Goal: Task Accomplishment & Management: Manage account settings

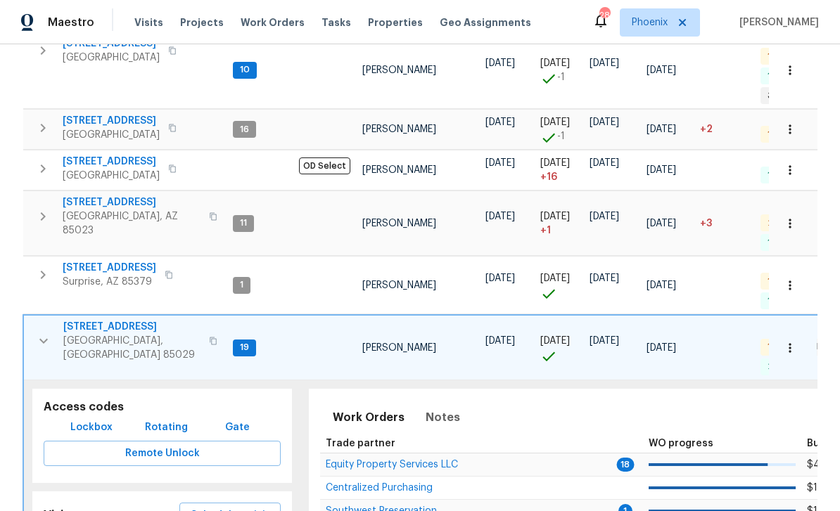
scroll to position [258, 0]
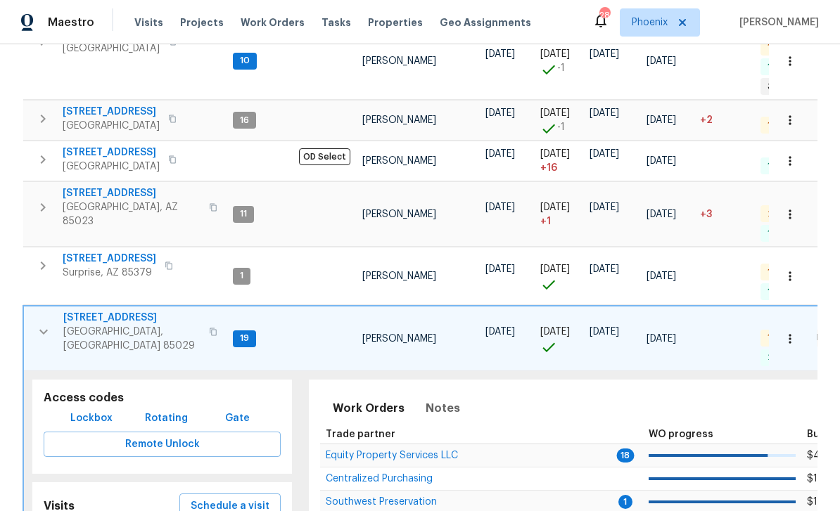
click at [405, 451] on span "Equity Property Services LLC" at bounding box center [392, 456] width 132 height 10
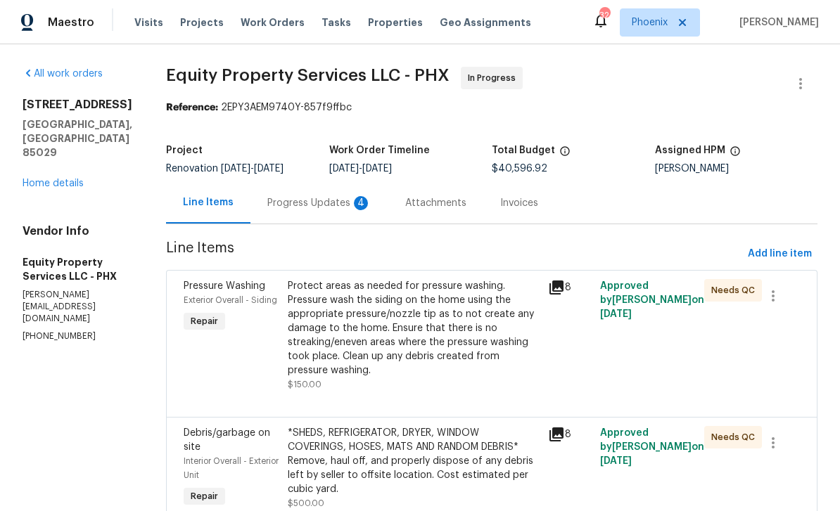
click at [326, 213] on div "Progress Updates 4" at bounding box center [319, 203] width 138 height 42
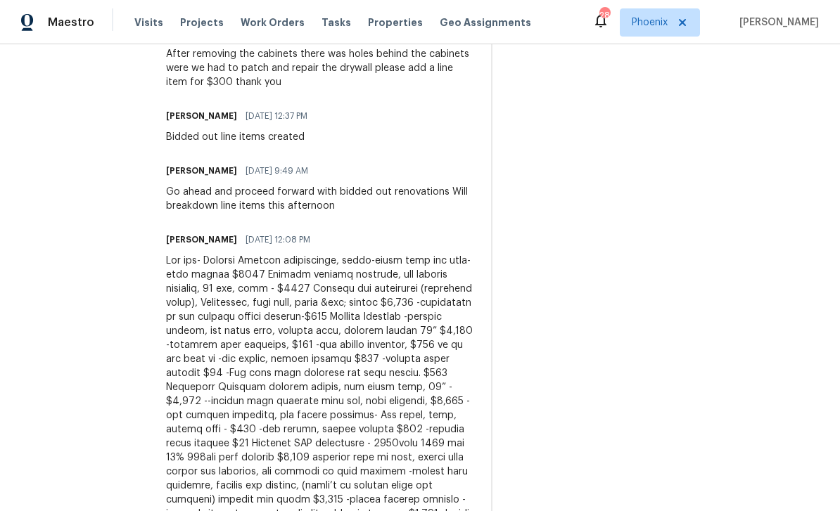
scroll to position [1383, 0]
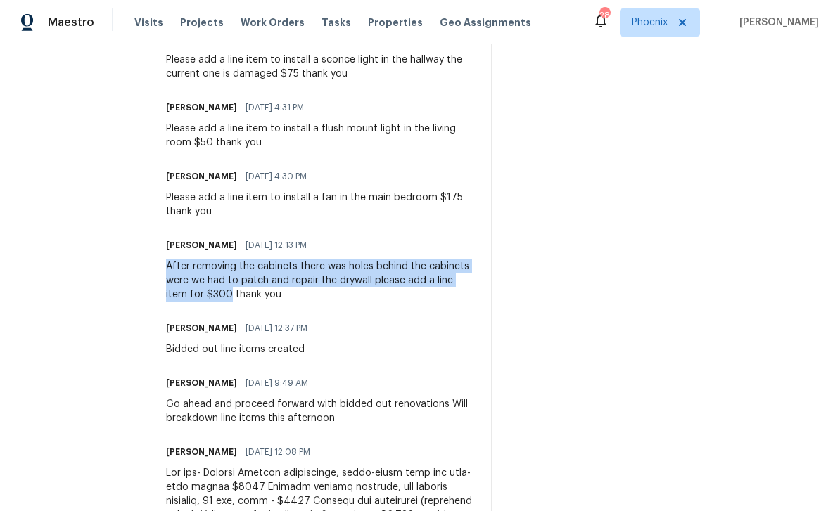
copy div "After removing the cabinets there was holes behind the cabinets were we had to …"
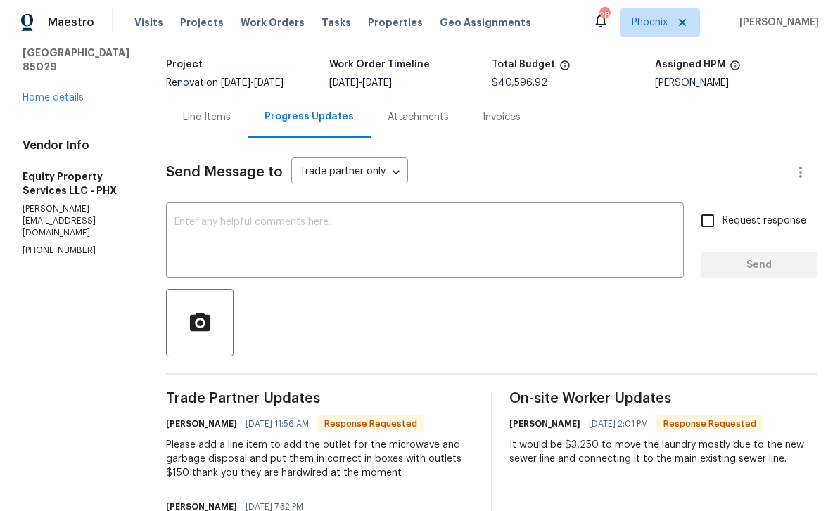
scroll to position [84, 0]
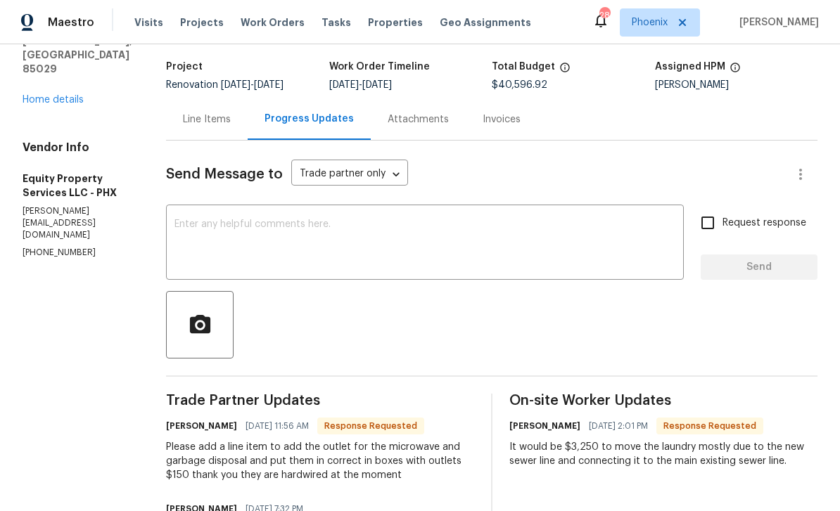
click at [183, 123] on div "Line Items" at bounding box center [207, 120] width 48 height 14
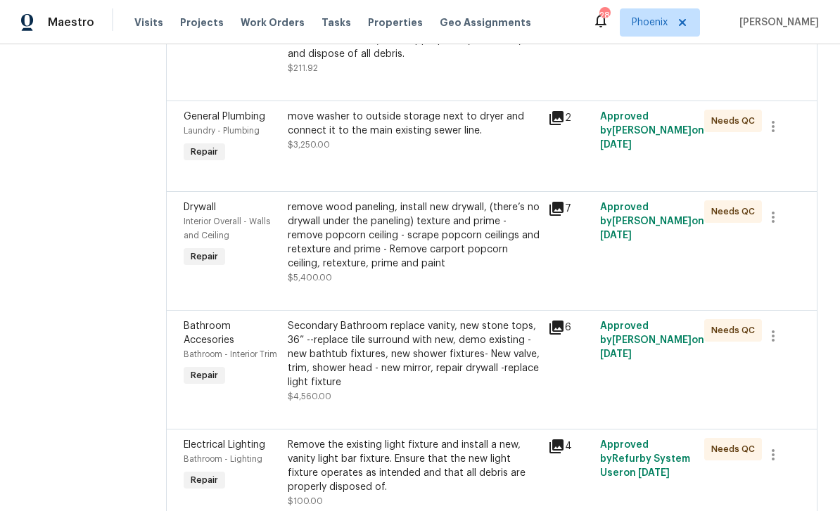
scroll to position [1439, 0]
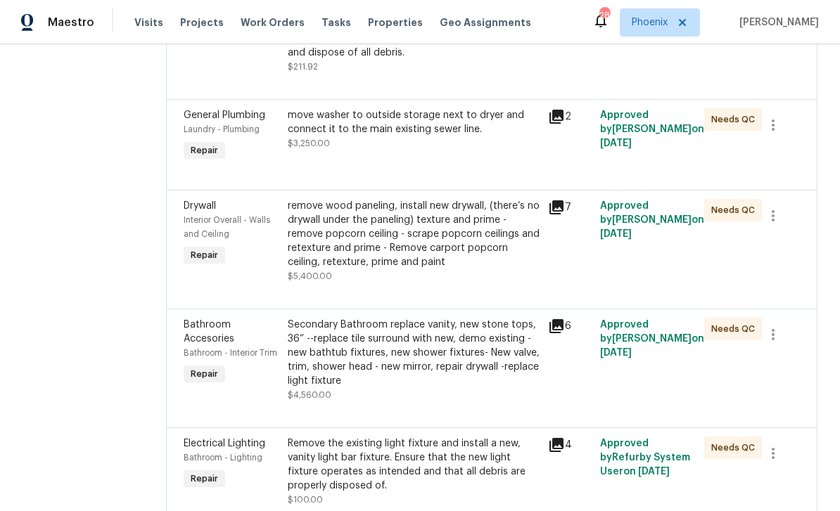
click at [359, 199] on div "remove wood paneling, install new drywall, (there’s no drywall under the paneli…" at bounding box center [414, 234] width 252 height 70
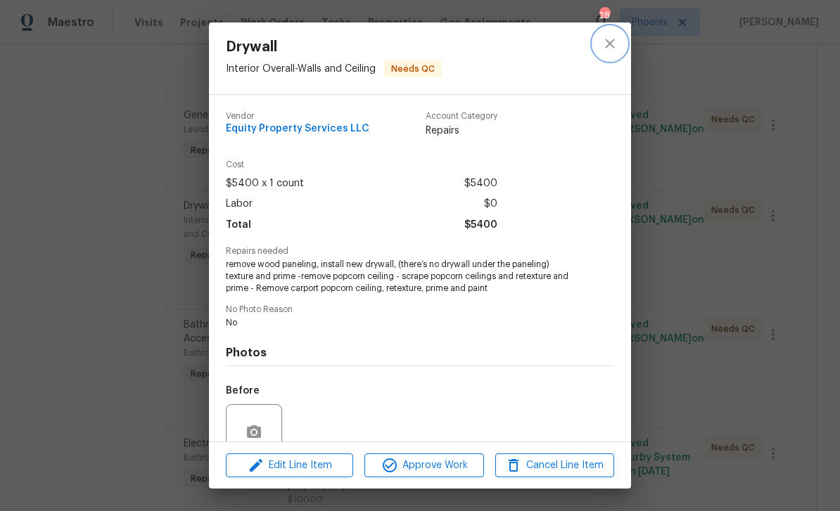
click at [612, 42] on icon "close" at bounding box center [609, 43] width 9 height 9
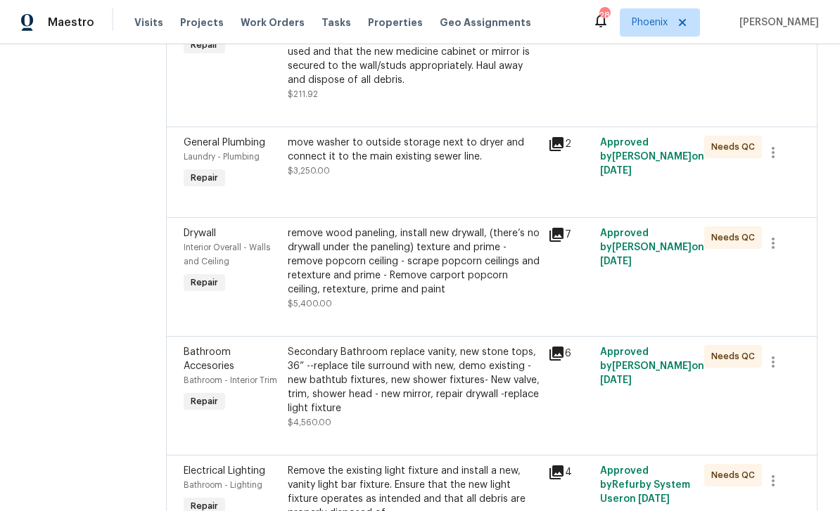
scroll to position [1405, 0]
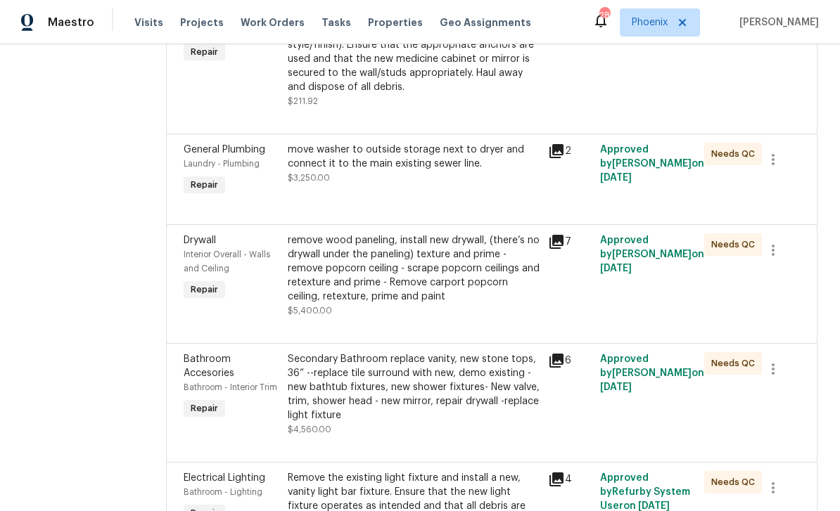
click at [373, 234] on div "remove wood paneling, install new drywall, (there’s no drywall under the paneli…" at bounding box center [414, 269] width 252 height 70
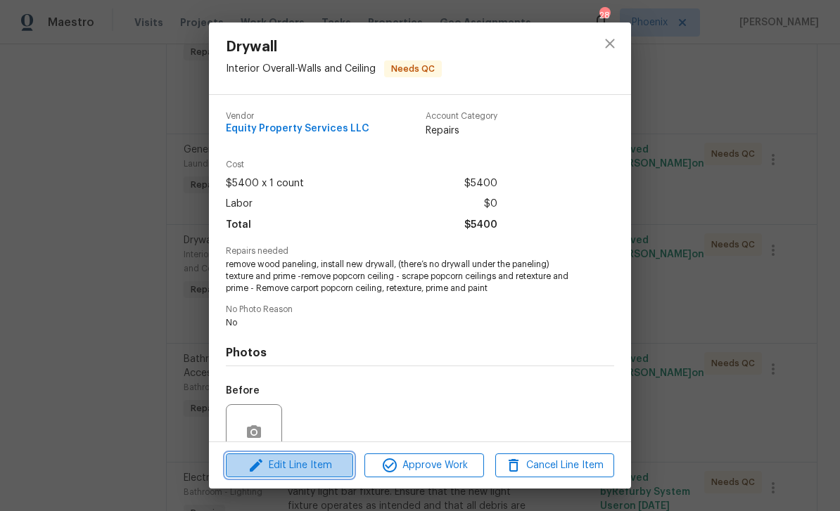
click at [302, 462] on span "Edit Line Item" at bounding box center [289, 466] width 119 height 18
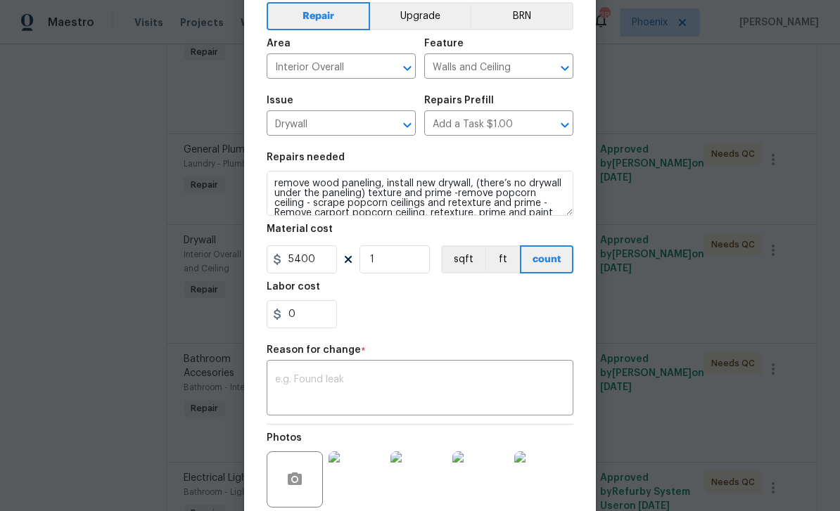
scroll to position [122, 0]
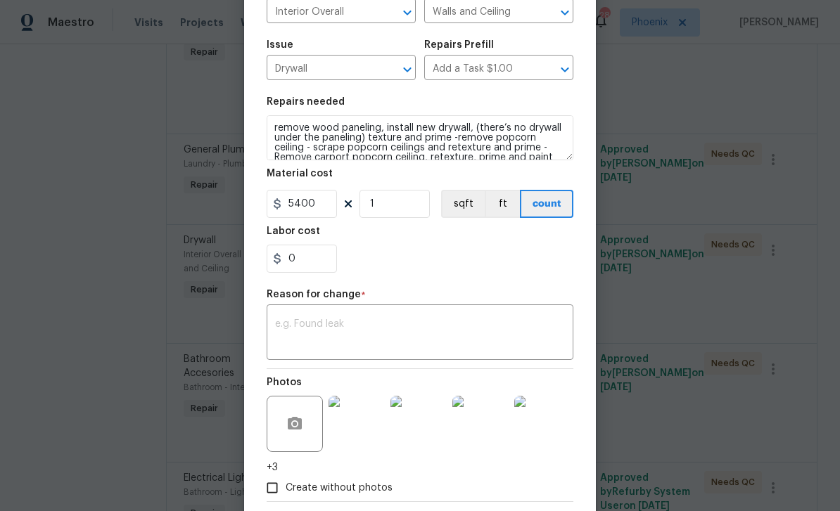
click at [314, 324] on textarea at bounding box center [420, 334] width 290 height 30
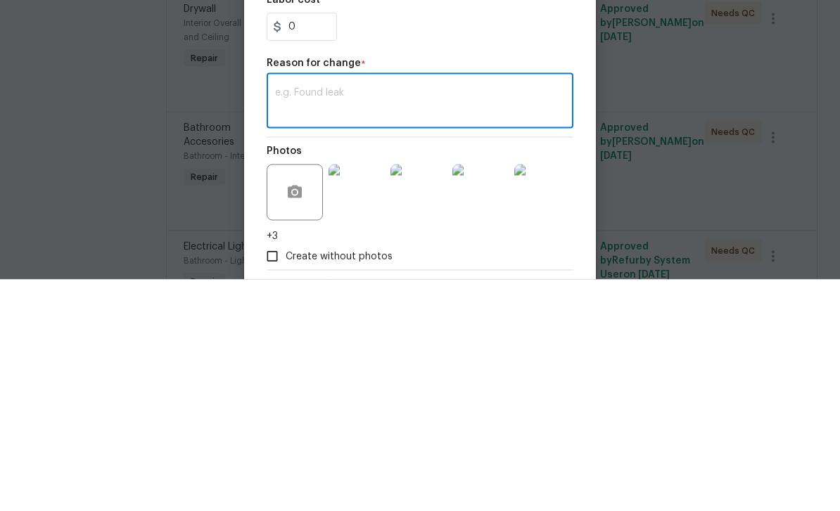
click at [302, 319] on textarea at bounding box center [420, 334] width 290 height 30
paste textarea "After removing the cabinets there was holes behind the cabinets were we had to …"
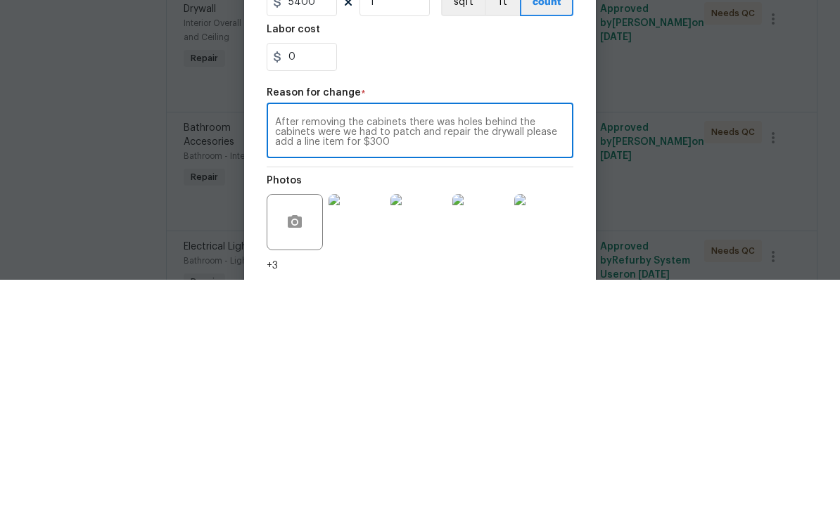
scroll to position [82, 0]
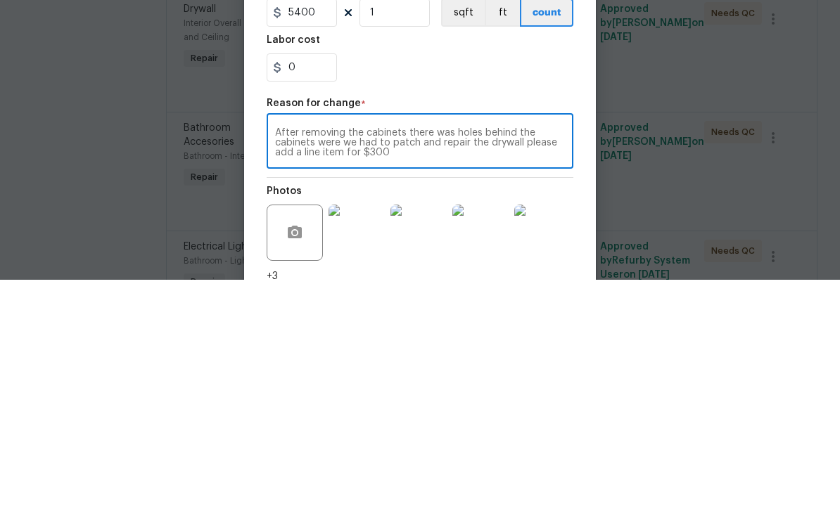
type textarea "After removing the cabinets there was holes behind the cabinets were we had to …"
click at [324, 230] on input "5400" at bounding box center [302, 244] width 70 height 28
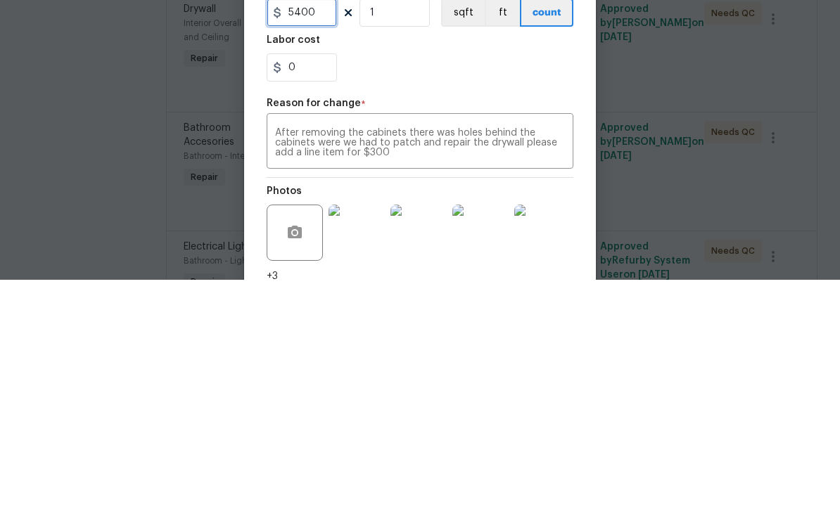
click at [316, 230] on input "5400" at bounding box center [302, 244] width 70 height 28
type input "5700"
click at [466, 285] on div "0" at bounding box center [420, 299] width 307 height 28
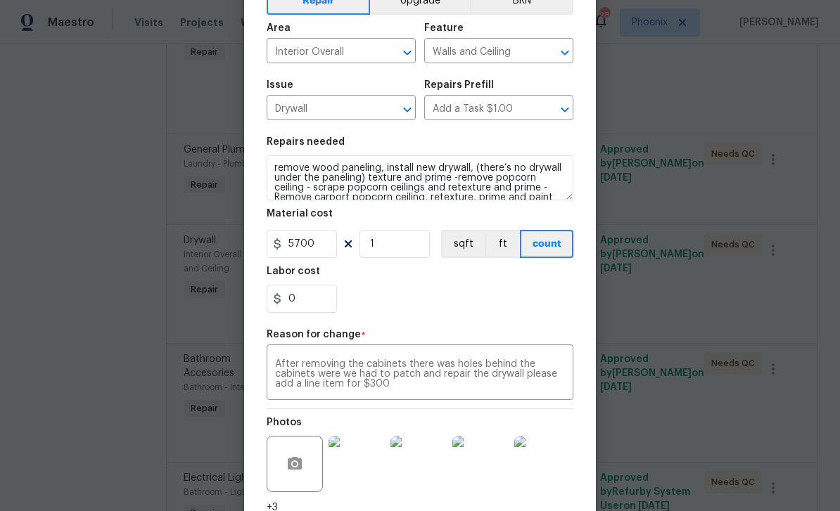
click at [400, 400] on div "After removing the cabinets there was holes behind the cabinets were we had to …" at bounding box center [420, 374] width 307 height 52
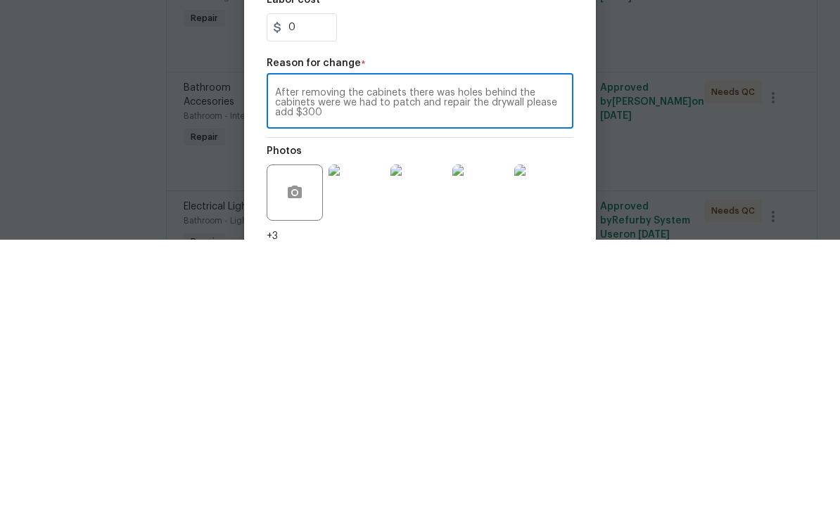
type textarea "After removing the cabinets there was holes behind the cabinets were we had to …"
click at [470, 285] on div "0" at bounding box center [420, 299] width 307 height 28
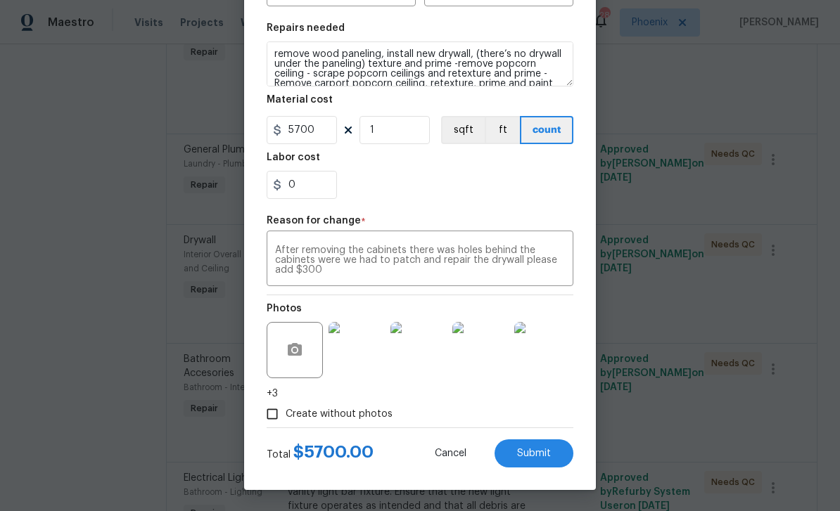
scroll to position [198, 0]
click at [544, 457] on span "Submit" at bounding box center [534, 454] width 34 height 11
type input "5400"
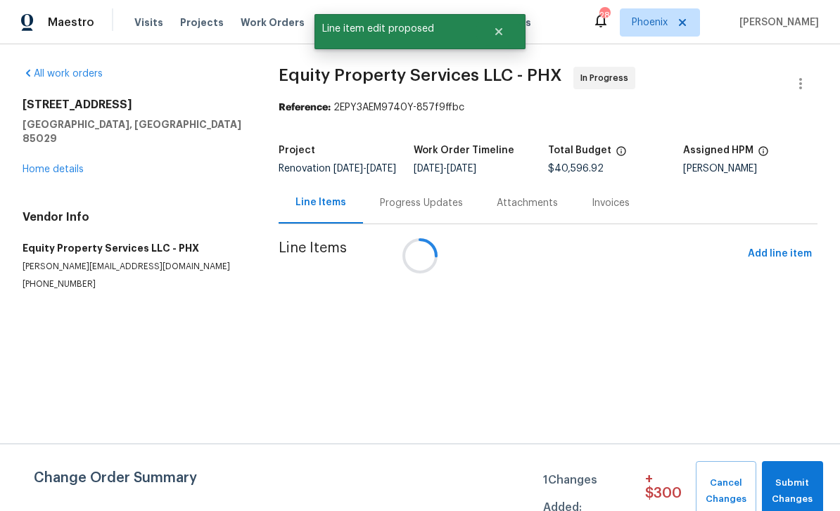
scroll to position [0, 0]
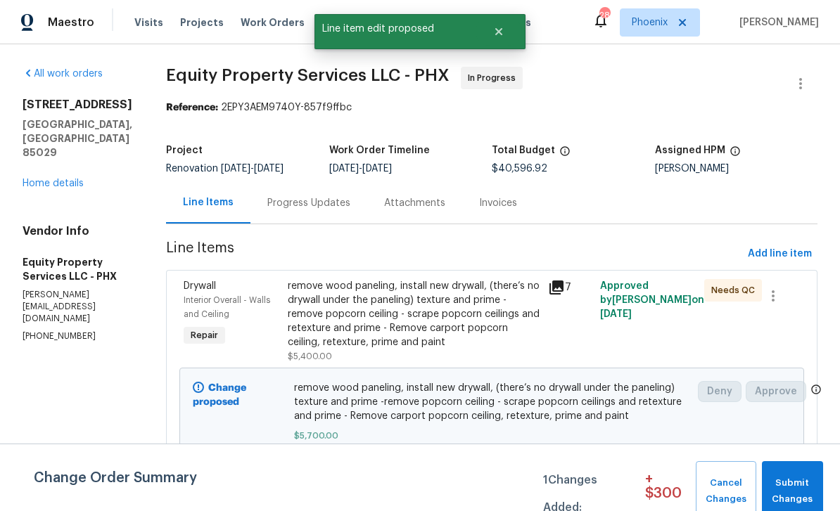
click at [293, 208] on div "Progress Updates" at bounding box center [308, 203] width 83 height 14
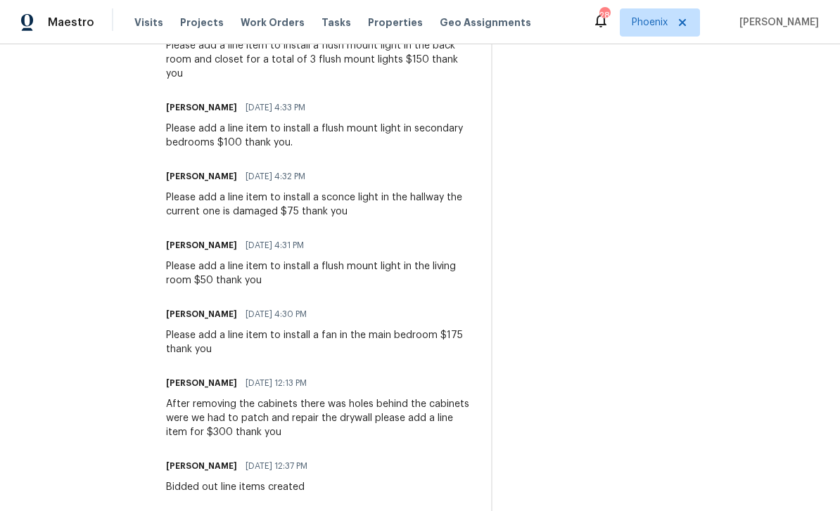
scroll to position [1257, 0]
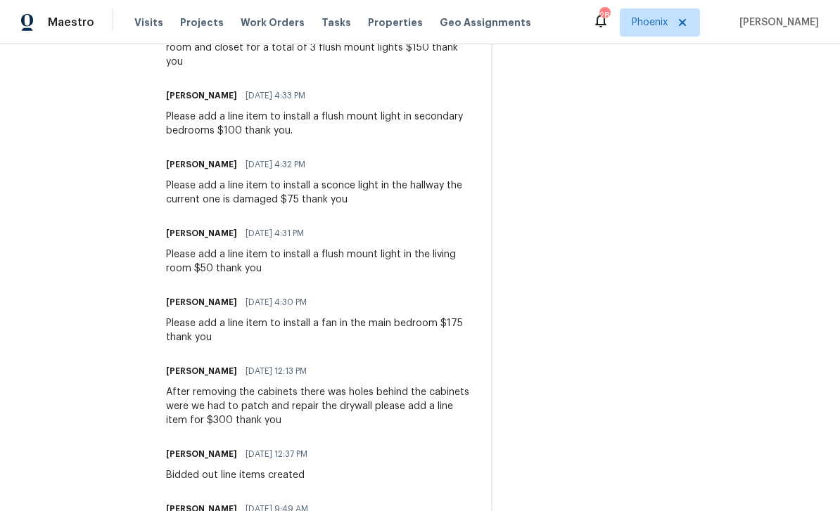
click at [170, 370] on div "[PERSON_NAME] [DATE] 12:13 PM After removing the cabinets there was holes behin…" at bounding box center [320, 395] width 308 height 66
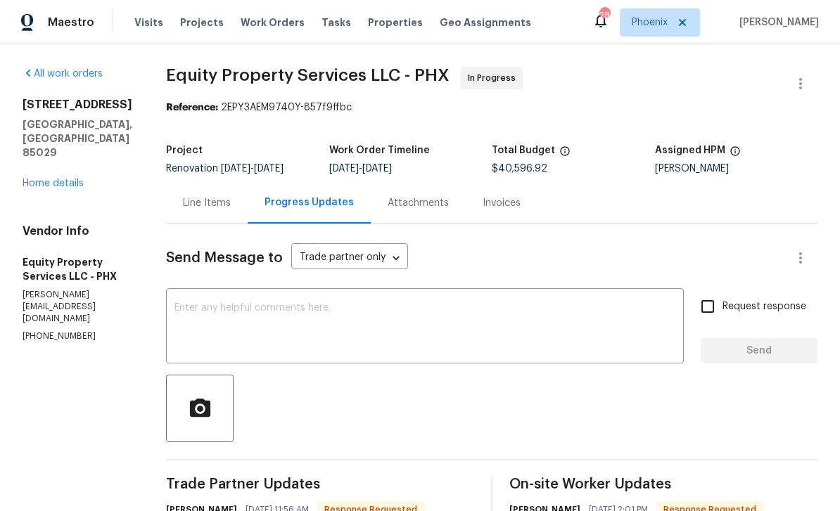
scroll to position [0, 0]
click at [183, 200] on div "Line Items" at bounding box center [207, 203] width 48 height 14
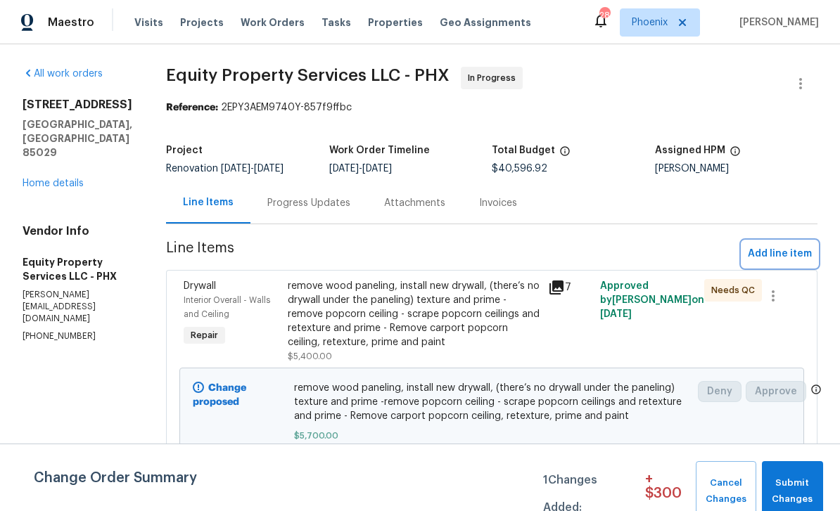
click at [788, 251] on span "Add line item" at bounding box center [780, 255] width 64 height 18
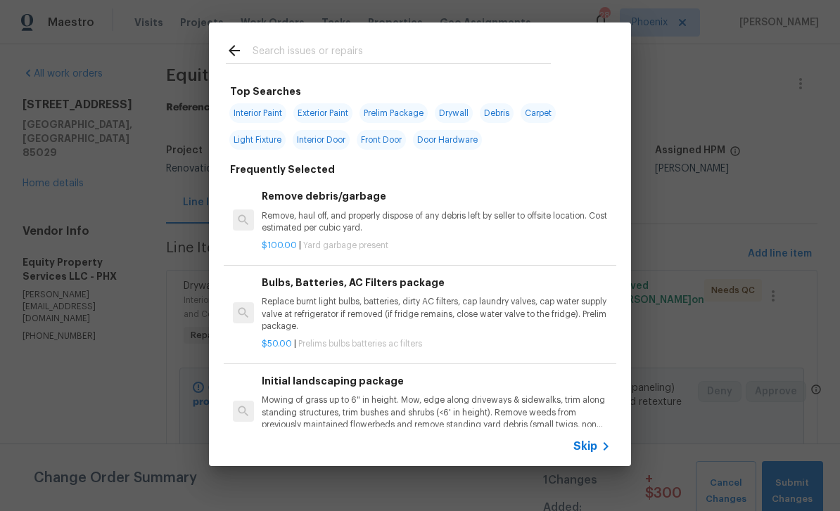
click at [291, 51] on input "text" at bounding box center [402, 52] width 298 height 21
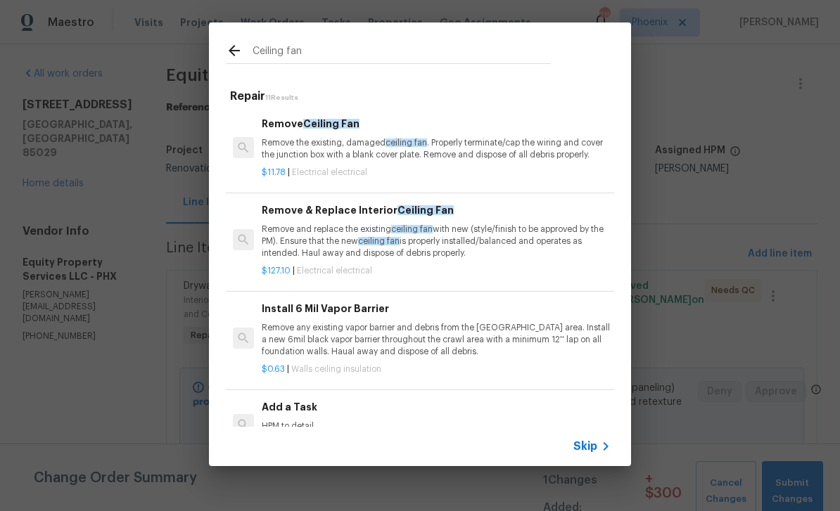
type input "Ceiling fan"
click at [444, 101] on h5 "Repair 11 Results" at bounding box center [422, 96] width 384 height 15
click at [367, 233] on p "Remove and replace the existing ceiling fan with new (style/finish to be approv…" at bounding box center [436, 242] width 349 height 36
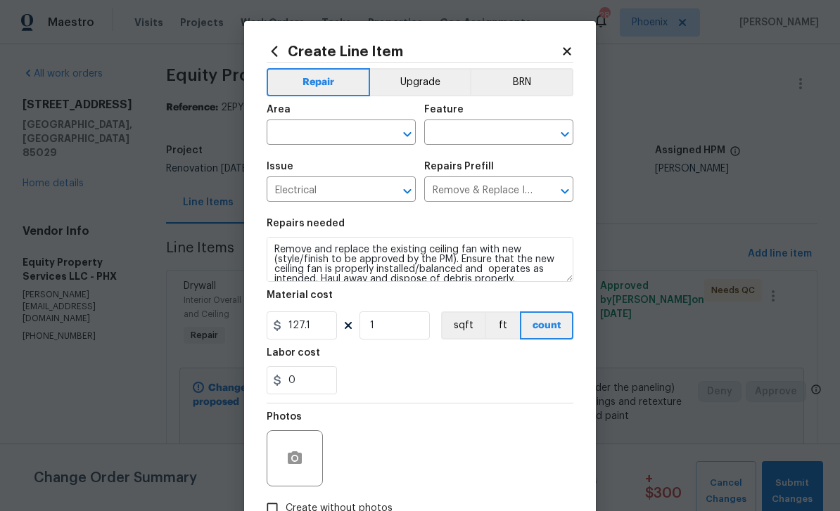
click at [330, 141] on input "text" at bounding box center [322, 134] width 110 height 22
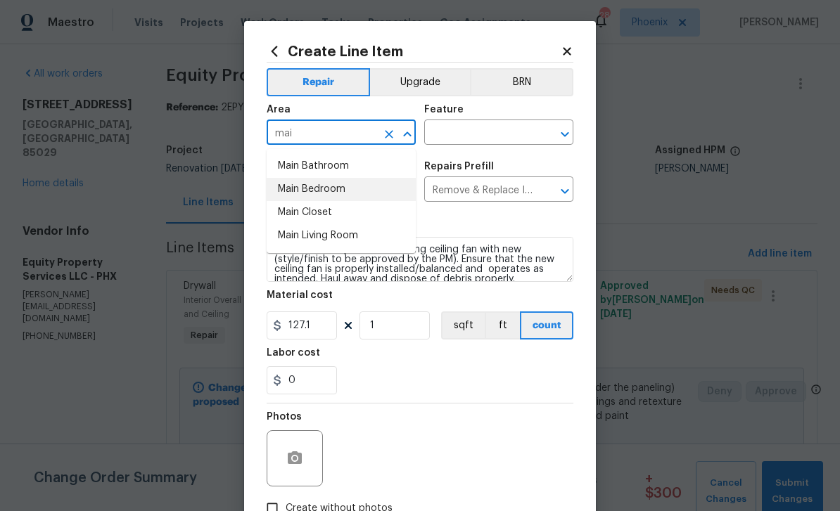
click at [321, 199] on li "Main Bedroom" at bounding box center [341, 189] width 149 height 23
type input "Main Bedroom"
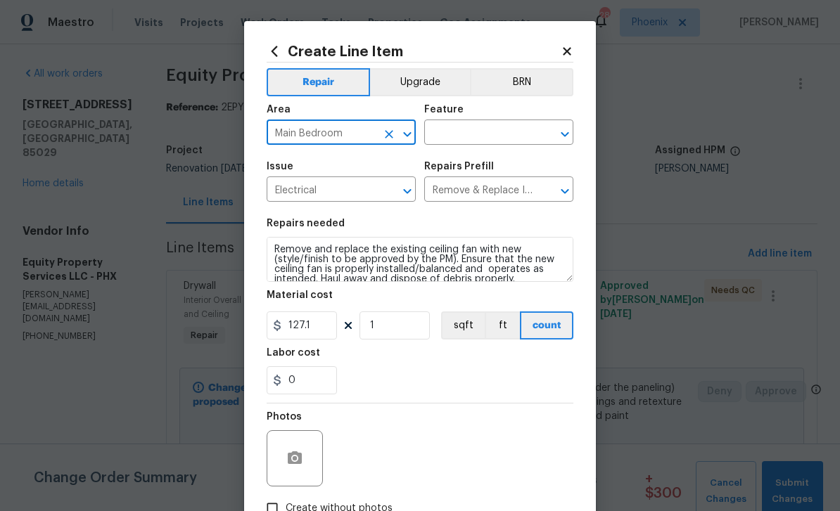
click at [483, 129] on input "text" at bounding box center [479, 134] width 110 height 22
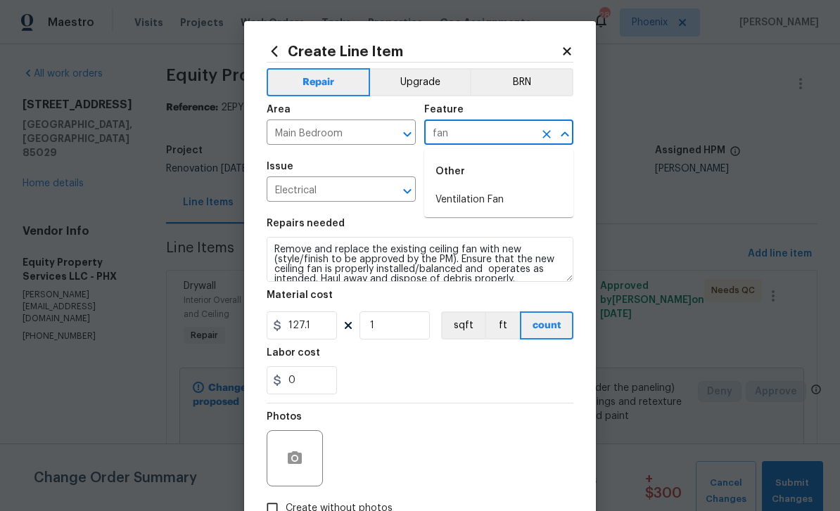
click at [464, 201] on li "Ventilation Fan" at bounding box center [498, 200] width 149 height 23
type input "Ventilation Fan"
click at [320, 329] on input "127.1" at bounding box center [302, 326] width 70 height 28
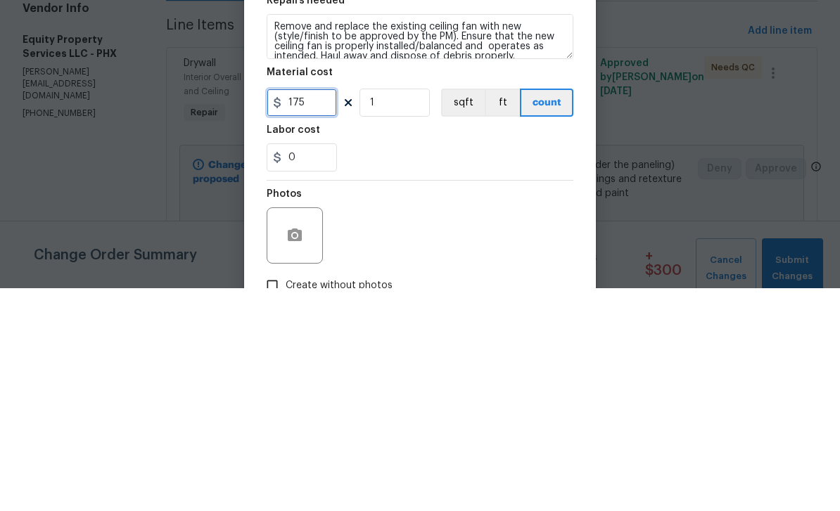
type input "175"
click at [402, 367] on div "0" at bounding box center [420, 381] width 307 height 28
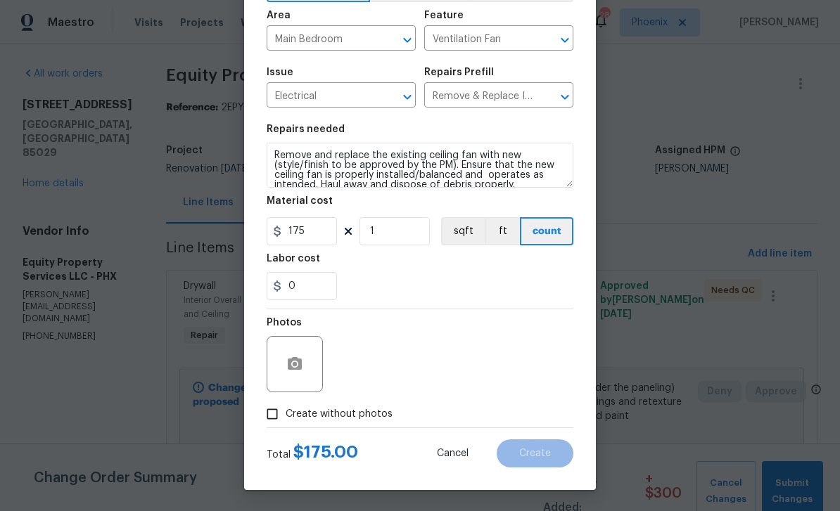
scroll to position [97, 0]
click at [278, 418] on input "Create without photos" at bounding box center [272, 414] width 27 height 27
checkbox input "true"
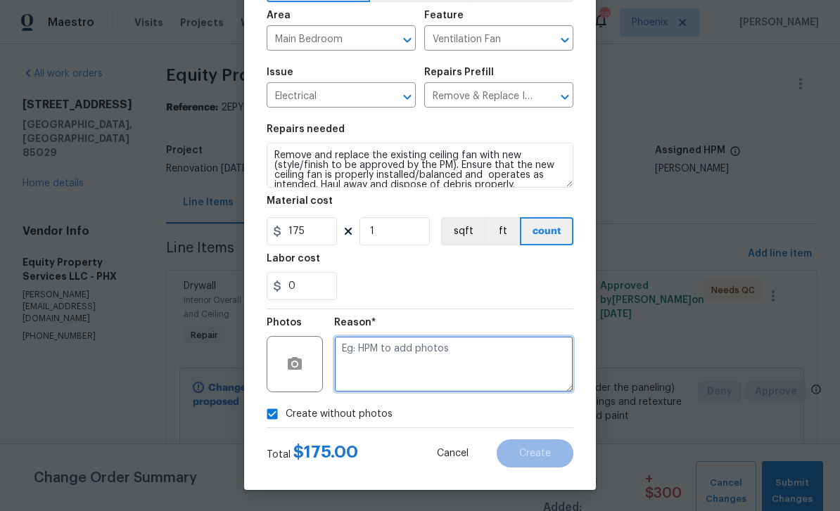
click at [423, 358] on textarea at bounding box center [453, 364] width 239 height 56
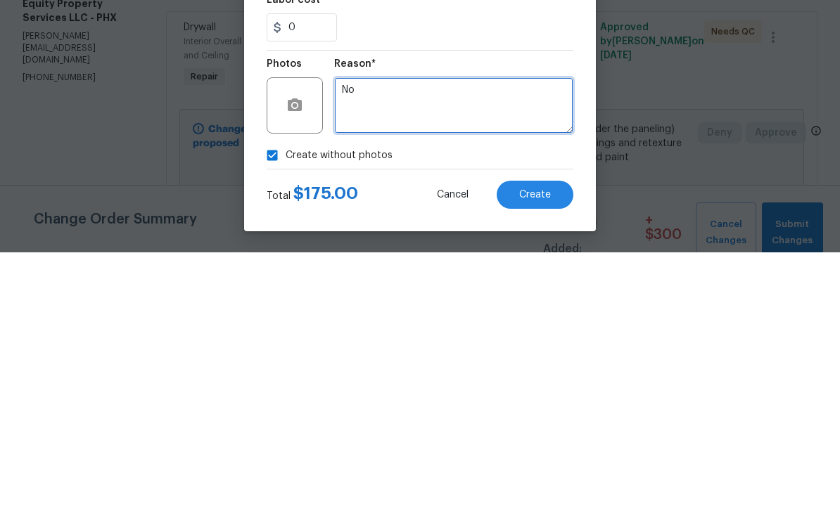
type textarea "No"
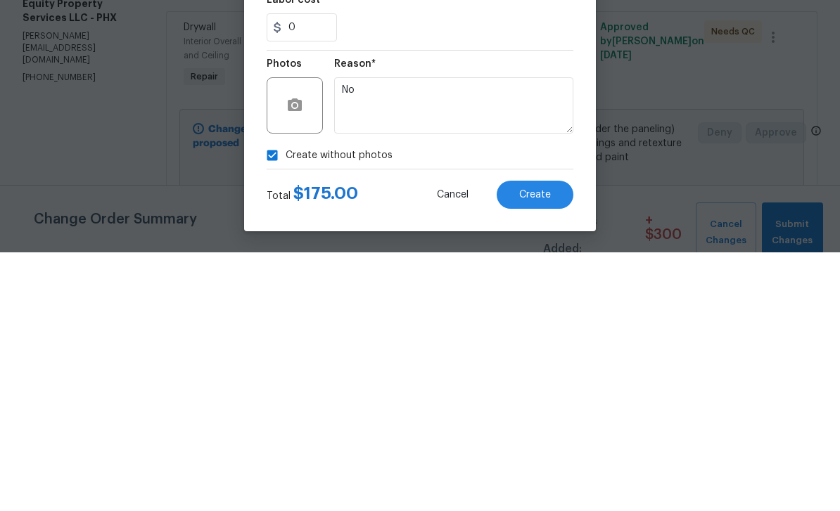
click at [539, 449] on span "Create" at bounding box center [535, 454] width 32 height 11
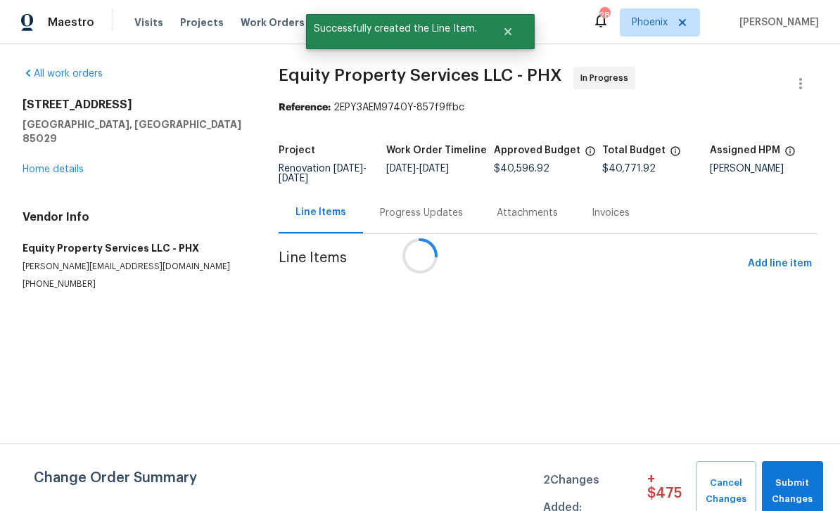
scroll to position [0, 0]
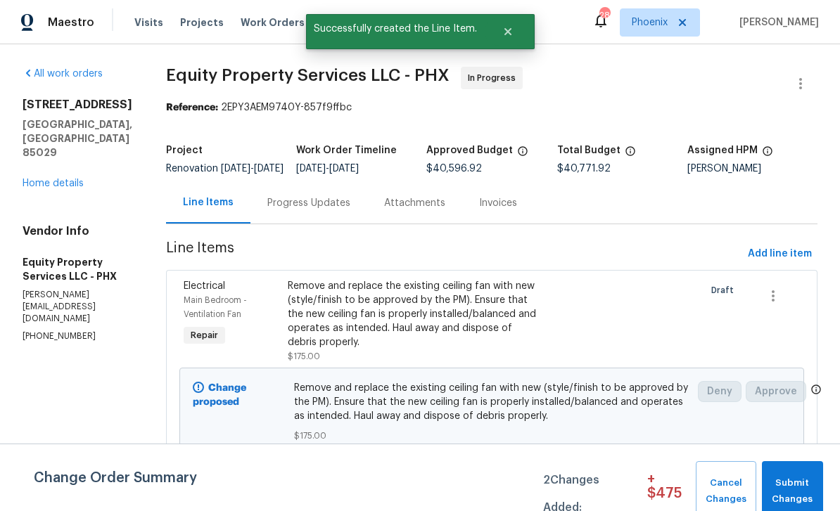
click at [319, 215] on div "Progress Updates" at bounding box center [308, 203] width 117 height 42
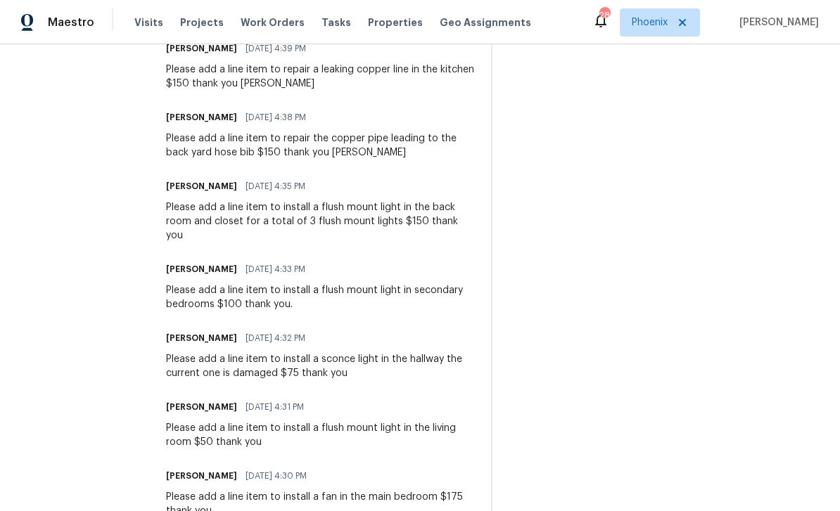
scroll to position [1081, 0]
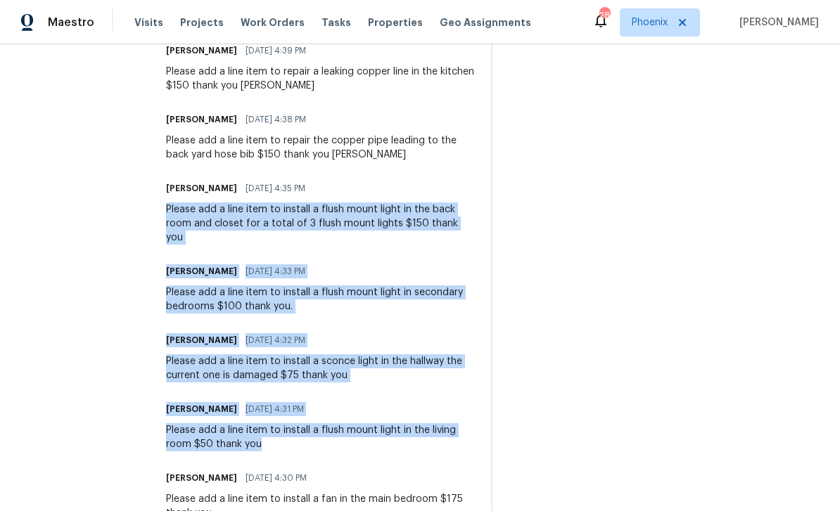
copy div "Please add a line item to install a flush mount light in the back room and clos…"
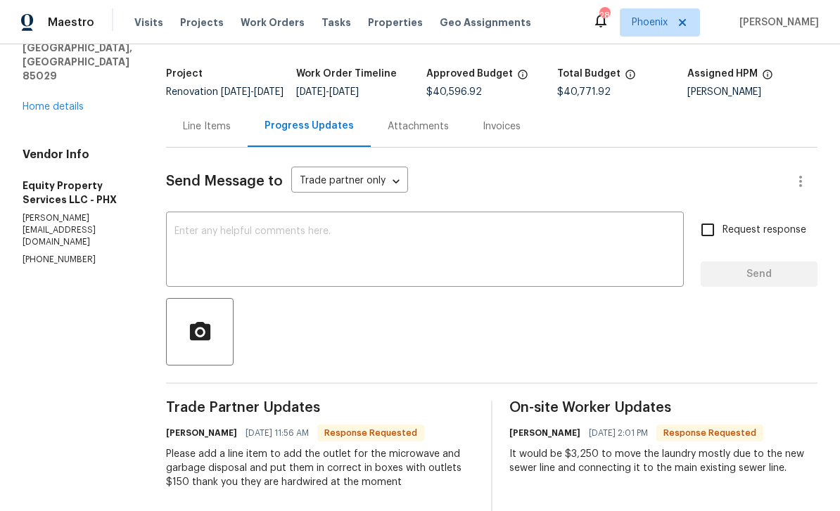
scroll to position [74, 0]
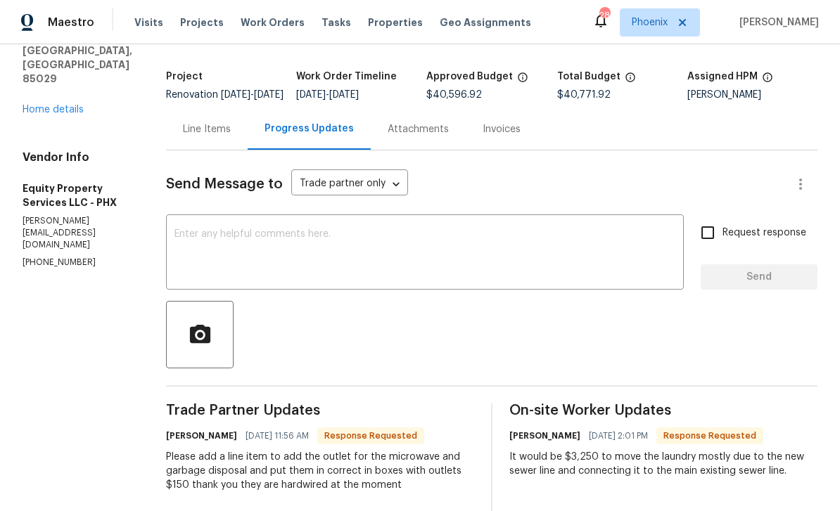
click at [186, 136] on div "Line Items" at bounding box center [207, 129] width 48 height 14
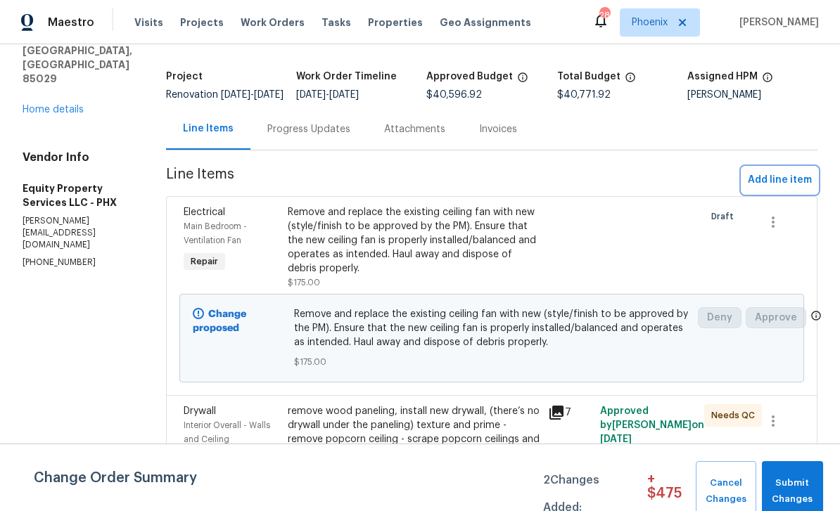
click at [749, 189] on span "Add line item" at bounding box center [780, 181] width 64 height 18
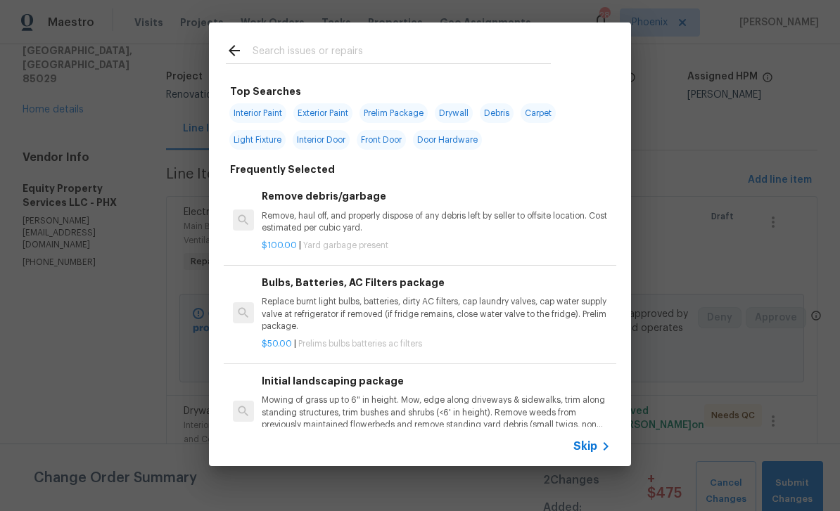
click at [310, 61] on input "text" at bounding box center [402, 52] width 298 height 21
click at [310, 60] on input "text" at bounding box center [402, 52] width 298 height 21
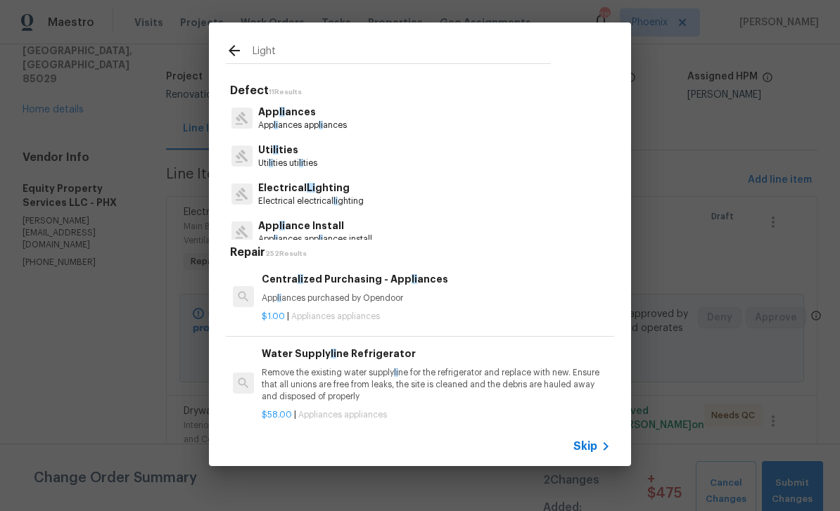
type input "Lights"
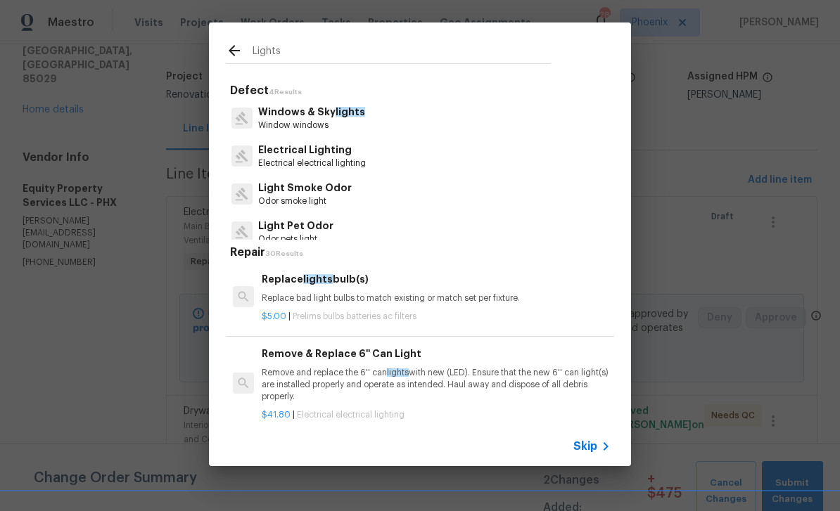
click at [339, 163] on p "Electrical electrical lighting" at bounding box center [312, 164] width 108 height 12
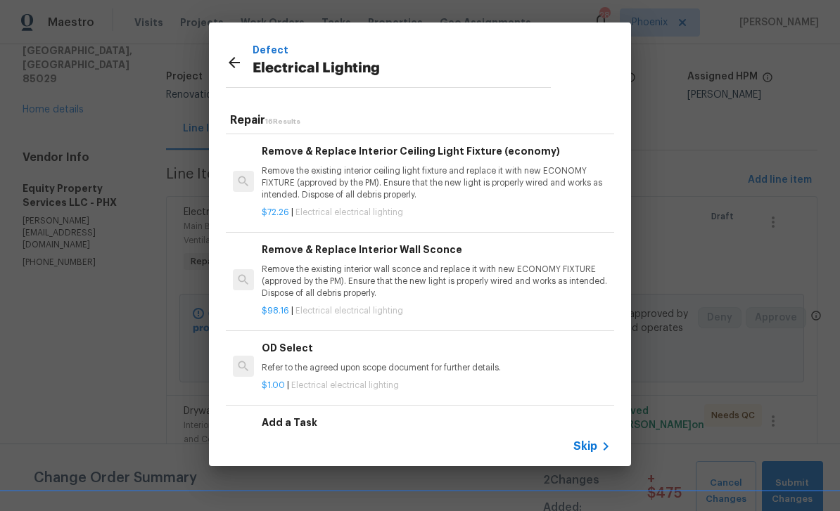
scroll to position [1143, 0]
click at [316, 412] on div "Add a Task HPM to detail $1.00 | Electrical electrical lighting" at bounding box center [420, 441] width 393 height 79
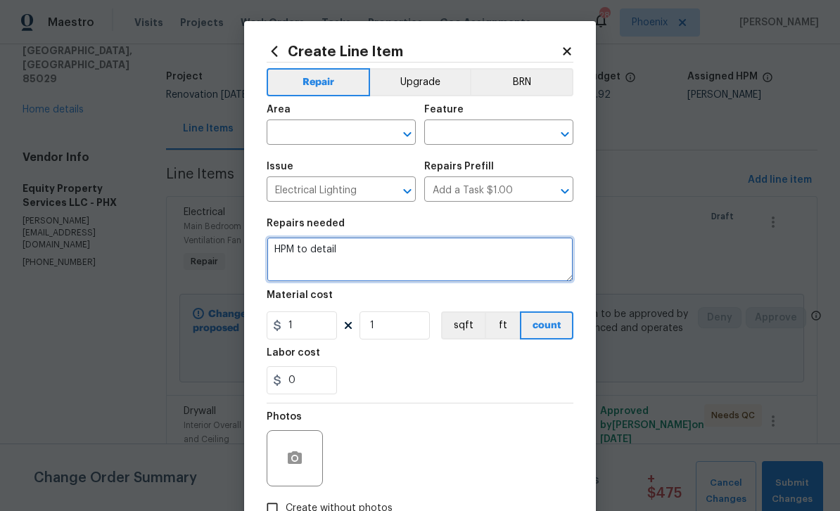
click at [364, 250] on textarea "HPM to detail" at bounding box center [420, 259] width 307 height 45
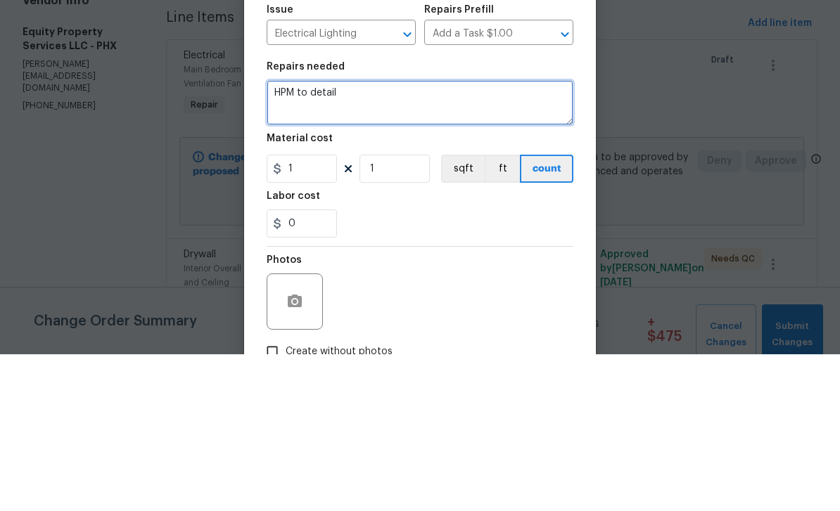
click at [288, 237] on textarea "HPM to detail" at bounding box center [420, 259] width 307 height 45
paste textarea "Please add a line item to install a flush mount light in the back room and clos…"
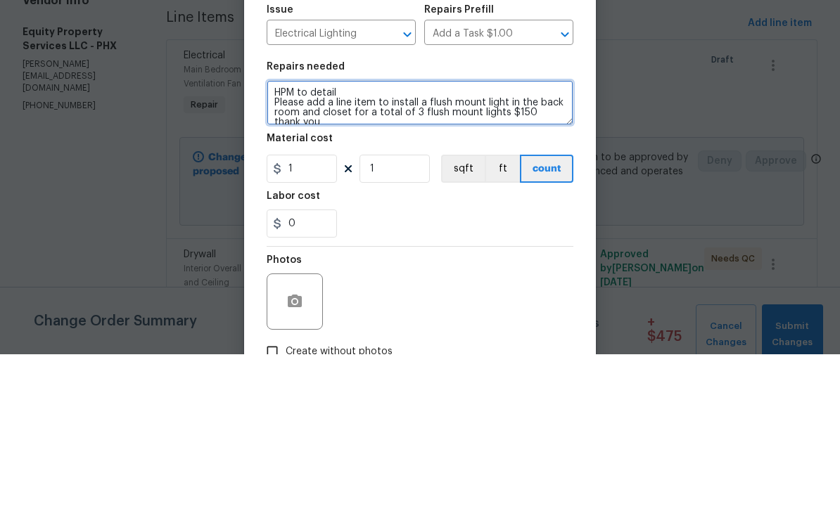
scroll to position [128, 0]
click at [382, 237] on textarea "HPM to detail Please add a line item to install a flush mount light in the back…" at bounding box center [420, 259] width 307 height 45
click at [374, 237] on textarea "HPM to detail Please add a line item to install a flush mount light in the back…" at bounding box center [420, 259] width 307 height 45
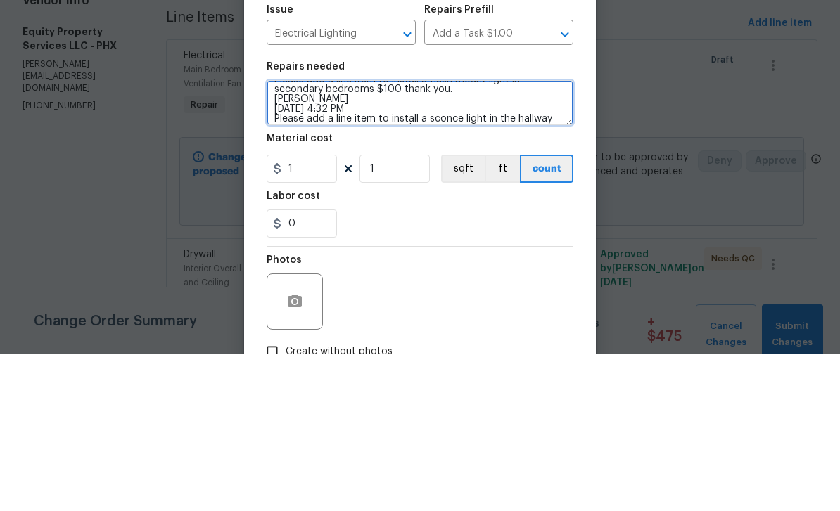
scroll to position [70, 0]
click at [405, 237] on textarea "HPM to detail Please add a line item to install a flush mount light in the back…" at bounding box center [420, 259] width 307 height 45
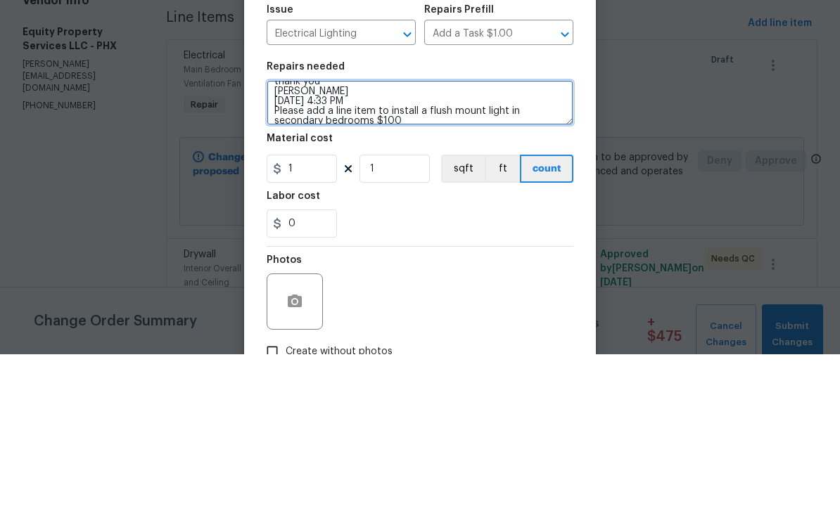
scroll to position [40, 0]
click at [390, 237] on textarea "HPM to detail Please add a line item to install a flush mount light in the back…" at bounding box center [420, 259] width 307 height 45
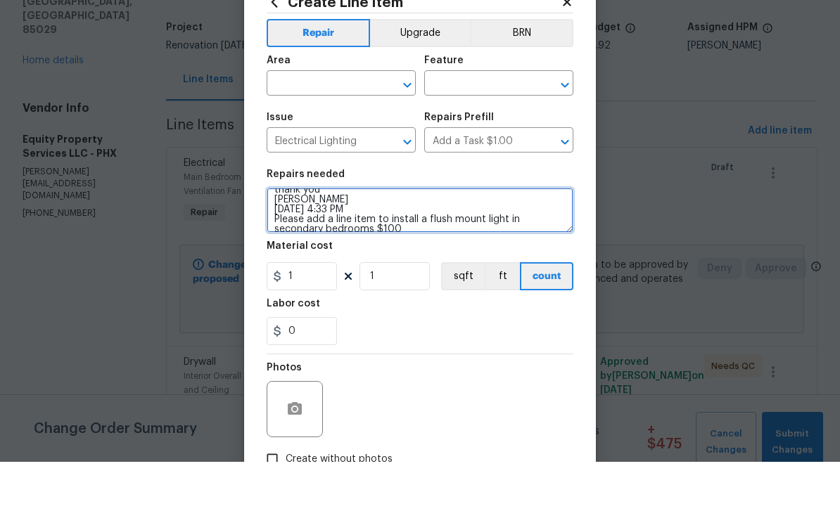
click at [422, 237] on textarea "HPM to detail Please add a line item to install a flush mount light in the back…" at bounding box center [420, 259] width 307 height 45
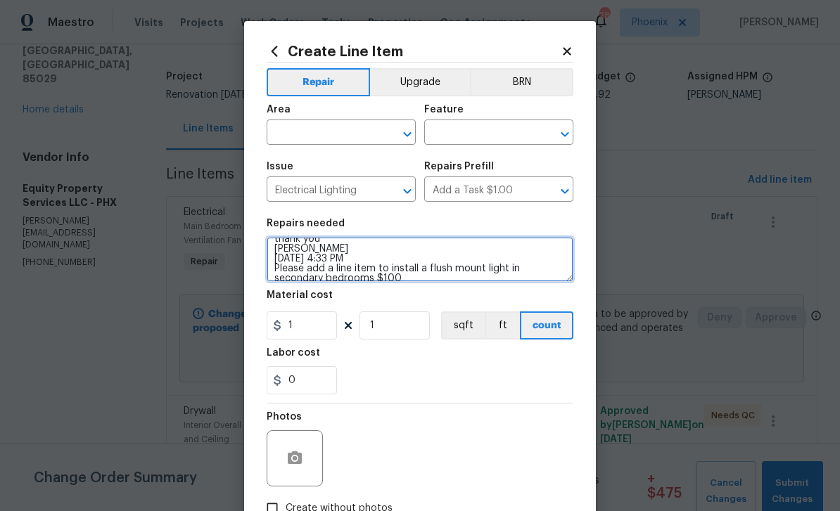
click at [552, 264] on textarea "HPM to detail Please add a line item to install a flush mount light in the back…" at bounding box center [420, 259] width 307 height 45
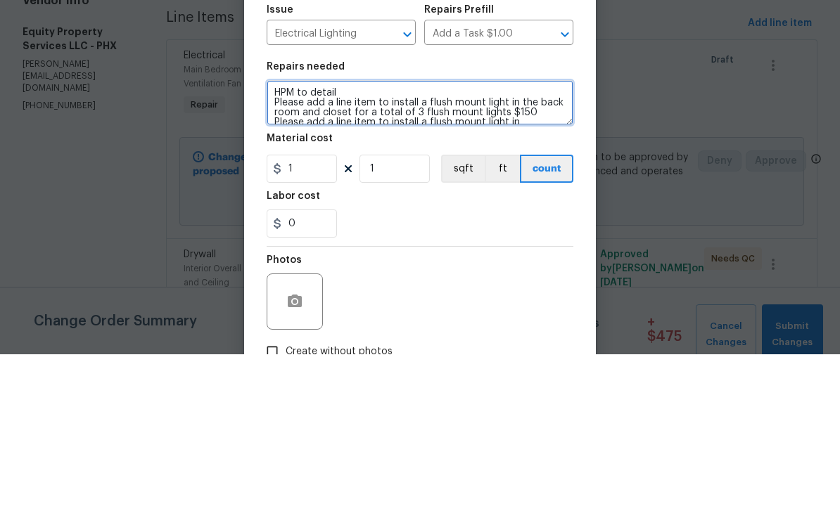
scroll to position [0, 0]
click at [381, 237] on textarea "HPM to detail Please add a line item to install a flush mount light in the back…" at bounding box center [420, 259] width 307 height 45
click at [393, 237] on textarea "HPM to detail Please add a line item to install a flush mount light in the back…" at bounding box center [420, 259] width 307 height 45
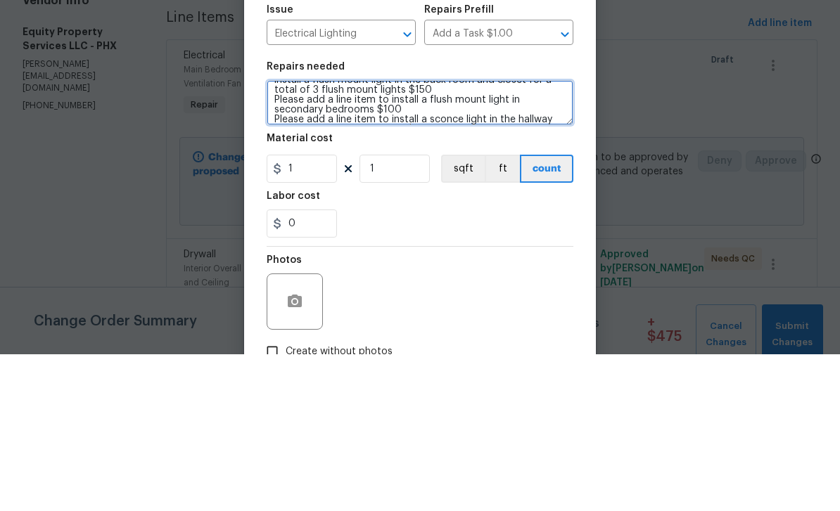
scroll to position [25, 0]
click at [375, 237] on textarea "HPM to detail install a flush mount light in the back room and closet for a tot…" at bounding box center [420, 259] width 307 height 45
click at [388, 237] on textarea "HPM to detail install a flush mount light in the back room and closet for a tot…" at bounding box center [420, 259] width 307 height 45
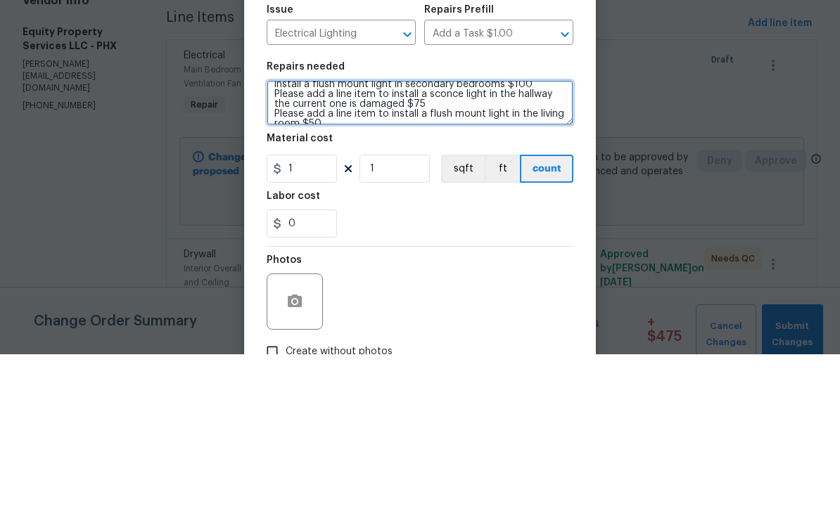
scroll to position [37, 0]
click at [390, 237] on textarea "HPM to detail install a flush mount light in the back room and closet for a tot…" at bounding box center [420, 259] width 307 height 45
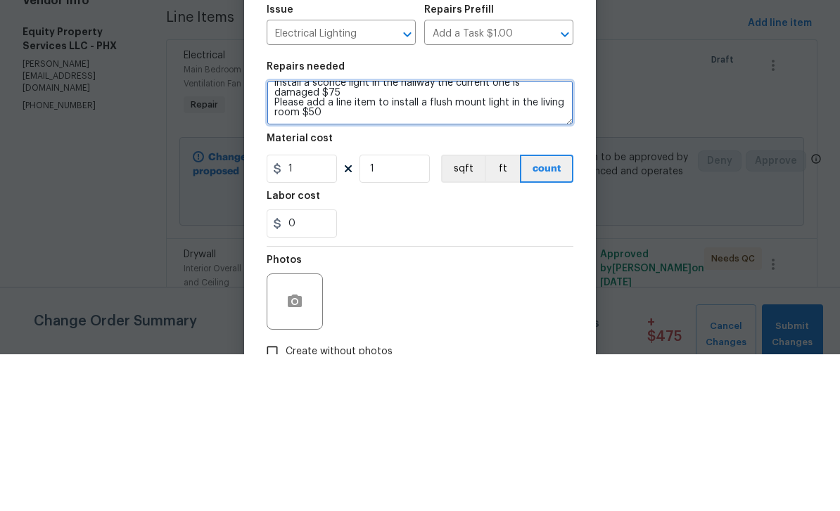
scroll to position [49, 0]
click at [391, 237] on textarea "HPM to detail install a flush mount light in the back room and closet for a tot…" at bounding box center [420, 259] width 307 height 45
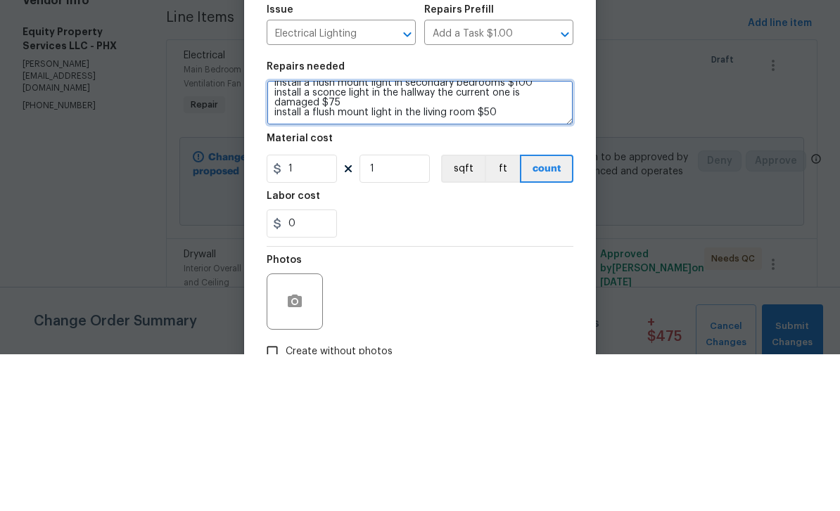
scroll to position [39, 0]
type textarea "HPM to detail install a flush mount light in the back room and closet for a tot…"
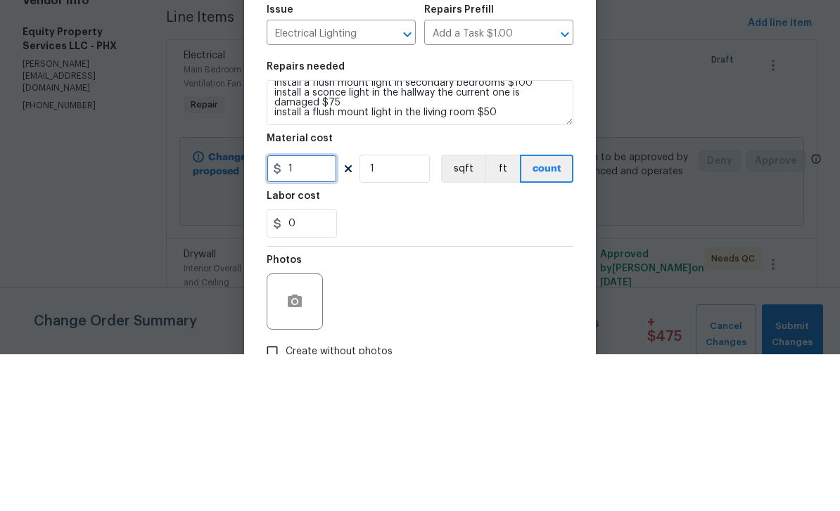
click at [314, 312] on input "1" at bounding box center [302, 326] width 70 height 28
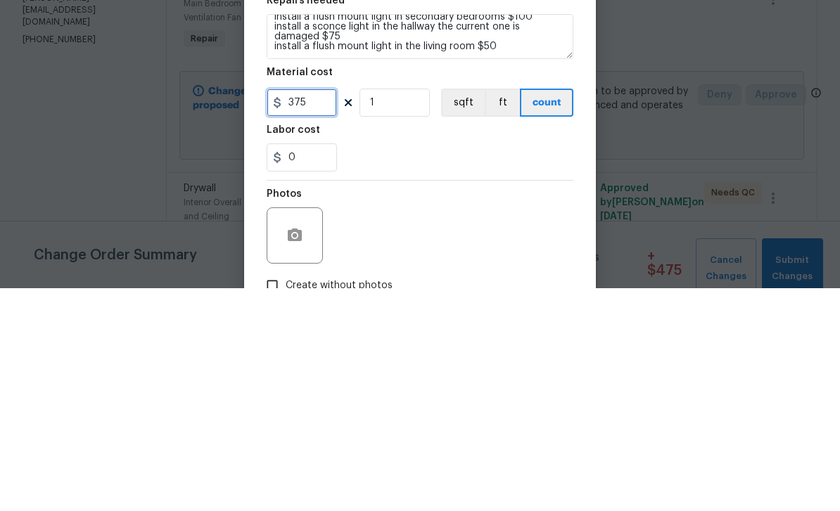
type input "375"
click at [359, 367] on div "0" at bounding box center [420, 381] width 307 height 28
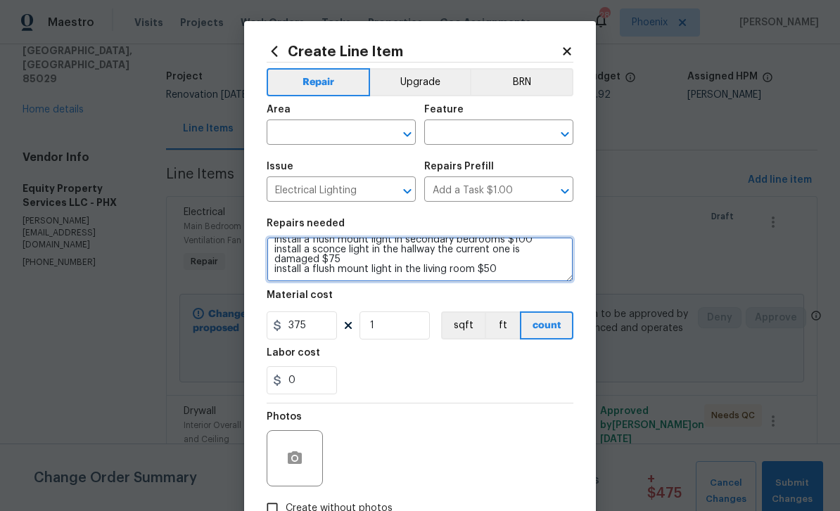
click at [518, 266] on textarea "HPM to detail install a flush mount light in the back room and closet for a tot…" at bounding box center [420, 259] width 307 height 45
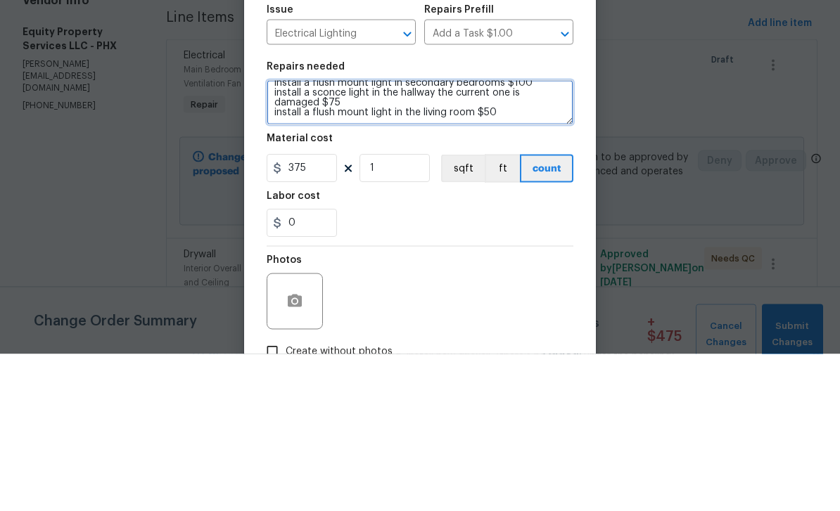
click at [508, 237] on textarea "HPM to detail install a flush mount light in the back room and closet for a tot…" at bounding box center [420, 259] width 307 height 45
click at [299, 237] on textarea "HPM to detail install a flush mount light in the back room and closet for a tot…" at bounding box center [420, 259] width 307 height 45
click at [315, 237] on textarea "HPM to detail install a flush mount light in the back room and closet for a tot…" at bounding box center [420, 259] width 307 height 45
click at [300, 237] on textarea "HPM to detail install a flush mount light in the back room and closet for a tot…" at bounding box center [420, 259] width 307 height 45
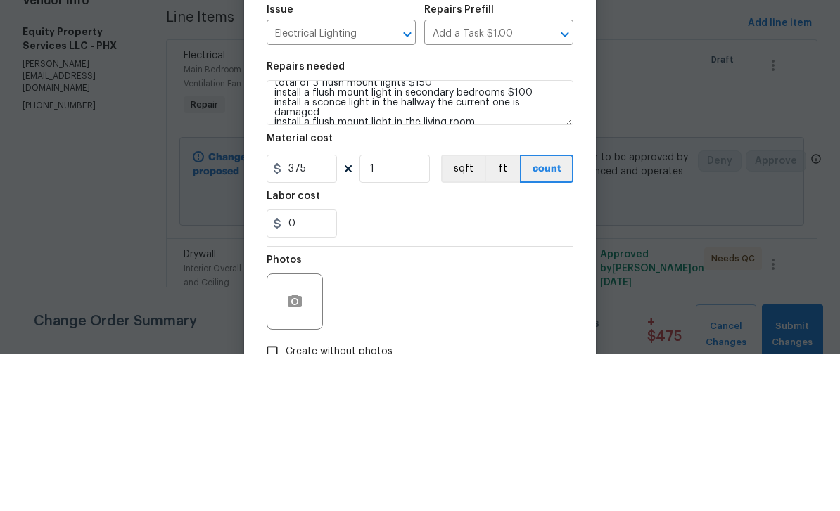
click at [561, 219] on div "Repairs needed" at bounding box center [420, 228] width 307 height 18
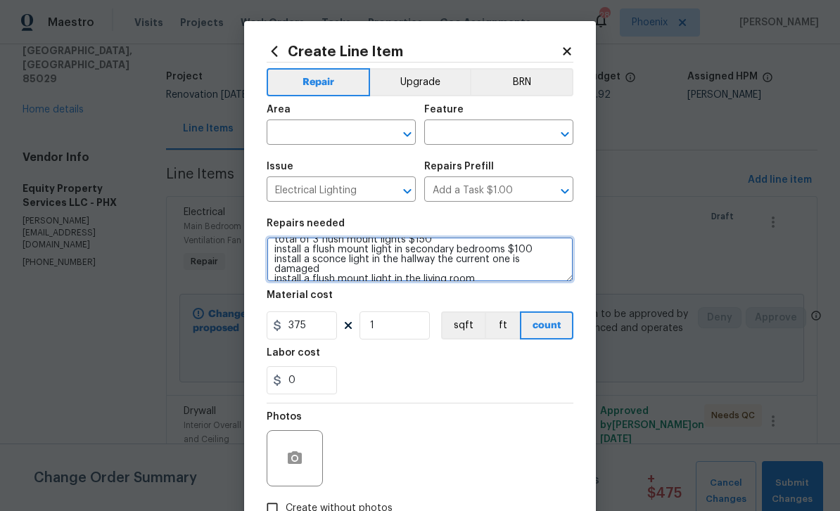
click at [538, 257] on textarea "HPM to detail install a flush mount light in the back room and closet for a tot…" at bounding box center [420, 259] width 307 height 45
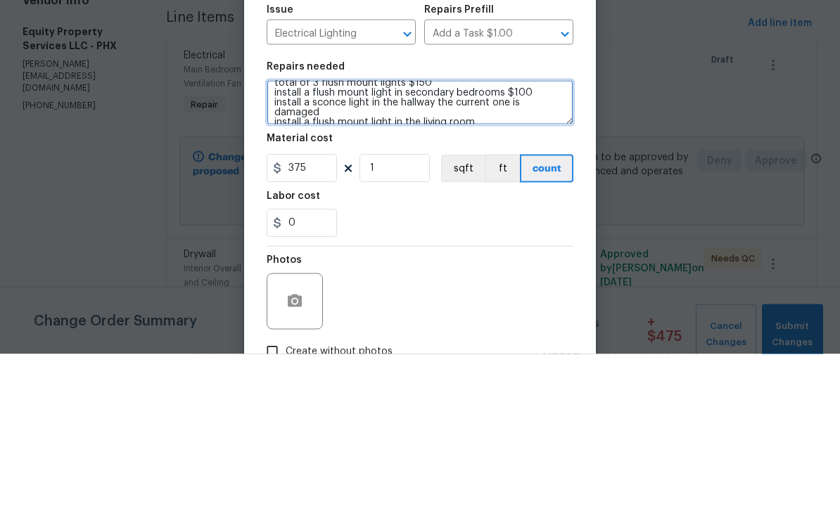
click at [535, 237] on textarea "HPM to detail install a flush mount light in the back room and closet for a tot…" at bounding box center [420, 259] width 307 height 45
click at [538, 237] on textarea "HPM to detail install a flush mount light in the back room and closet for a tot…" at bounding box center [420, 259] width 307 height 45
click at [452, 237] on textarea "HPM to detail install a flush mount light in the back room and closet for a tot…" at bounding box center [420, 259] width 307 height 45
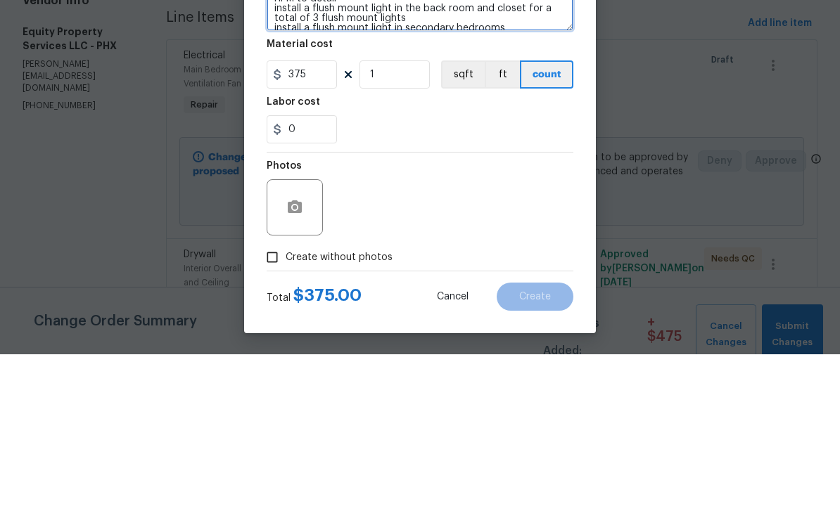
scroll to position [97, 0]
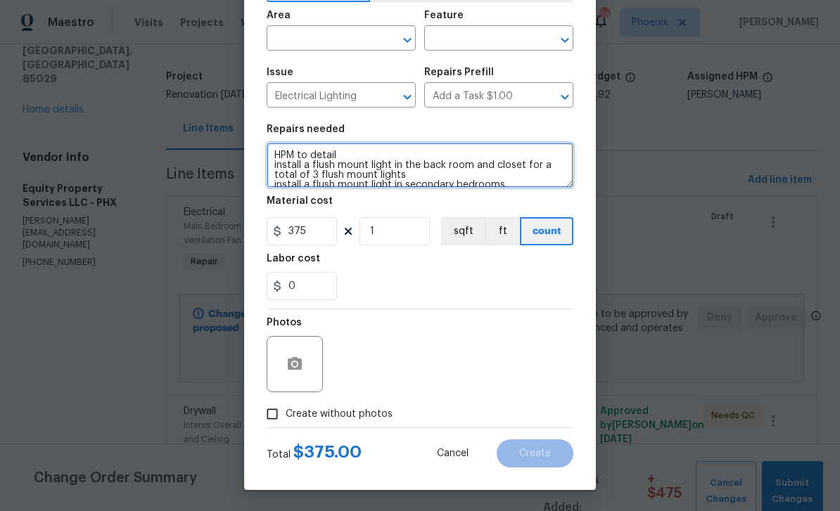
type textarea "HPM to detail install a flush mount light in the back room and closet for a tot…"
click at [319, 34] on input "text" at bounding box center [322, 40] width 110 height 22
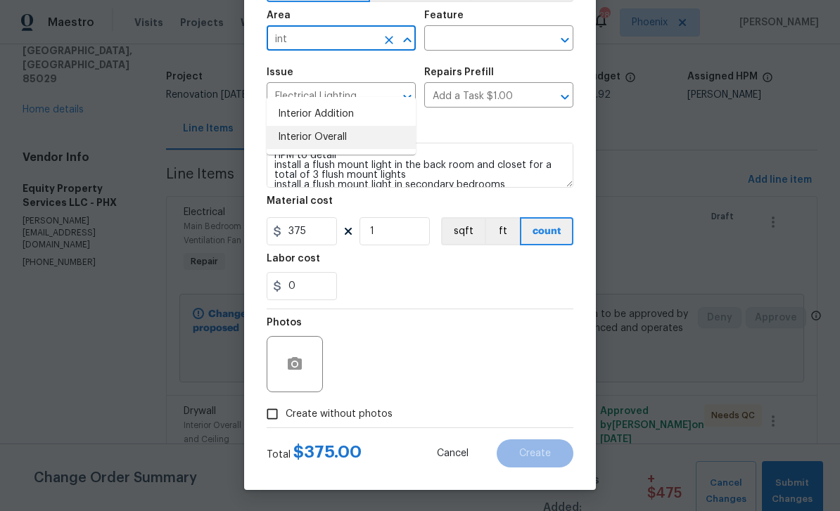
click at [317, 126] on li "Interior Overall" at bounding box center [341, 137] width 149 height 23
type input "Interior Overall"
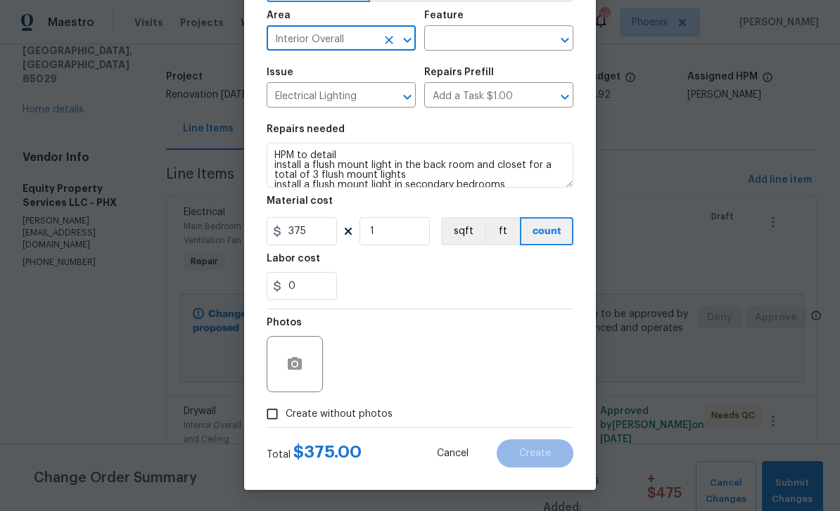
click at [452, 32] on input "text" at bounding box center [479, 40] width 110 height 22
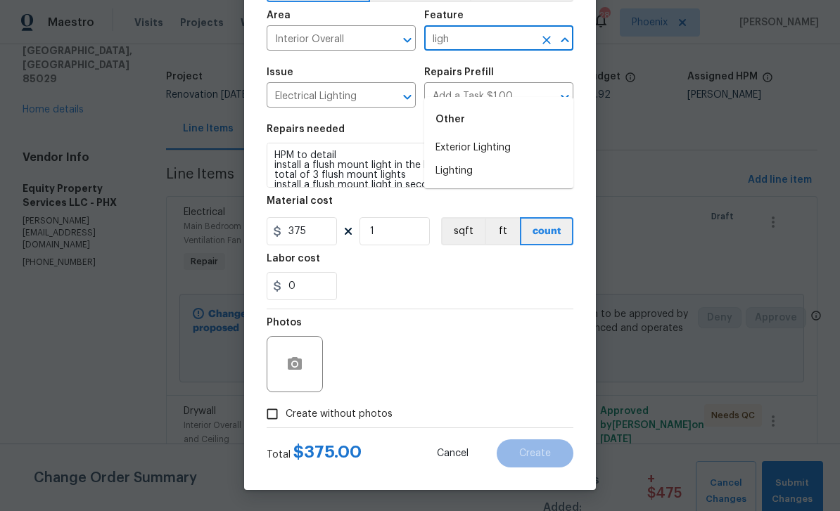
click at [466, 160] on li "Lighting" at bounding box center [498, 171] width 149 height 23
type input "Lighting"
click at [495, 126] on div "Repairs needed" at bounding box center [420, 134] width 307 height 18
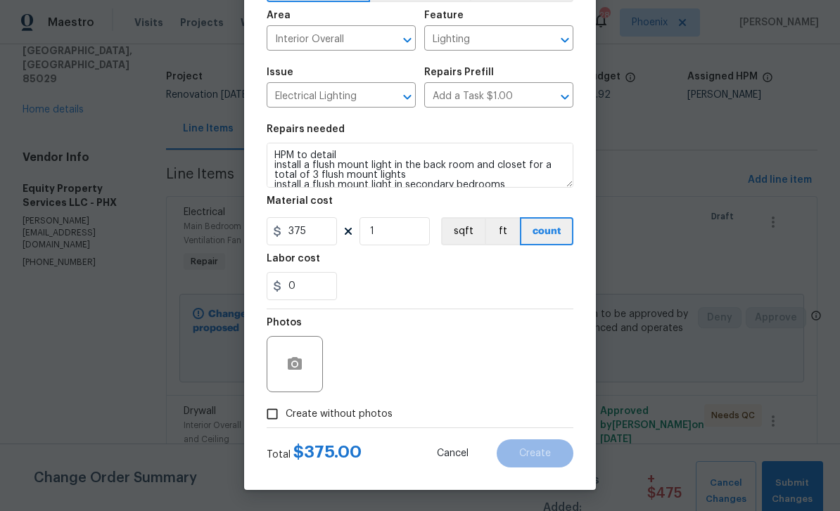
click at [276, 421] on input "Create without photos" at bounding box center [272, 414] width 27 height 27
checkbox input "true"
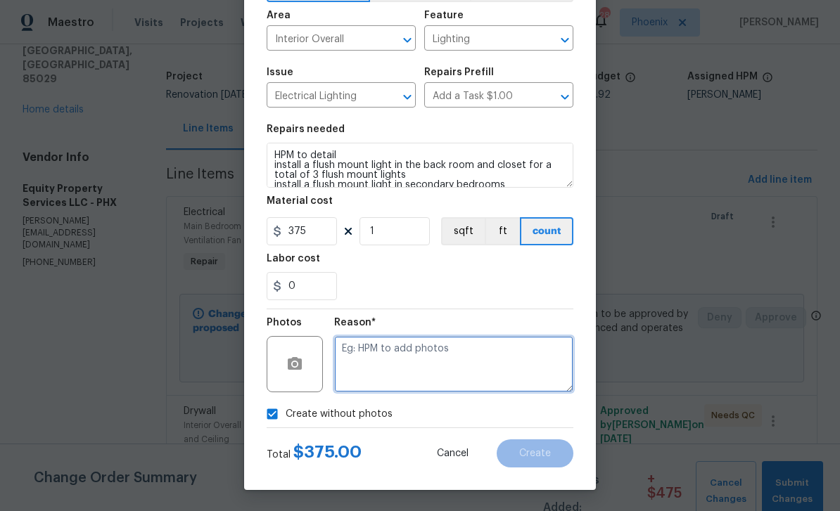
click at [395, 376] on textarea at bounding box center [453, 364] width 239 height 56
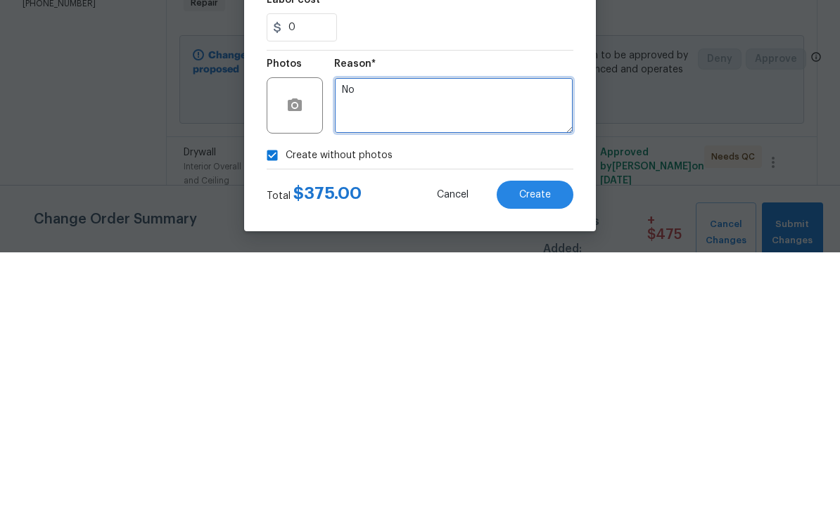
type textarea "No"
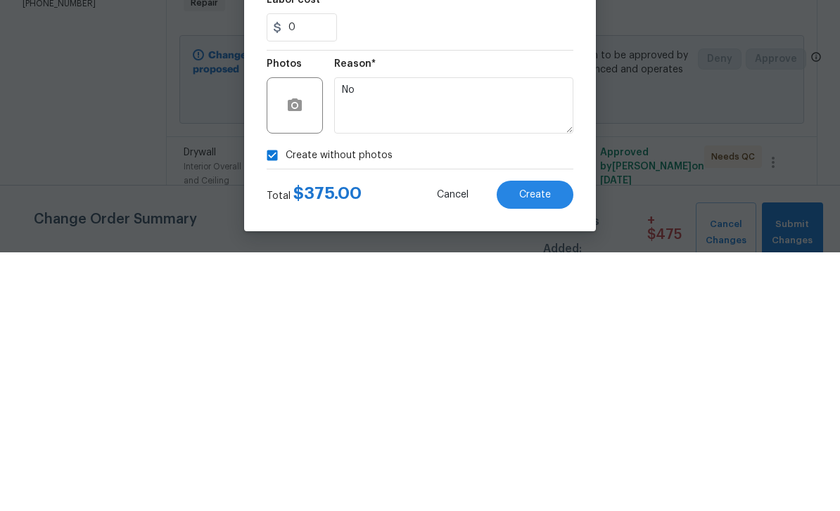
click at [443, 401] on div "Create without photos" at bounding box center [420, 414] width 307 height 27
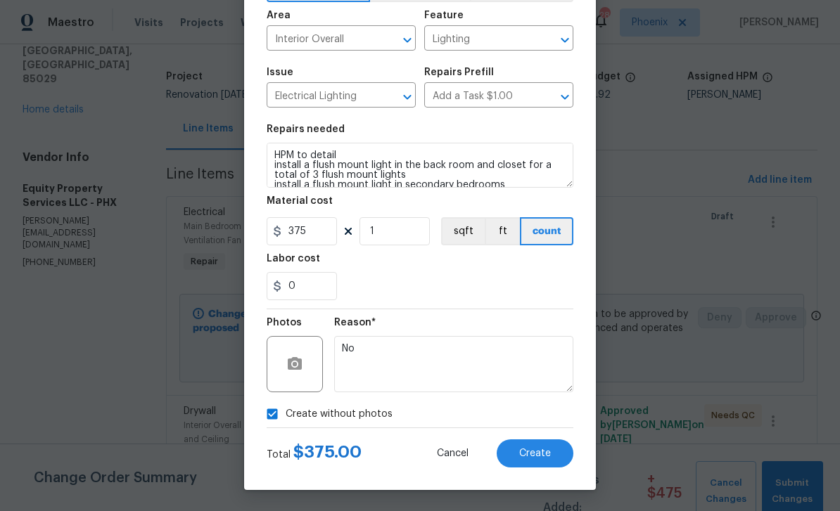
click at [540, 454] on span "Create" at bounding box center [535, 454] width 32 height 11
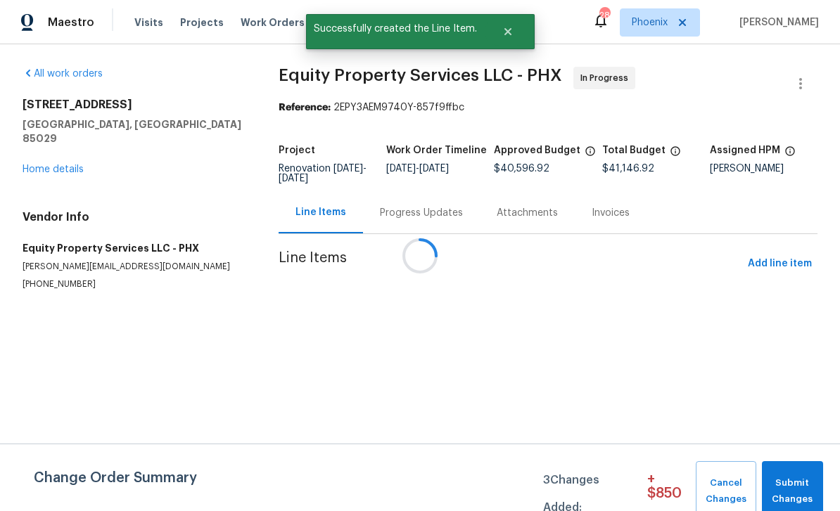
scroll to position [0, 0]
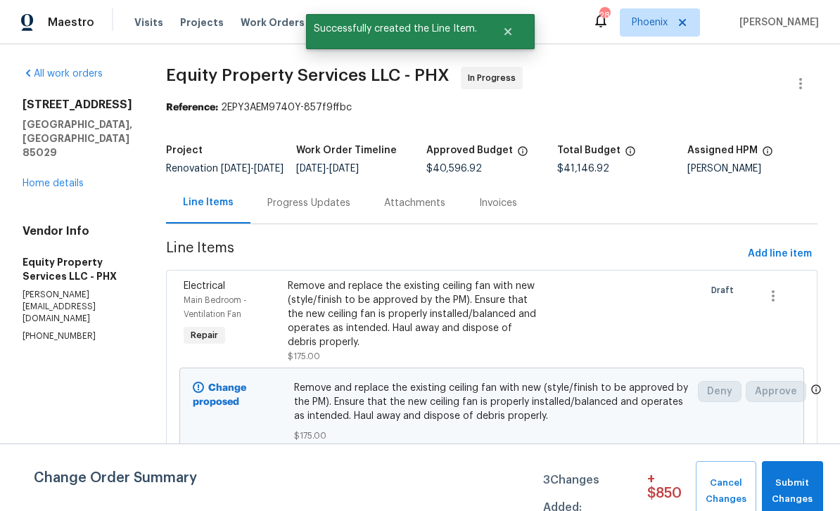
click at [288, 210] on div "Progress Updates" at bounding box center [308, 203] width 83 height 14
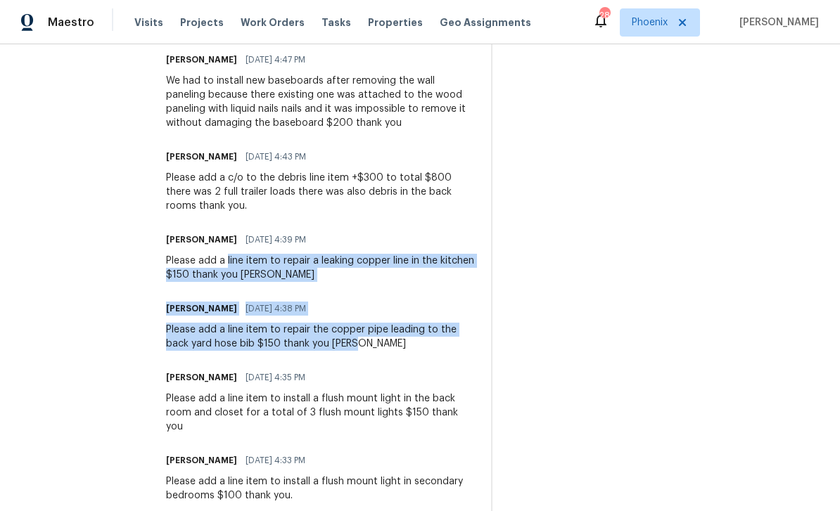
scroll to position [887, 0]
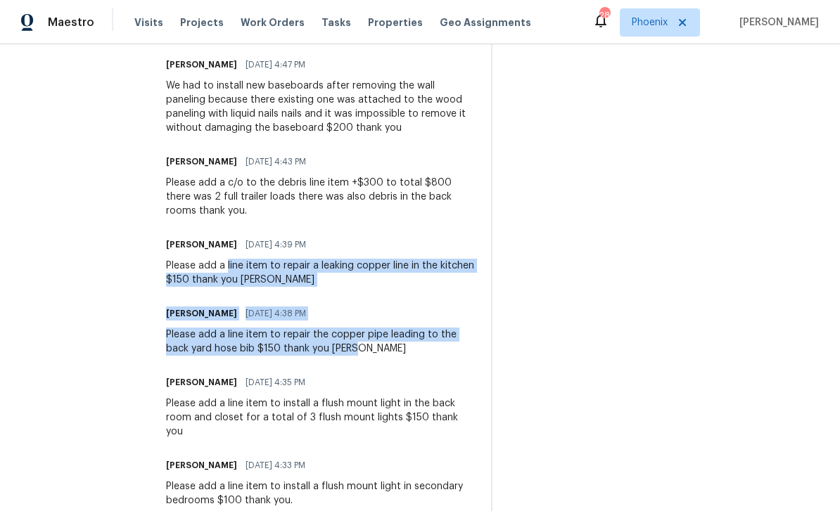
copy div "line item to repair a leaking copper line in the kitchen $150 thank you [PERSON…"
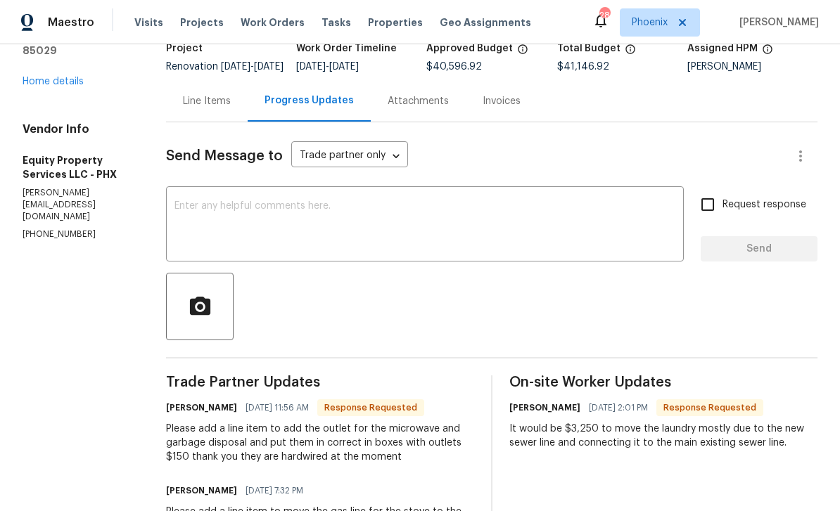
scroll to position [101, 0]
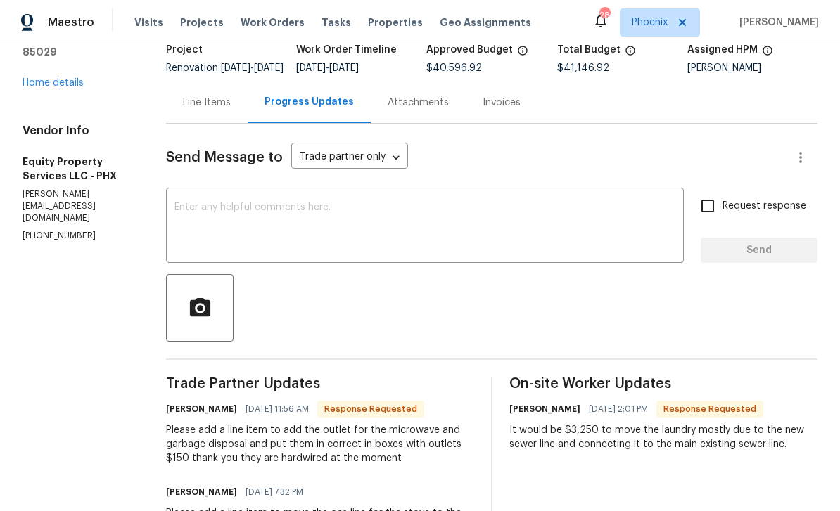
click at [192, 110] on div "Line Items" at bounding box center [207, 103] width 48 height 14
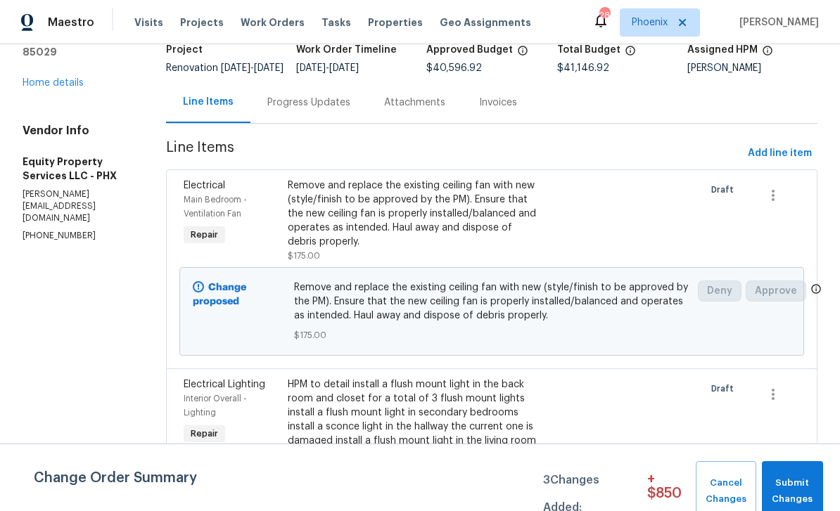
click at [779, 163] on span "Add line item" at bounding box center [780, 154] width 64 height 18
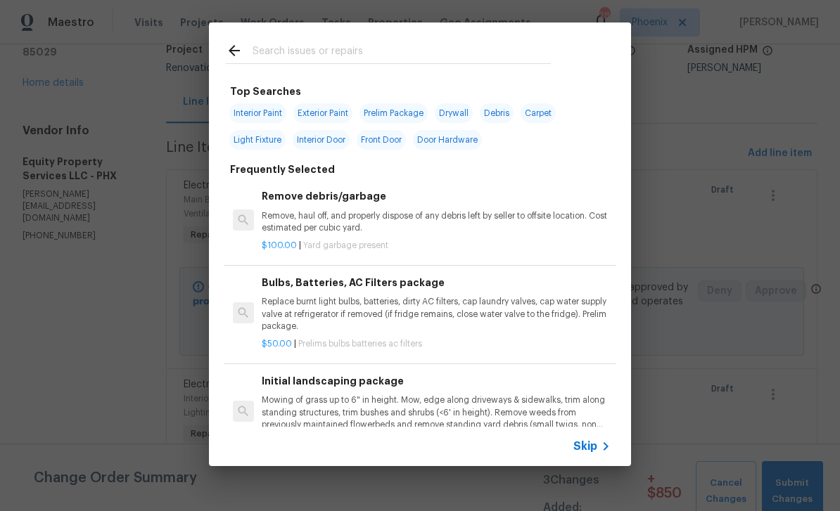
click at [293, 46] on input "text" at bounding box center [402, 52] width 298 height 21
type input "Plum"
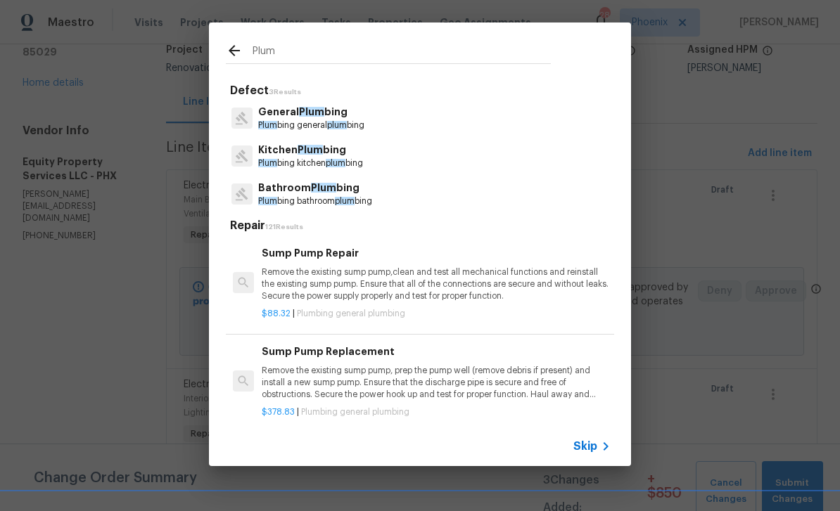
click at [323, 111] on p "General Plum bing" at bounding box center [311, 112] width 106 height 15
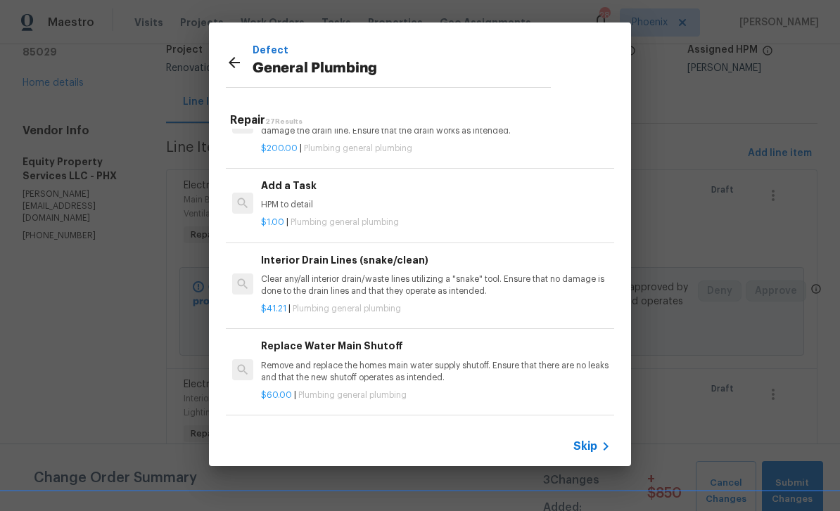
scroll to position [1614, 1]
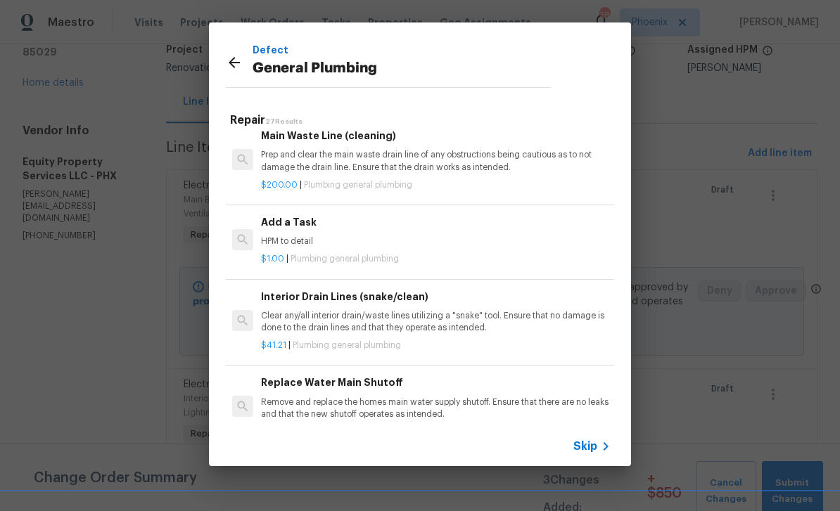
click at [317, 222] on div "Add a Task HPM to detail" at bounding box center [435, 232] width 349 height 34
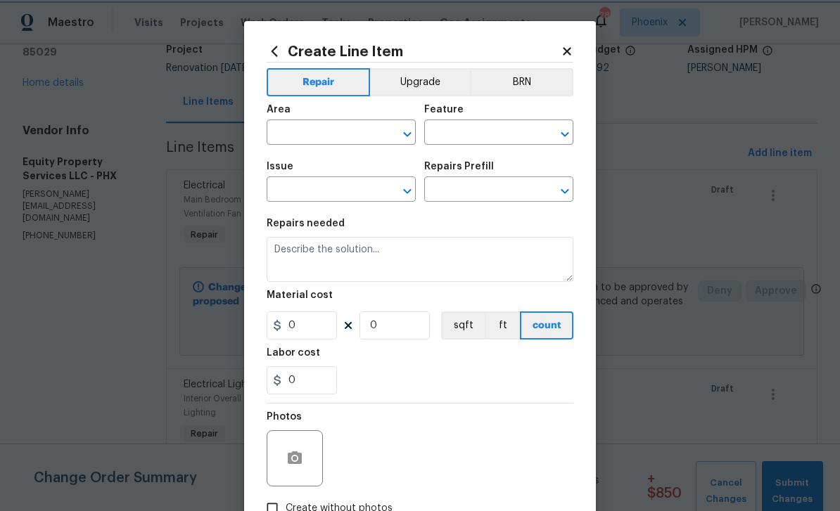
type input "Plumbing"
type input "General Plumbing"
type input "Add a Task $1.00"
type textarea "HPM to detail"
type input "1"
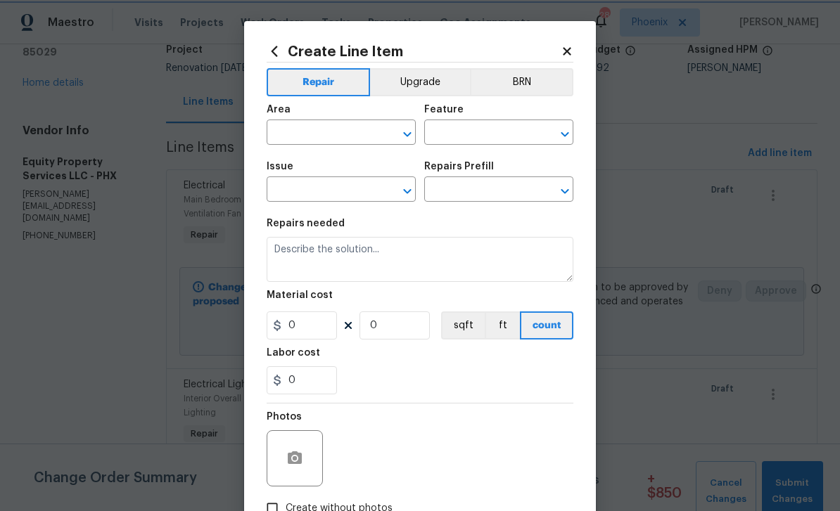
type input "1"
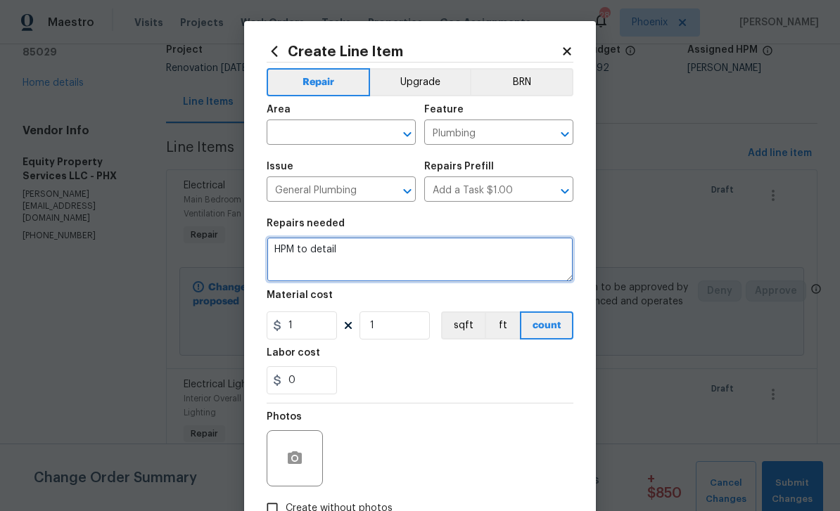
click at [364, 262] on textarea "HPM to detail" at bounding box center [420, 259] width 307 height 45
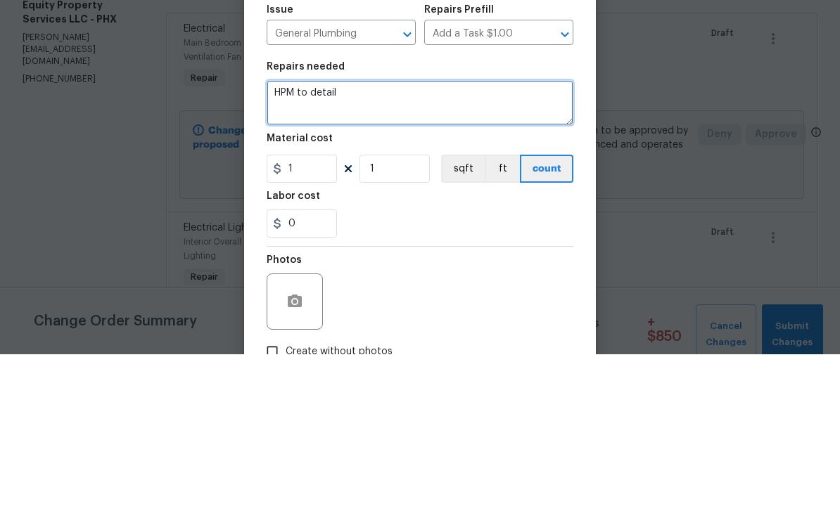
click at [294, 237] on textarea "HPM to detail" at bounding box center [420, 259] width 307 height 45
click at [390, 237] on textarea "HPM to detail" at bounding box center [420, 259] width 307 height 45
click at [288, 237] on textarea "HPM to detail" at bounding box center [420, 259] width 307 height 45
click at [299, 237] on textarea "HPM to detail" at bounding box center [420, 259] width 307 height 45
click at [294, 237] on textarea "HPM to detail" at bounding box center [420, 259] width 307 height 45
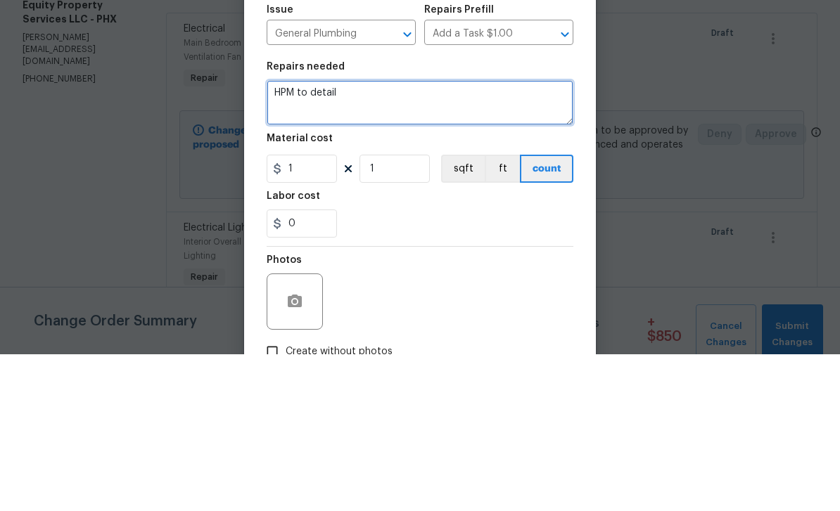
paste textarea "line item to repair a leaking copper line in the kitchen $150 thank you [PERSON…"
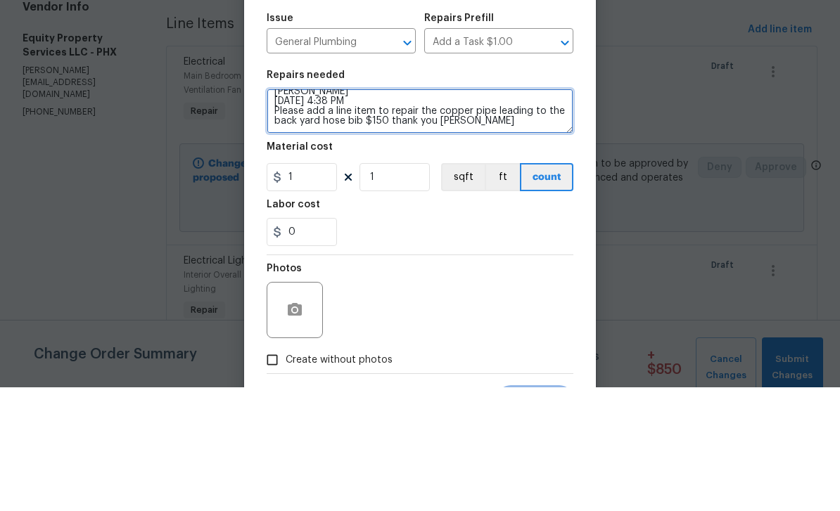
scroll to position [27, 0]
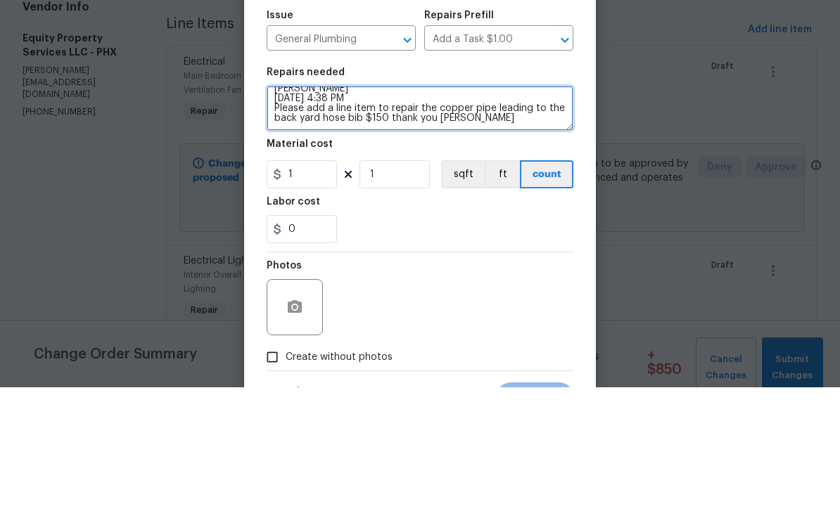
type textarea "HPM to detail line item to repair a leaking copper line in the kitchen $150 tha…"
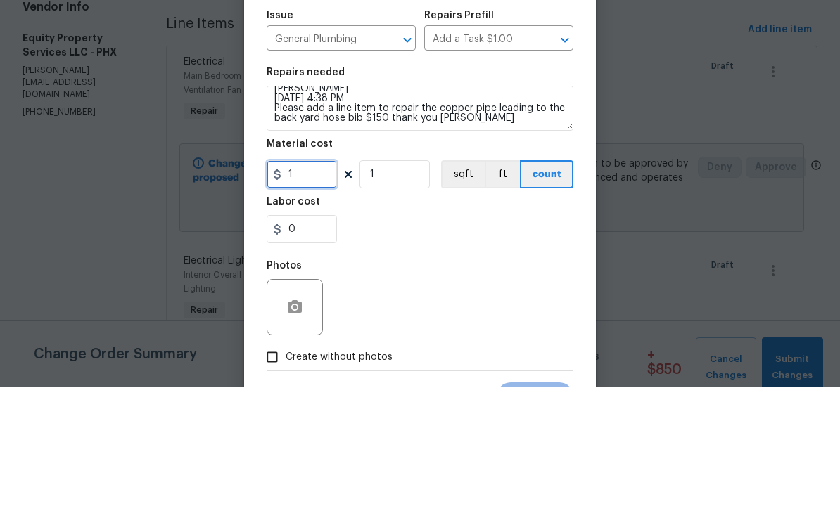
click at [310, 284] on input "1" at bounding box center [302, 298] width 70 height 28
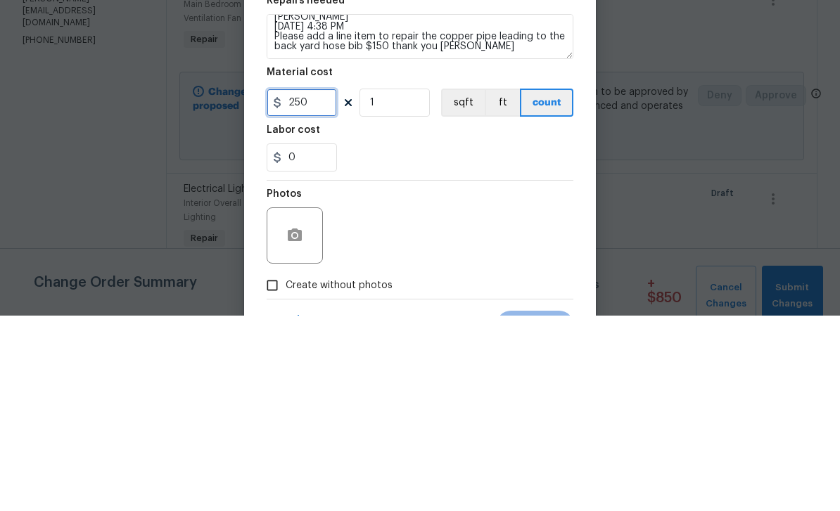
type input "250"
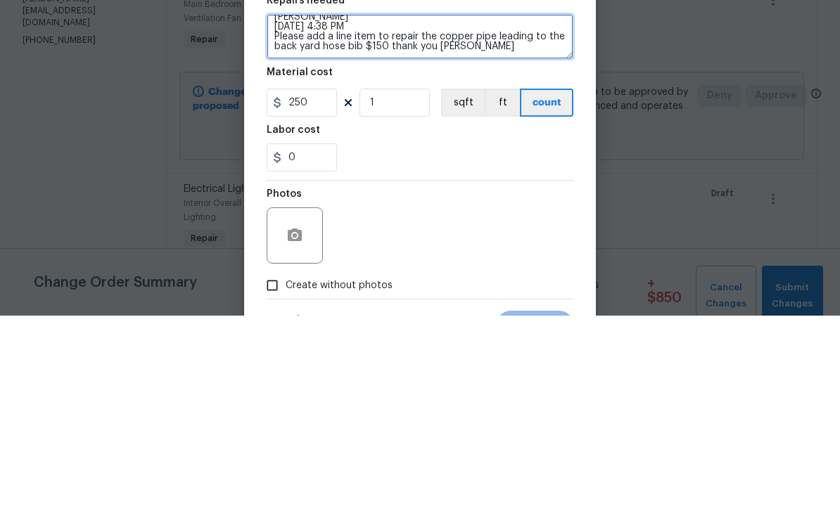
click at [474, 210] on textarea "HPM to detail line item to repair a leaking copper line in the kitchen $150 tha…" at bounding box center [420, 232] width 307 height 45
click at [407, 210] on textarea "HPM to detail line item to repair a leaking copper line in the kitchen $150 tha…" at bounding box center [420, 232] width 307 height 45
click at [383, 210] on textarea "HPM to detail line item to repair a leaking copper line in the kitchen $150 tha…" at bounding box center [420, 232] width 307 height 45
click at [381, 210] on textarea "HPM to detail line item to repair a leaking copper line in the kitchen $150 tha…" at bounding box center [420, 232] width 307 height 45
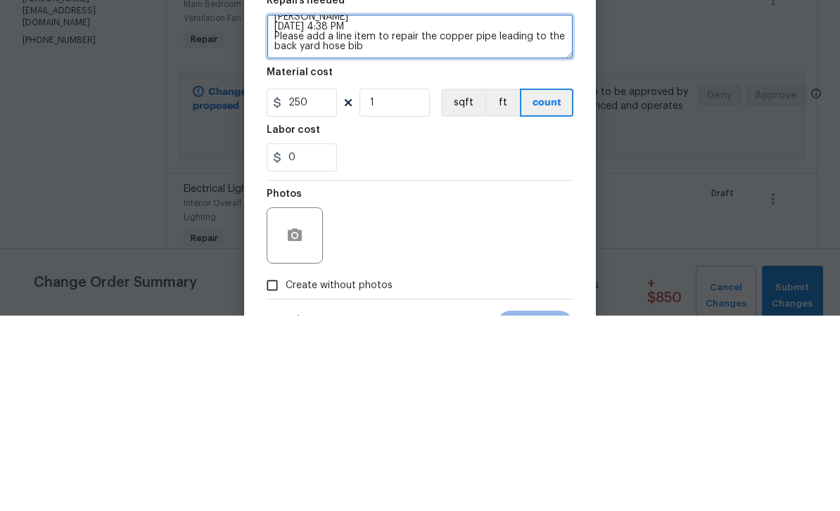
click at [388, 210] on textarea "HPM to detail line item to repair a leaking copper line in the kitchen $150 tha…" at bounding box center [420, 232] width 307 height 45
click at [390, 210] on textarea "HPM to detail line item to repair a leaking copper line in the kitchen $150 tha…" at bounding box center [420, 232] width 307 height 45
click at [384, 210] on textarea "HPM to detail line item to repair a leaking copper line in the kitchen $150 tha…" at bounding box center [420, 232] width 307 height 45
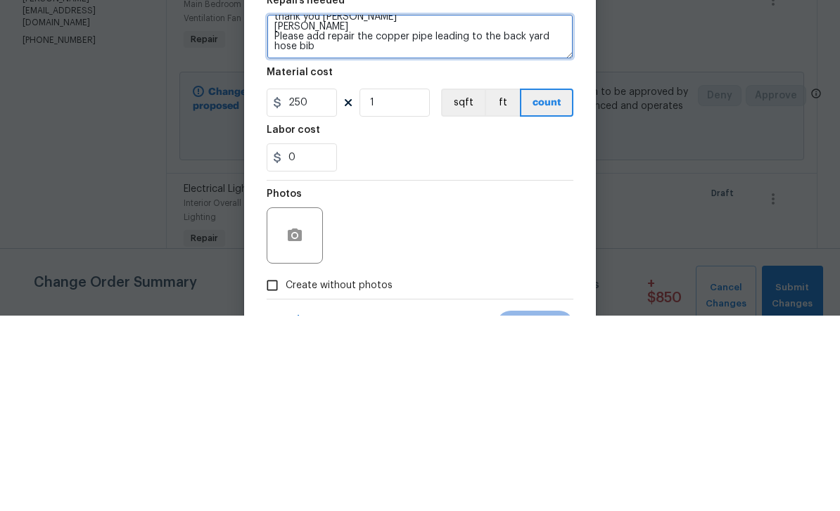
click at [298, 210] on textarea "HPM to detail line item to repair a leaking copper line in the kitchen $150 tha…" at bounding box center [420, 232] width 307 height 45
click at [337, 210] on textarea "HPM to detail line item to repair a leaking copper line in the kitchen $150 tha…" at bounding box center [420, 232] width 307 height 45
click at [340, 210] on textarea "HPM to detail line item to repair a leaking copper line in the kitchen $150 tha…" at bounding box center [420, 232] width 307 height 45
click at [328, 210] on textarea "HPM to detail line item to repair a leaking copper line in the kitchen $150 tha…" at bounding box center [420, 232] width 307 height 45
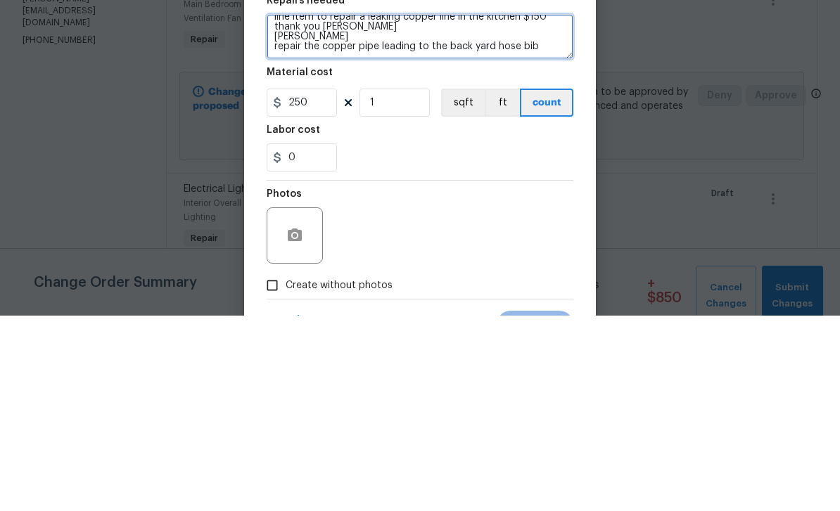
click at [399, 210] on textarea "HPM to detail line item to repair a leaking copper line in the kitchen $150 tha…" at bounding box center [420, 232] width 307 height 45
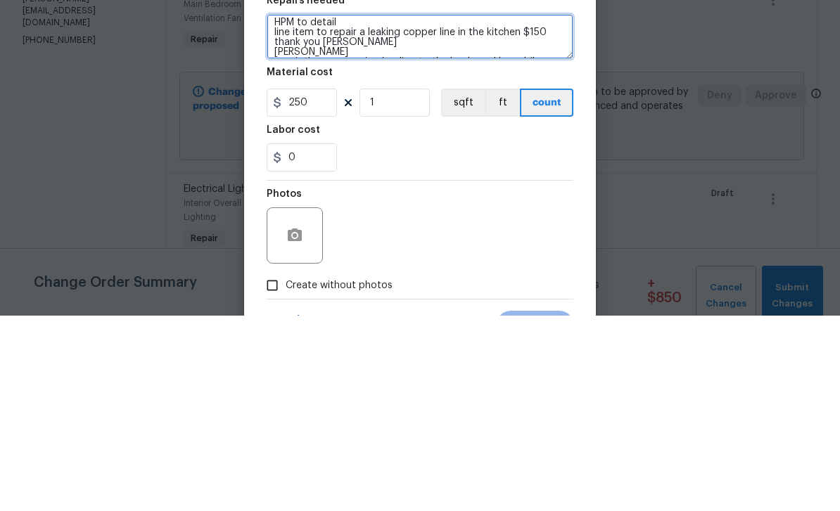
scroll to position [4, 0]
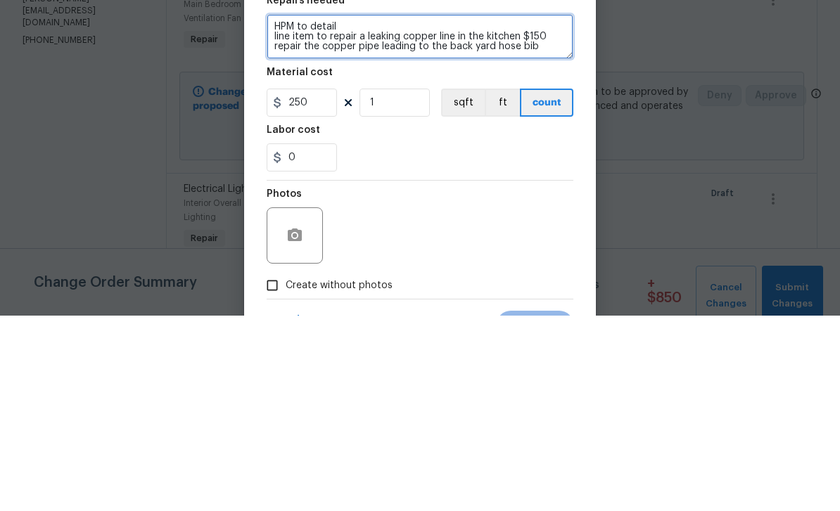
click at [333, 210] on textarea "HPM to detail line item to repair a leaking copper line in the kitchen $150 rep…" at bounding box center [420, 232] width 307 height 45
type textarea "HPM to detail repair a leaking copper line in the kitchen $150 repair the coppe…"
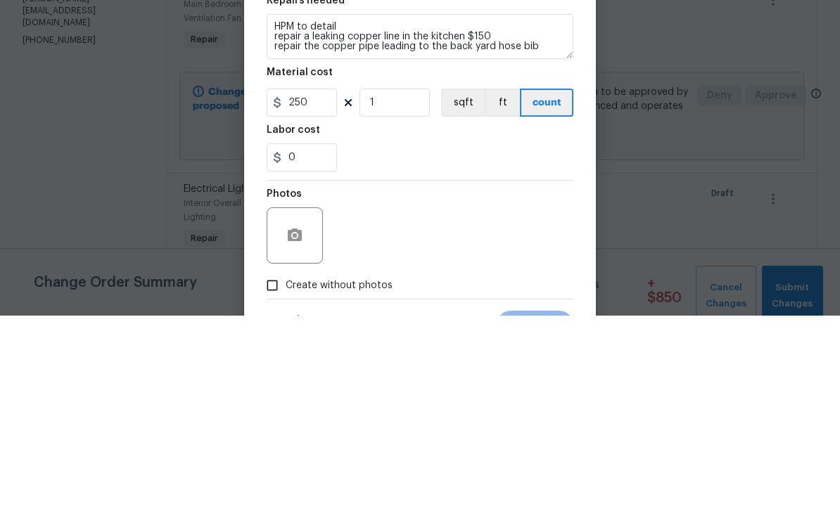
click at [428, 339] on div "0" at bounding box center [420, 353] width 307 height 28
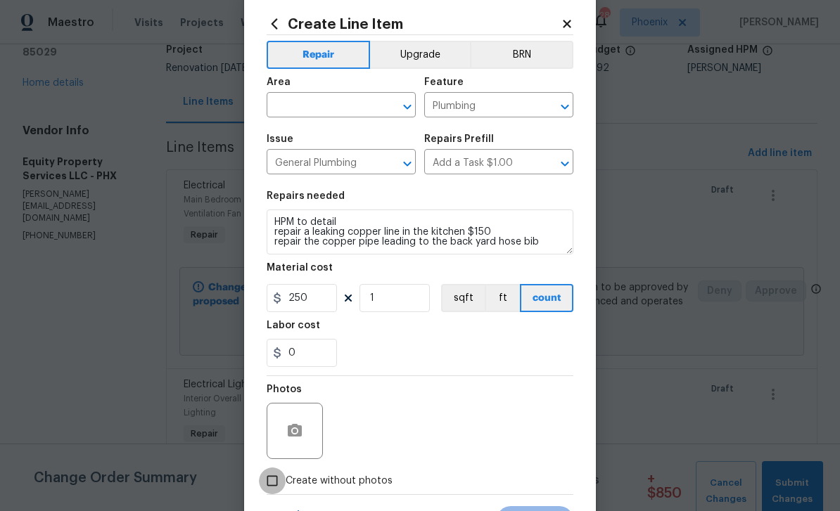
click at [276, 483] on input "Create without photos" at bounding box center [272, 481] width 27 height 27
checkbox input "true"
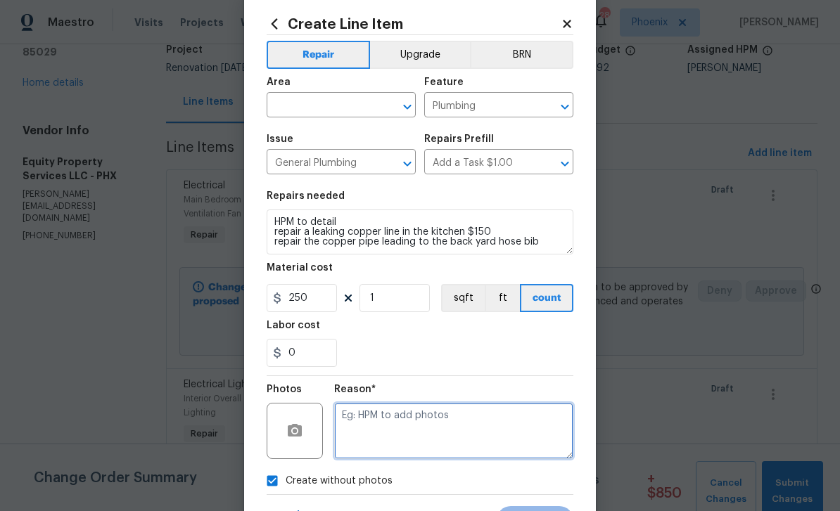
click at [440, 431] on textarea at bounding box center [453, 431] width 239 height 56
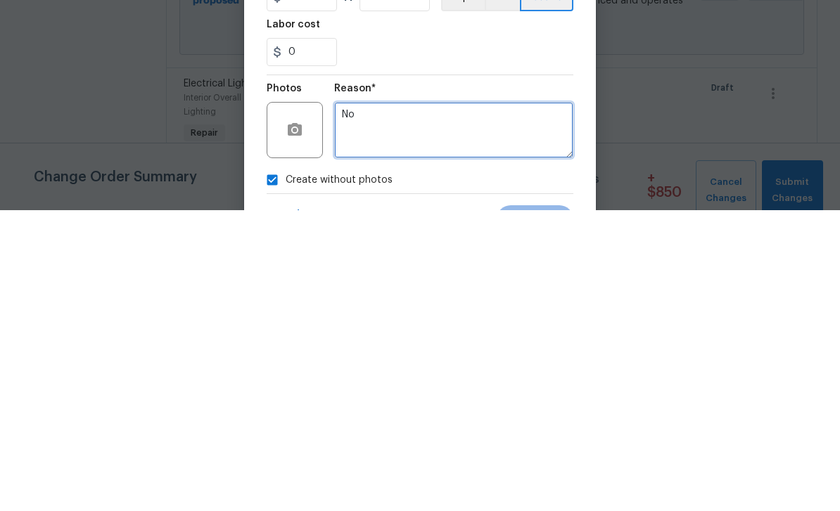
type textarea "No"
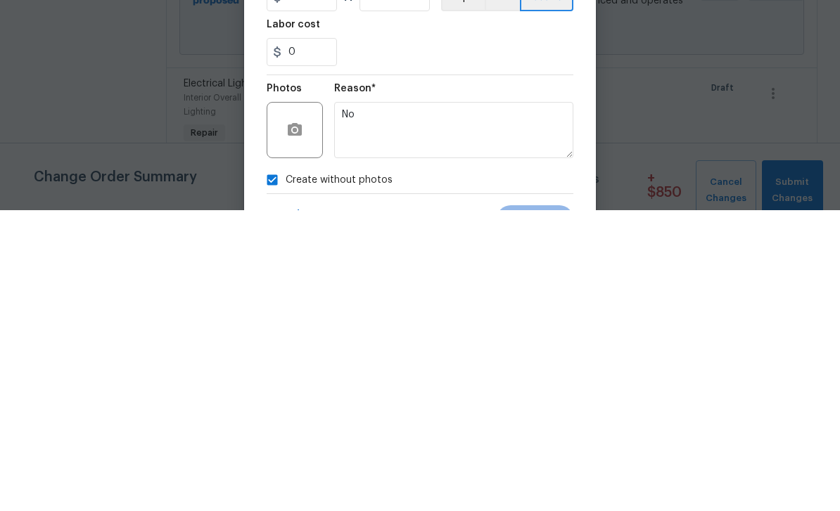
click at [486, 468] on div "Create without photos" at bounding box center [420, 481] width 307 height 27
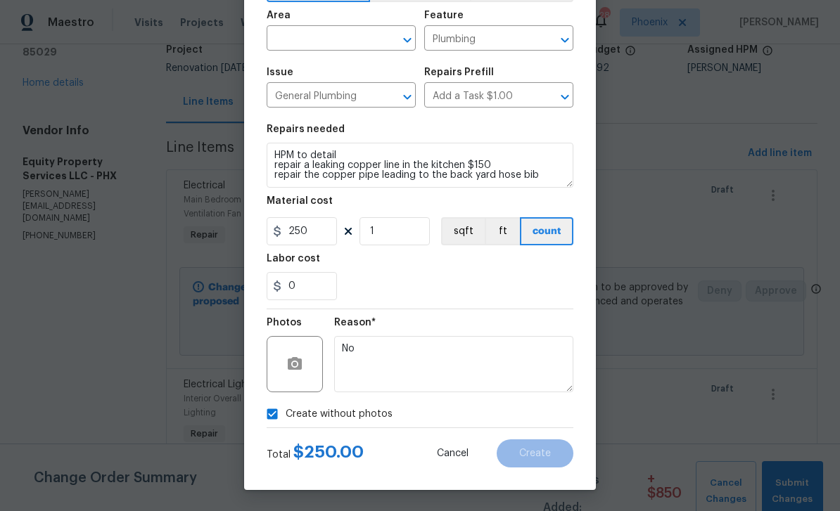
scroll to position [97, 0]
click at [322, 38] on input "text" at bounding box center [322, 40] width 110 height 22
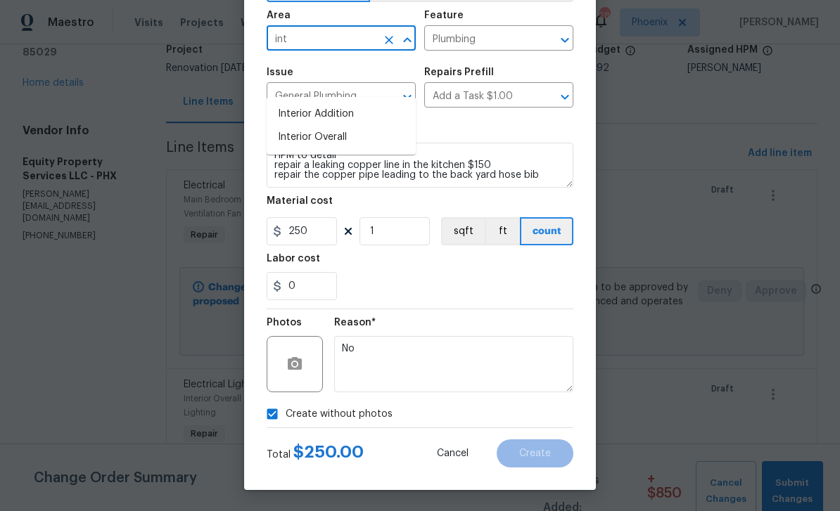
click at [321, 126] on li "Interior Overall" at bounding box center [341, 137] width 149 height 23
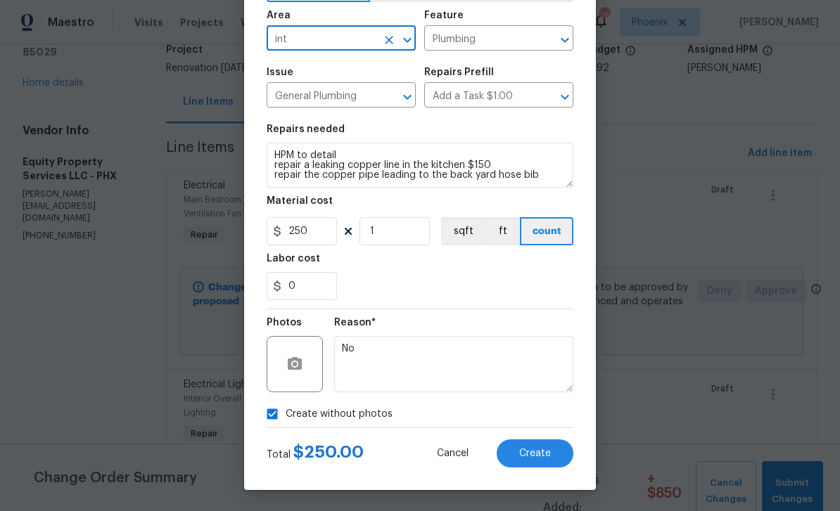
type input "Interior Overall"
click at [490, 125] on div "Repairs needed" at bounding box center [420, 134] width 307 height 18
click at [549, 457] on span "Create" at bounding box center [535, 454] width 32 height 11
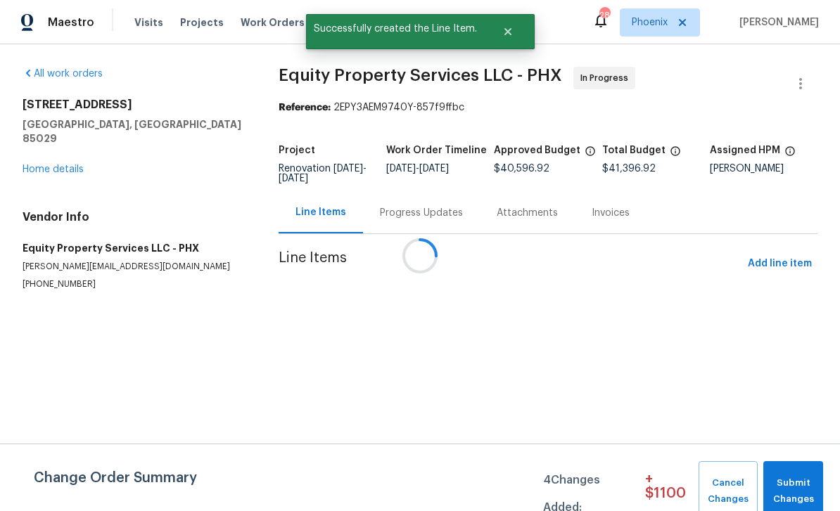
scroll to position [0, 0]
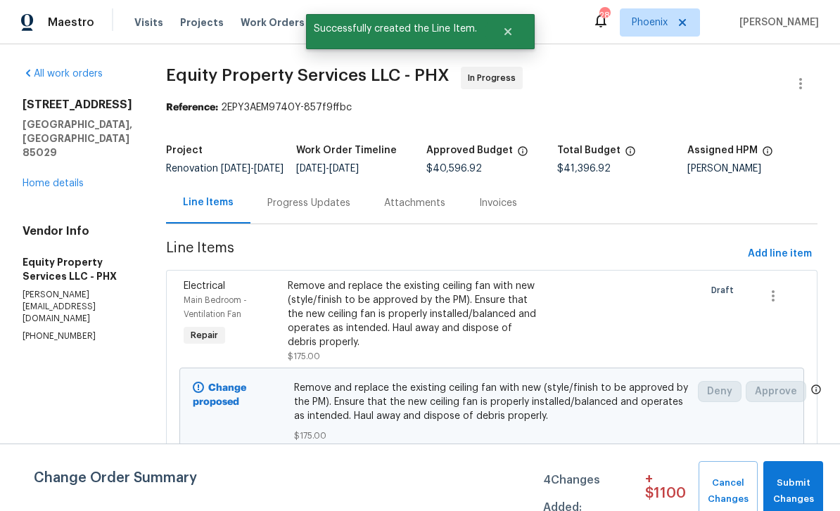
click at [310, 210] on div "Progress Updates" at bounding box center [308, 203] width 83 height 14
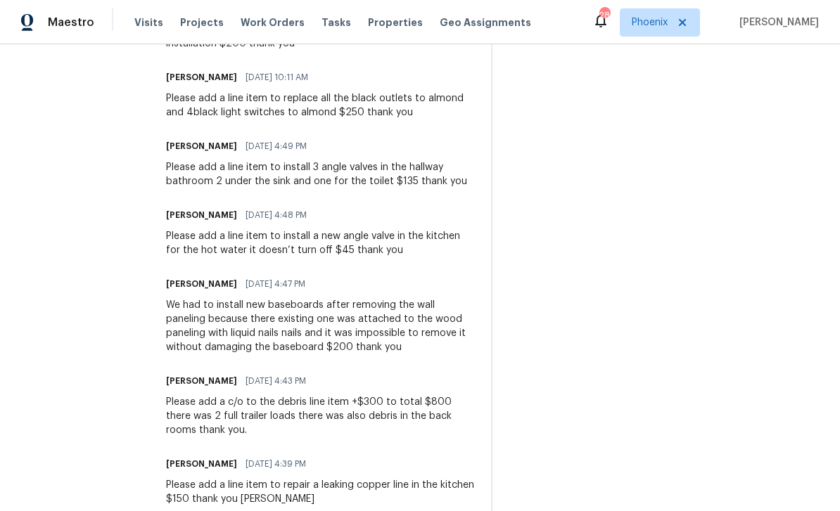
scroll to position [668, 0]
click at [198, 321] on div "We had to install new baseboards after removing the wall paneling because there…" at bounding box center [320, 326] width 308 height 56
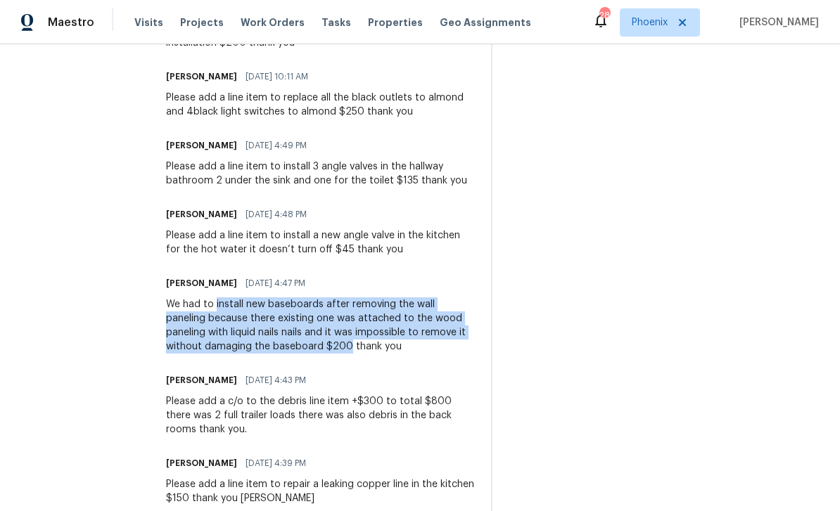
copy div "install new baseboards after removing the wall paneling because there existing …"
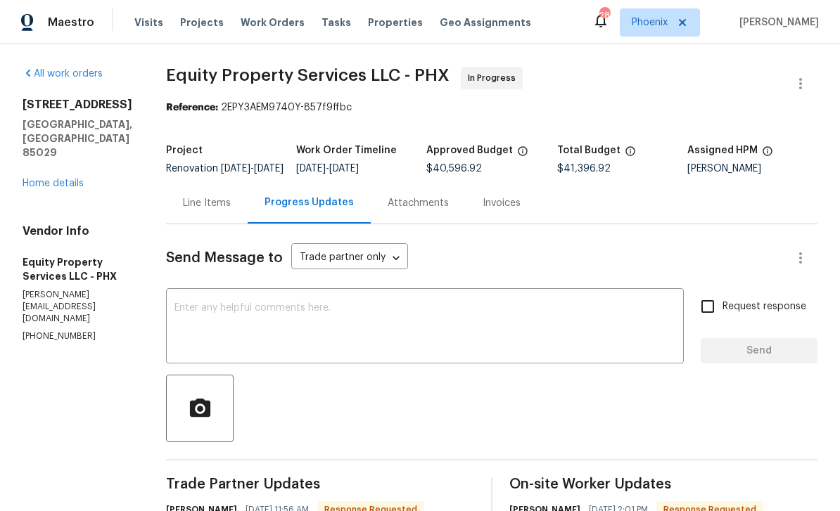
scroll to position [0, 0]
click at [192, 210] on div "Line Items" at bounding box center [207, 203] width 48 height 14
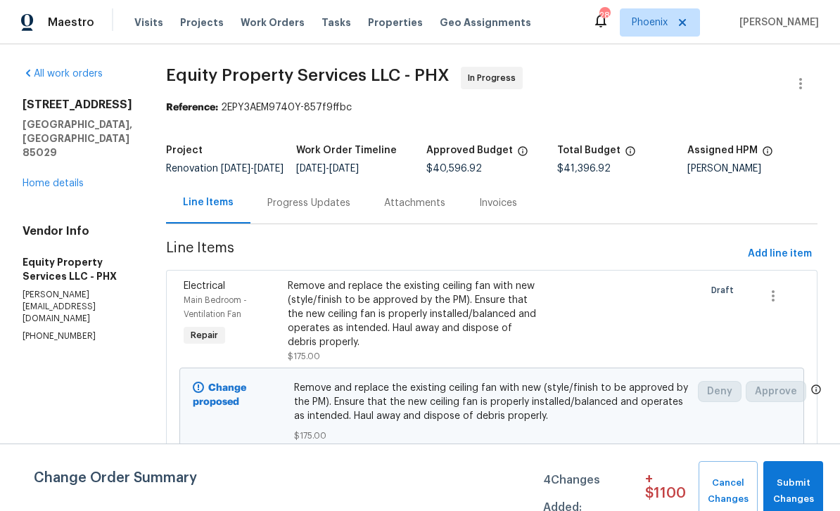
click at [789, 257] on span "Add line item" at bounding box center [780, 255] width 64 height 18
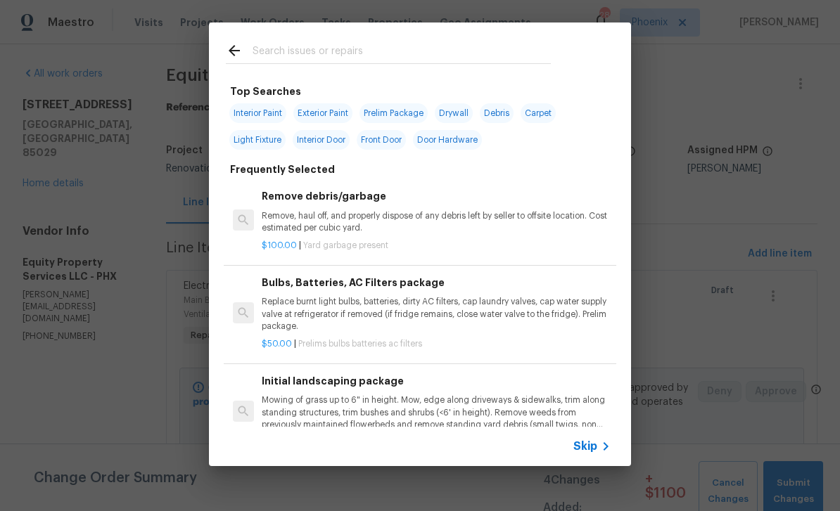
click at [315, 49] on input "text" at bounding box center [402, 52] width 298 height 21
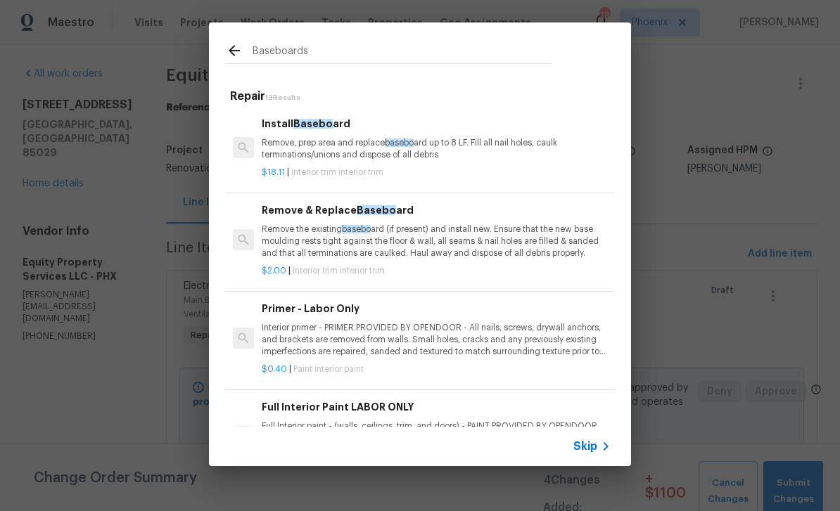
type input "Baseboards"
click at [354, 141] on p "Remove, prep area and replace baseboard up to 8 LF. Fill all nail holes, caulk …" at bounding box center [436, 149] width 349 height 24
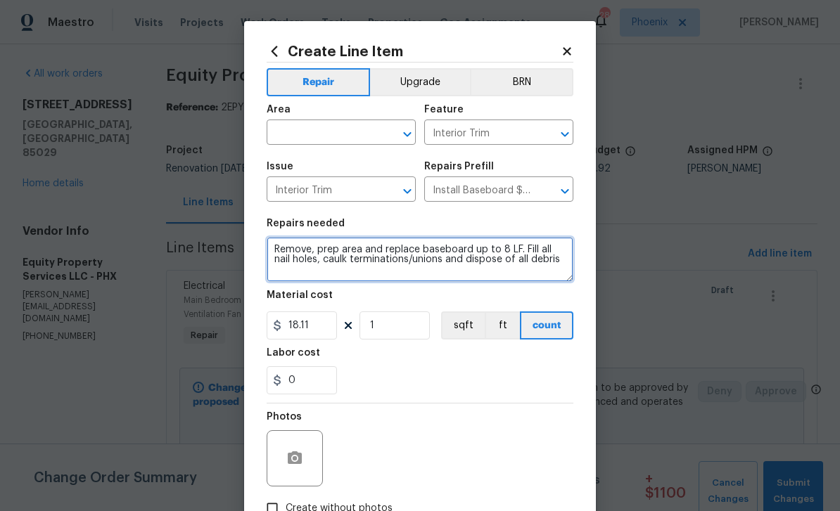
click at [292, 248] on textarea "Remove, prep area and replace baseboard up to 8 LF. Fill all nail holes, caulk …" at bounding box center [420, 259] width 307 height 45
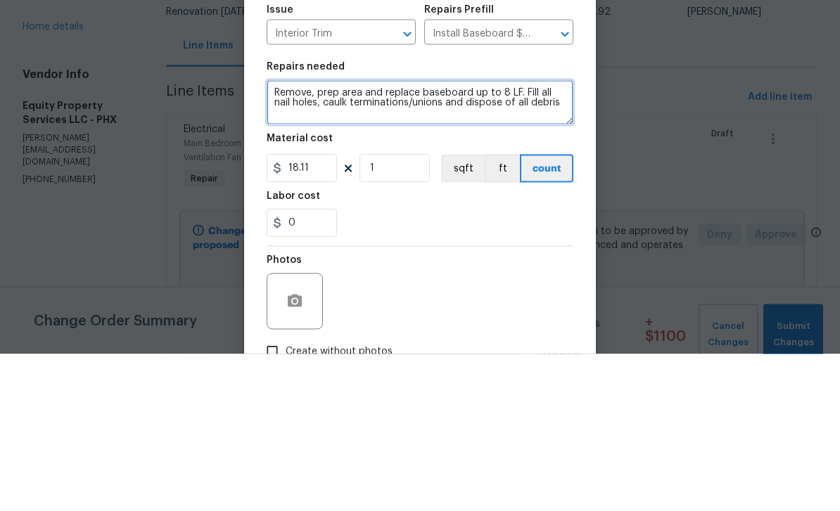
click at [294, 237] on textarea "Remove, prep area and replace baseboard up to 8 LF. Fill all nail holes, caulk …" at bounding box center [420, 259] width 307 height 45
click at [321, 237] on textarea at bounding box center [420, 259] width 307 height 45
paste textarea "install new baseboards after removing the wall paneling because there existing …"
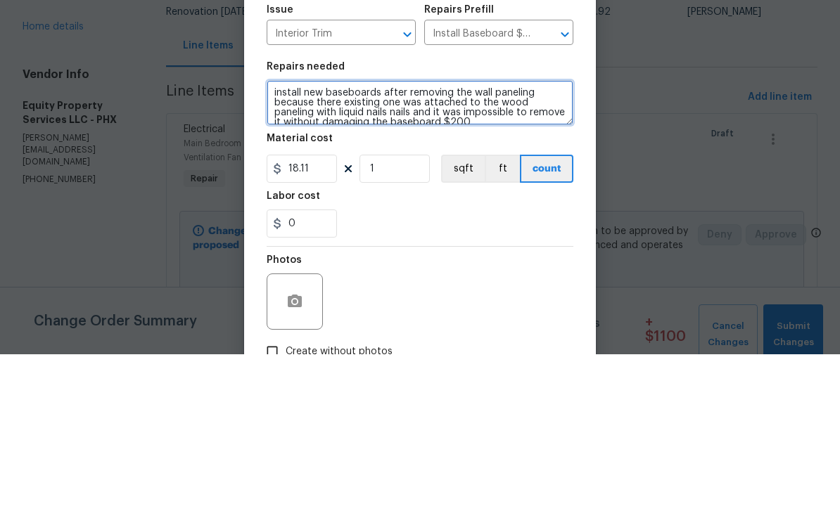
scroll to position [3, 0]
type textarea "install new baseboards after removing the wall paneling because there existing …"
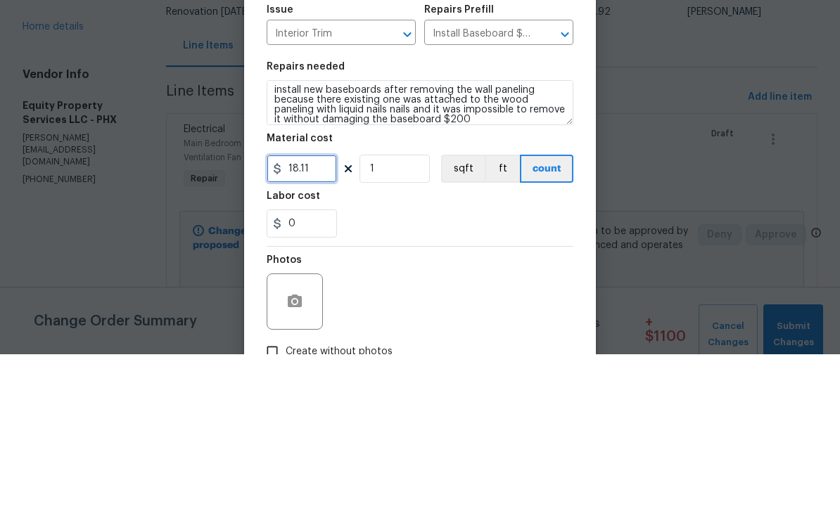
click at [320, 312] on input "18.11" at bounding box center [302, 326] width 70 height 28
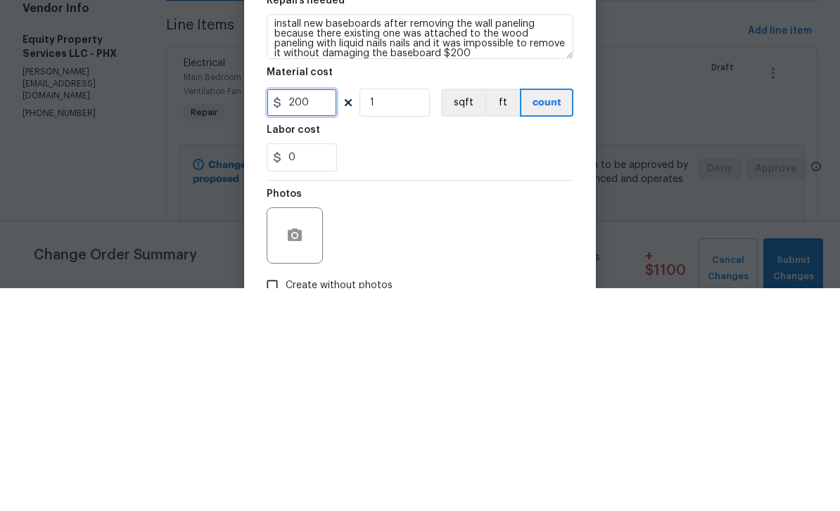
type input "200"
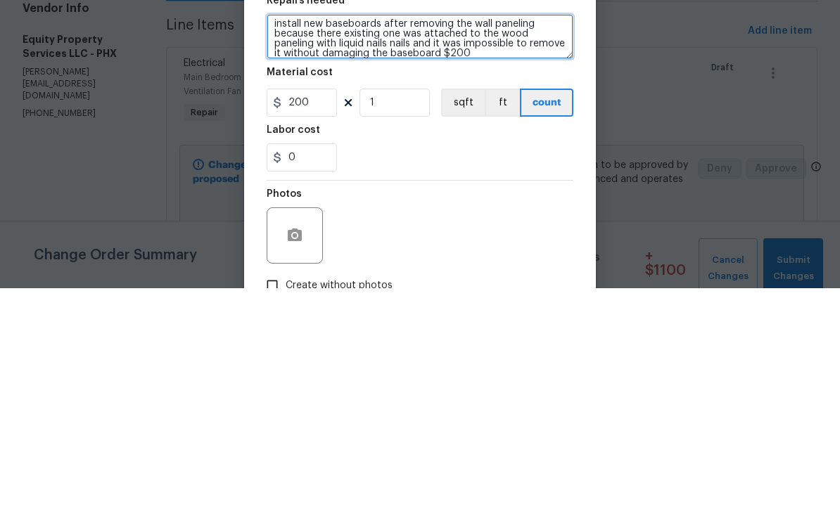
click at [464, 237] on textarea "install new baseboards after removing the wall paneling because there existing …" at bounding box center [420, 259] width 307 height 45
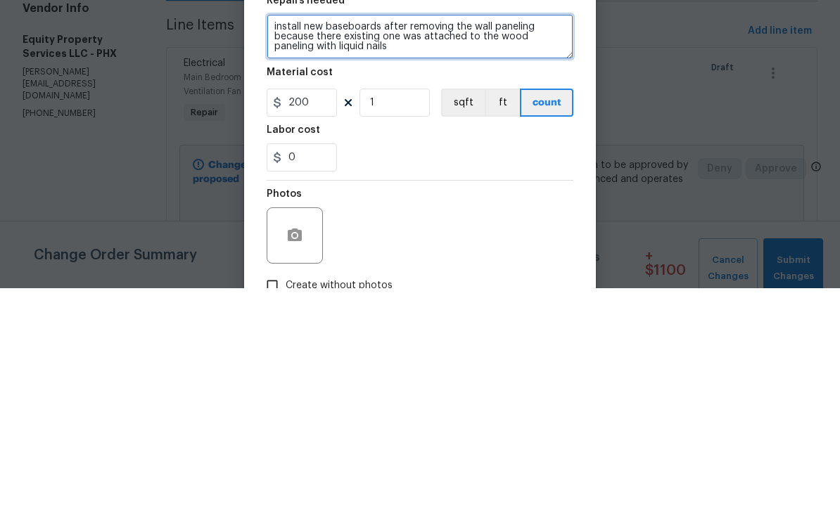
type textarea "install new baseboards after removing the wall paneling because there existing …"
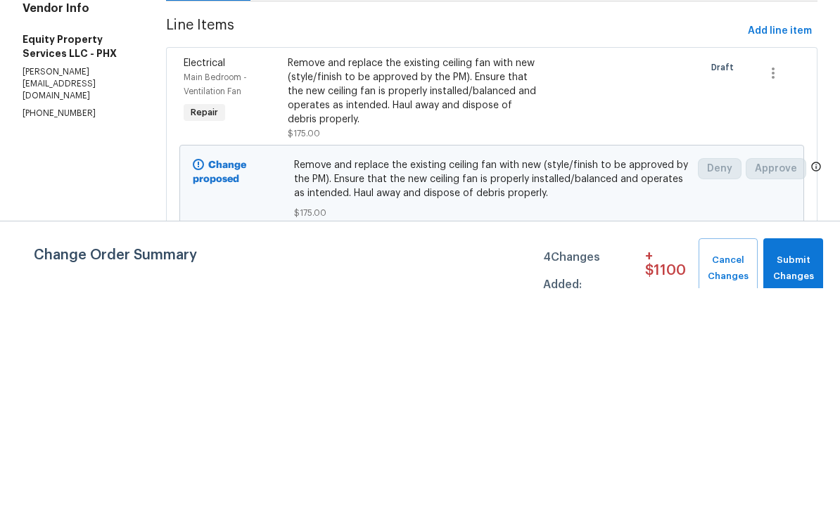
scroll to position [45, 0]
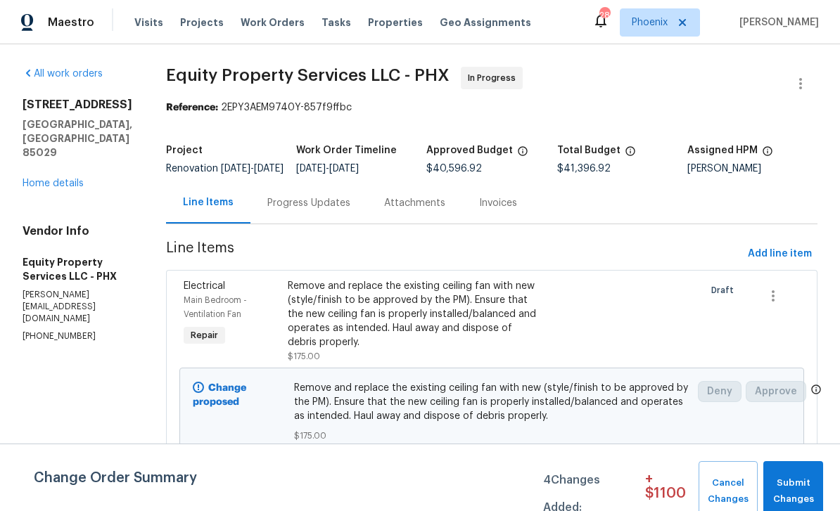
click at [277, 196] on div "Progress Updates" at bounding box center [308, 203] width 83 height 14
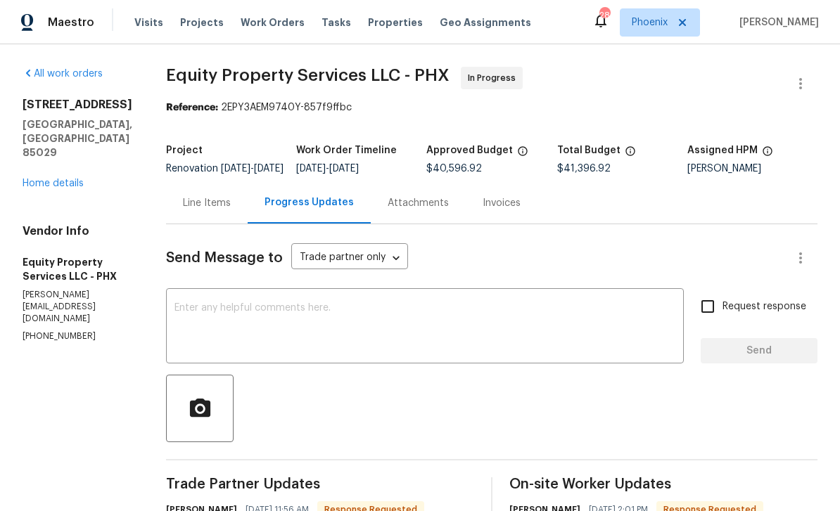
click at [183, 196] on div "Line Items" at bounding box center [207, 203] width 48 height 14
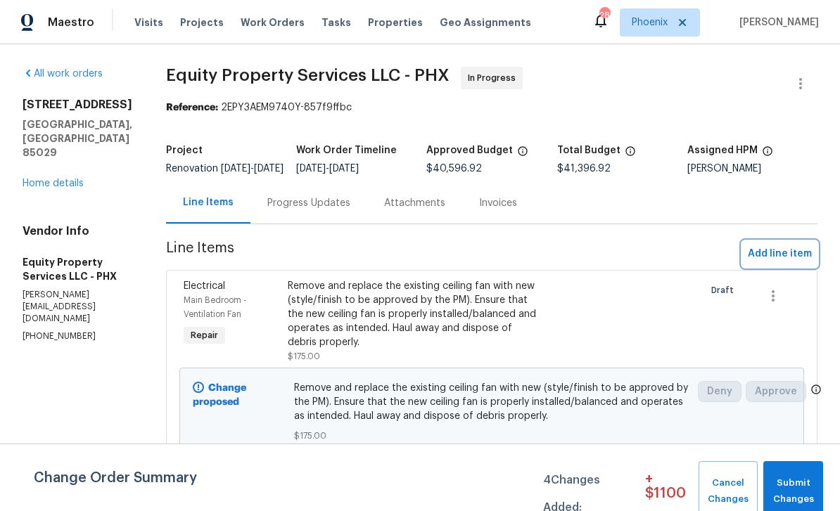
click at [796, 246] on span "Add line item" at bounding box center [780, 255] width 64 height 18
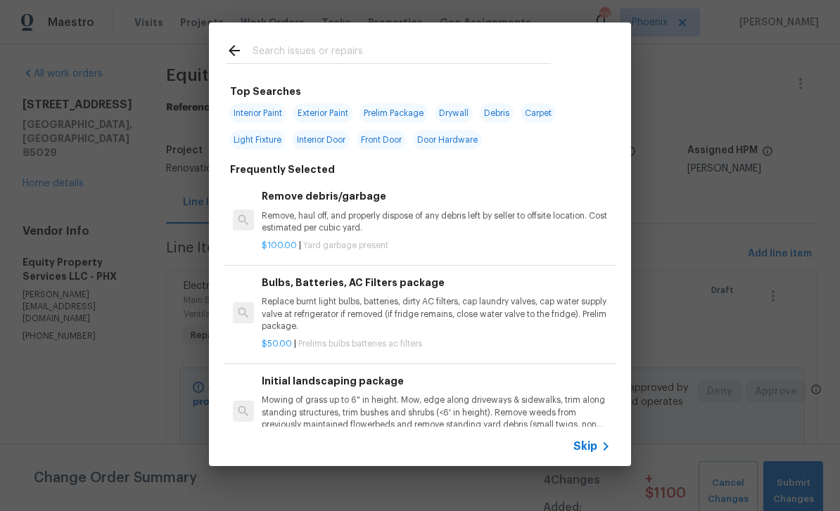
click at [285, 46] on input "text" at bounding box center [402, 52] width 298 height 21
type input "Bas"
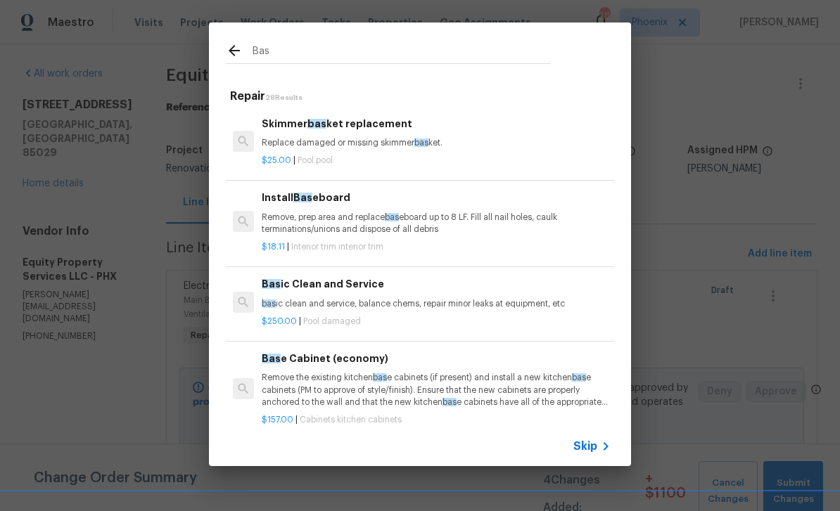
click at [321, 196] on h6 "Install Bas eboard" at bounding box center [436, 197] width 349 height 15
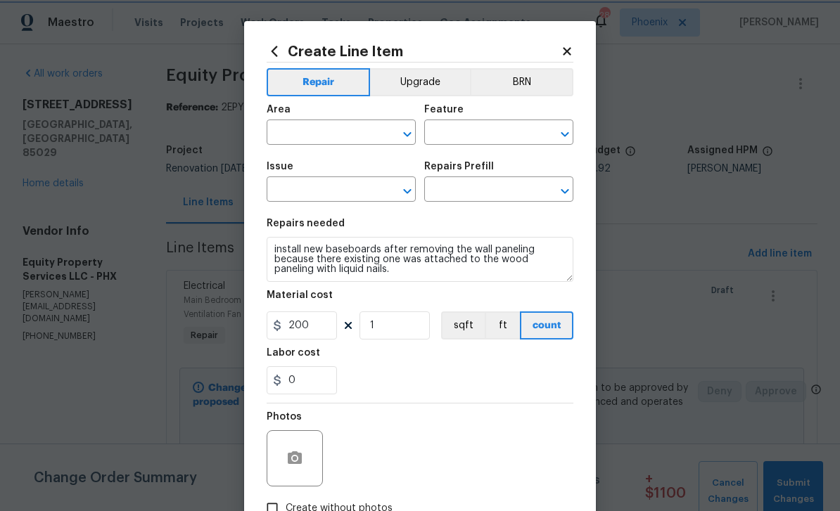
type input "Interior Trim"
type input "Install Baseboard $18.11"
type textarea "Remove, prep area and replace baseboard up to 8 LF. Fill all nail holes, caulk …"
type input "18.11"
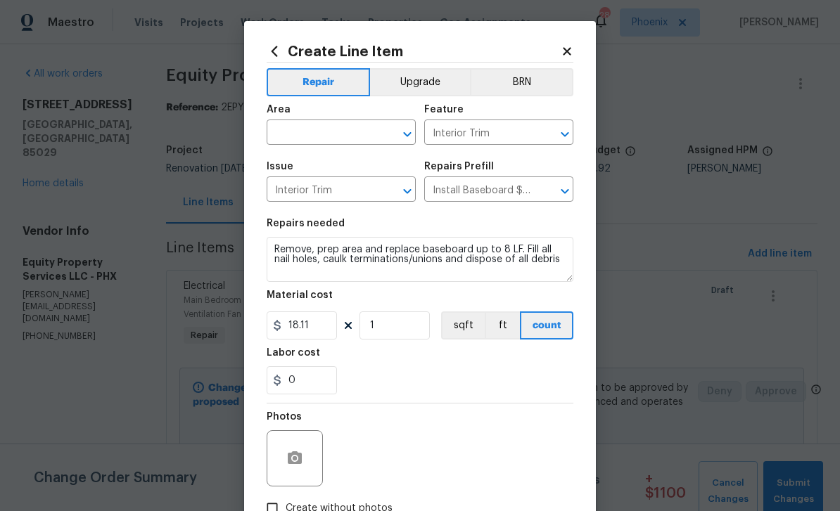
click at [339, 130] on input "text" at bounding box center [322, 134] width 110 height 22
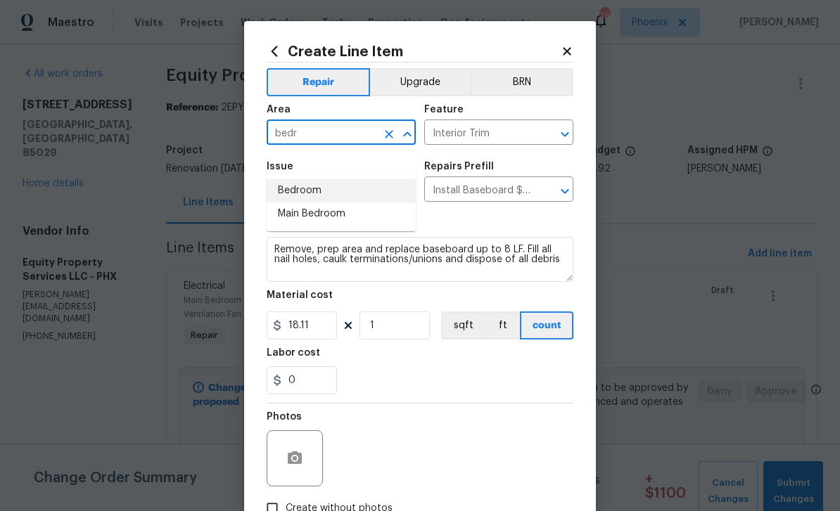
click at [324, 179] on li "Bedroom" at bounding box center [341, 190] width 149 height 23
type input "Bedroom"
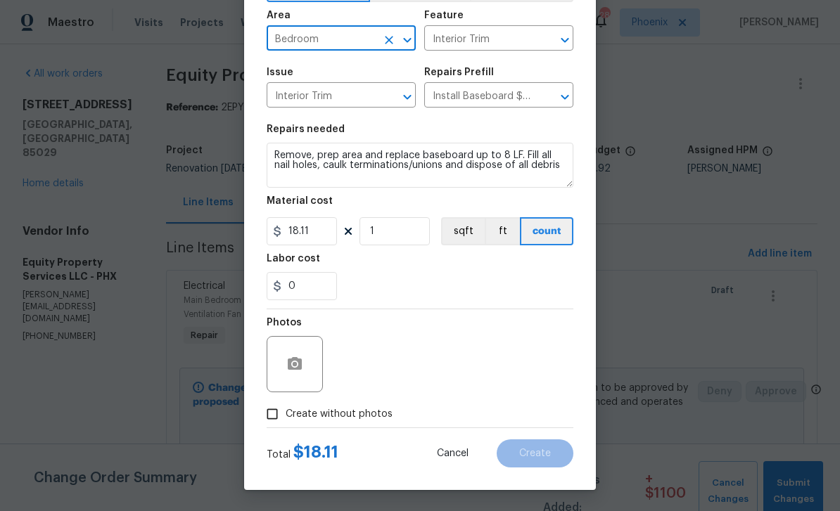
scroll to position [97, 0]
click at [298, 163] on textarea "Remove, prep area and replace baseboard up to 8 LF. Fill all nail holes, caulk …" at bounding box center [420, 165] width 307 height 45
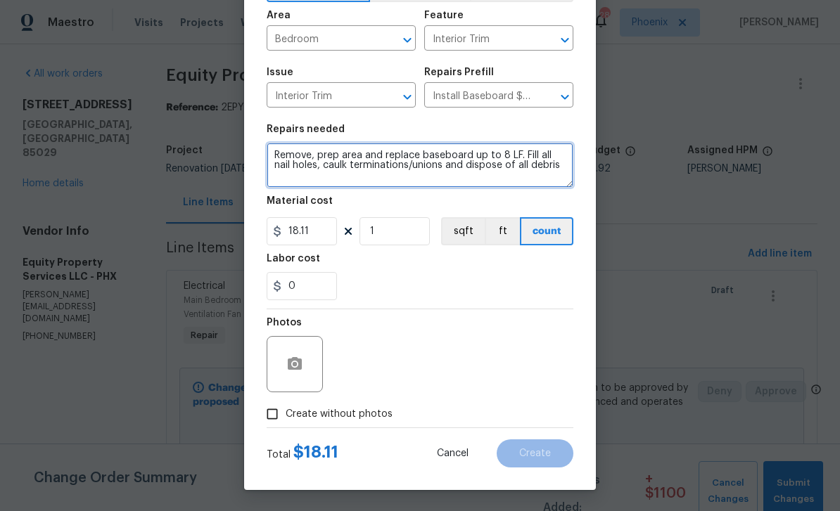
click at [300, 151] on textarea "Remove, prep area and replace baseboard up to 8 LF. Fill all nail holes, caulk …" at bounding box center [420, 165] width 307 height 45
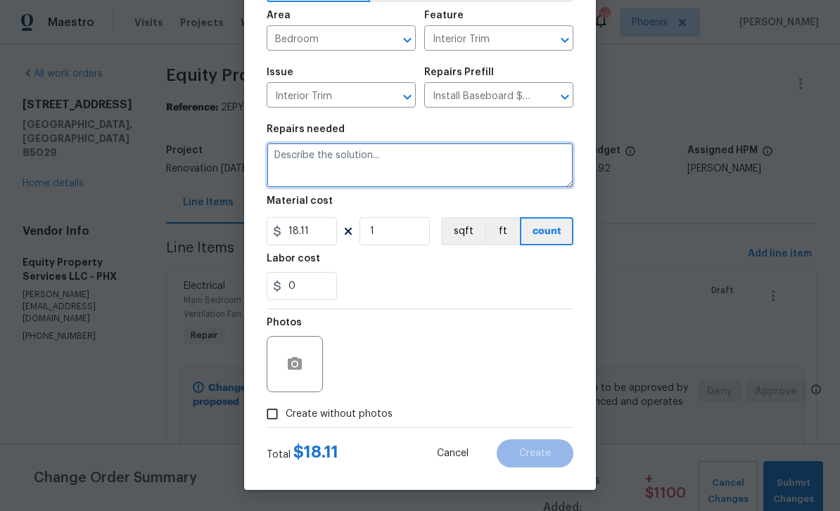
click at [334, 160] on textarea at bounding box center [420, 165] width 307 height 45
paste textarea "install new baseboards after removing the wall paneling because there existing …"
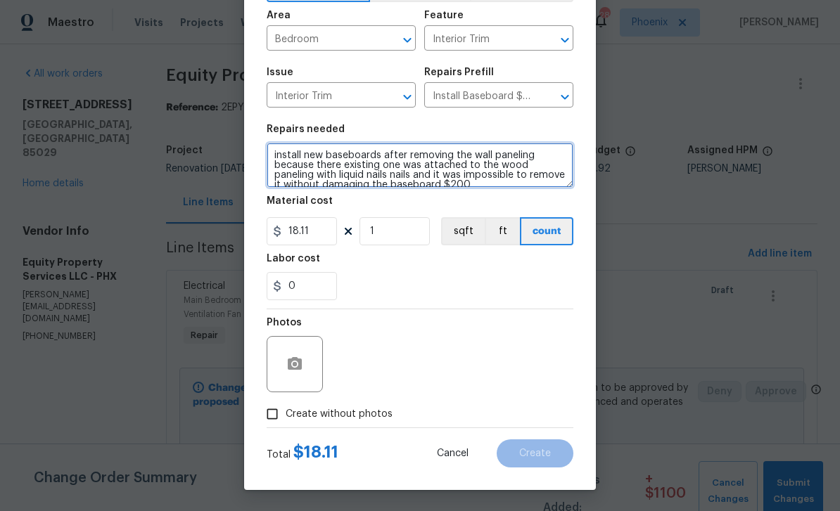
scroll to position [3, 0]
type textarea "install new baseboards after removing the wall paneling because there existing …"
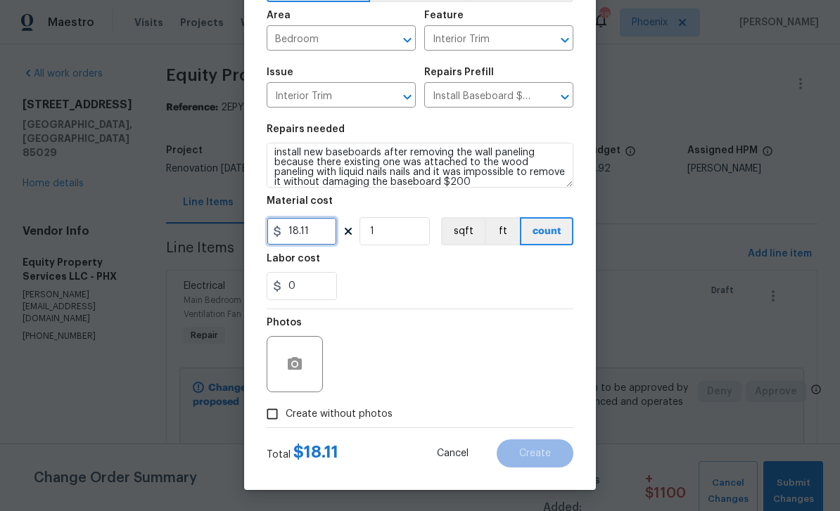
click at [323, 233] on input "18.11" at bounding box center [302, 231] width 70 height 28
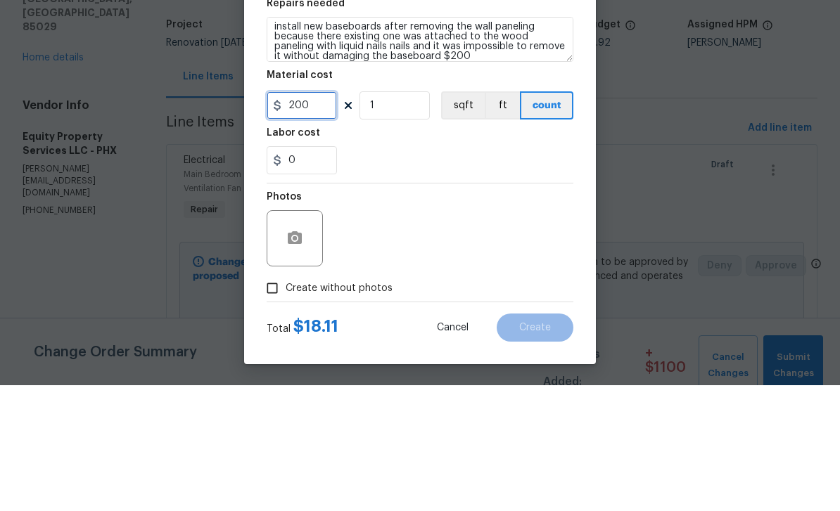
type input "200"
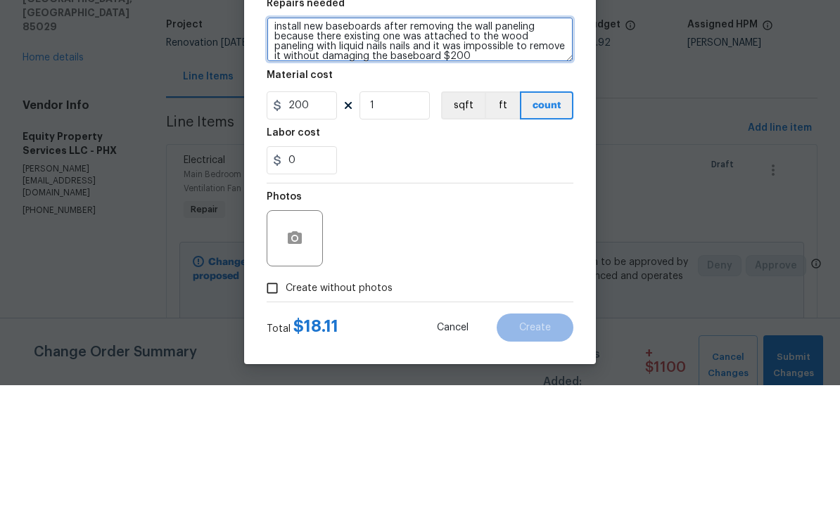
click at [473, 143] on textarea "install new baseboards after removing the wall paneling because there existing …" at bounding box center [420, 165] width 307 height 45
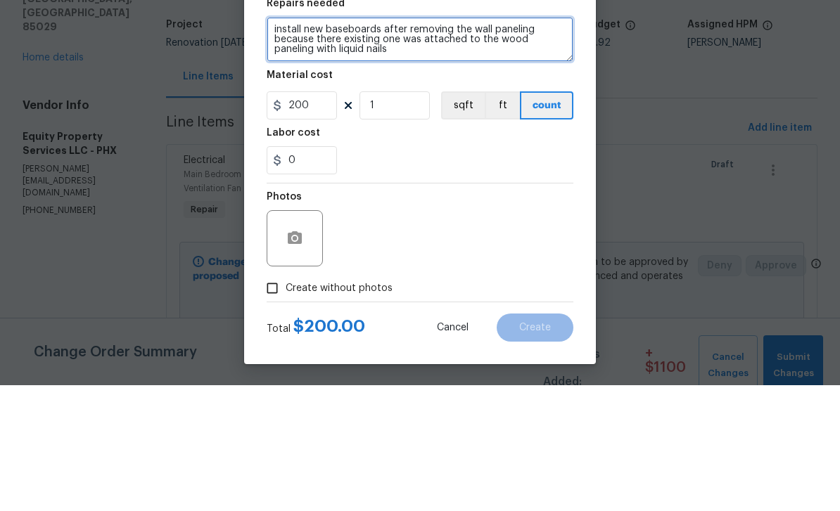
type textarea "install new baseboards after removing the wall paneling because there existing …"
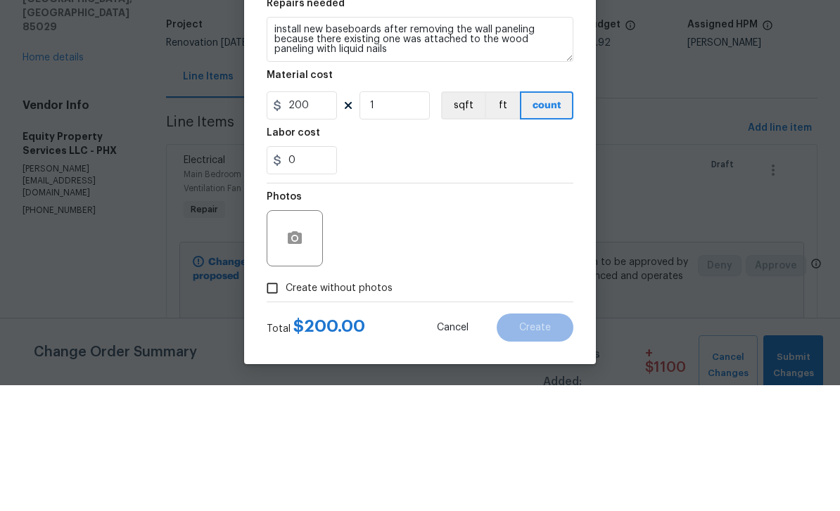
click at [414, 272] on div "0" at bounding box center [420, 286] width 307 height 28
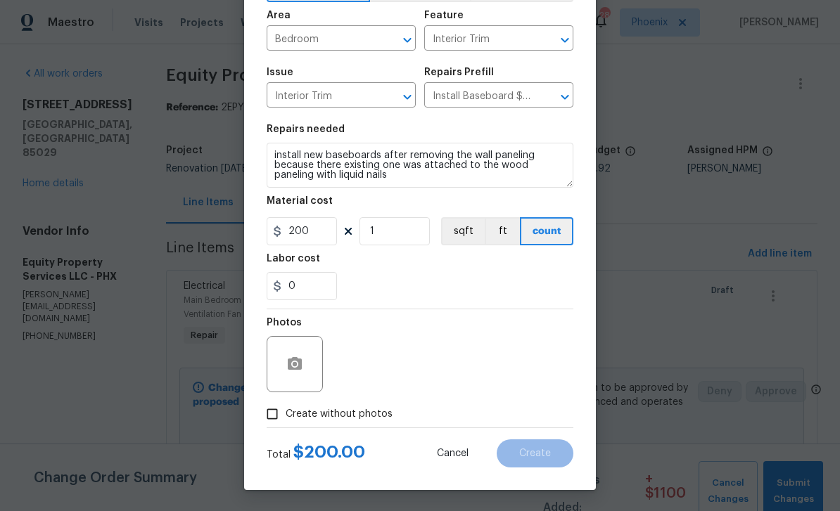
click at [276, 422] on input "Create without photos" at bounding box center [272, 414] width 27 height 27
checkbox input "true"
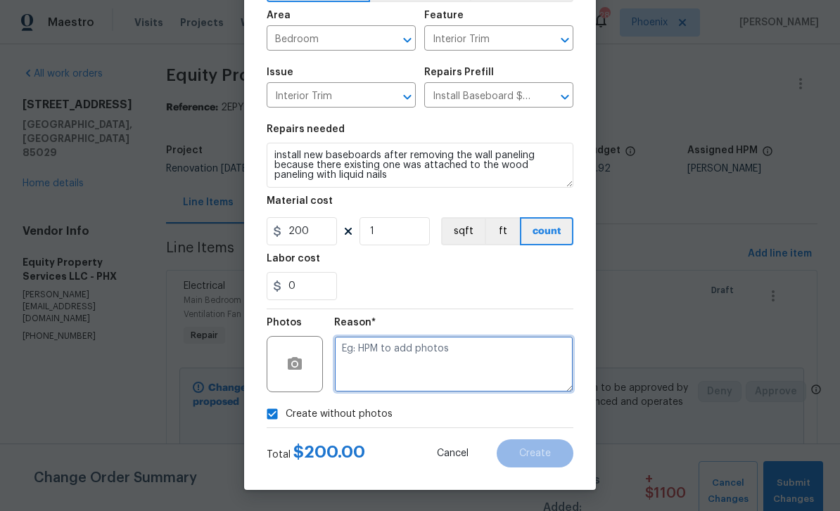
click at [388, 368] on textarea at bounding box center [453, 364] width 239 height 56
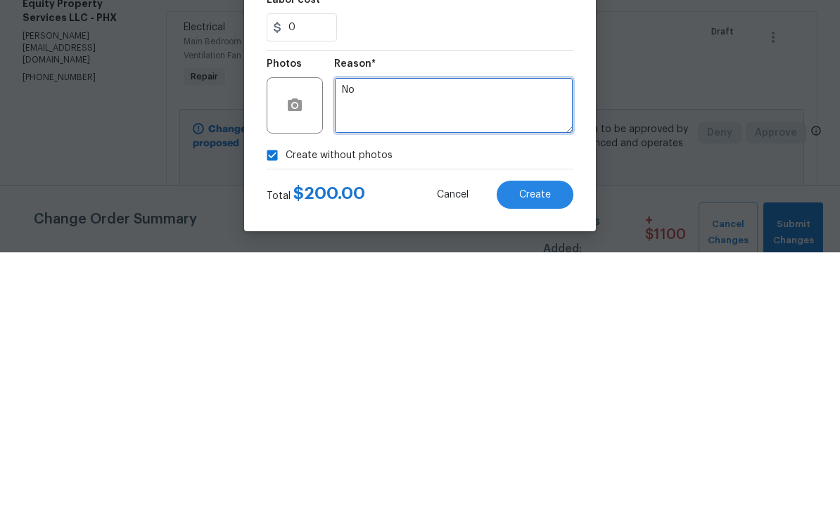
type textarea "No"
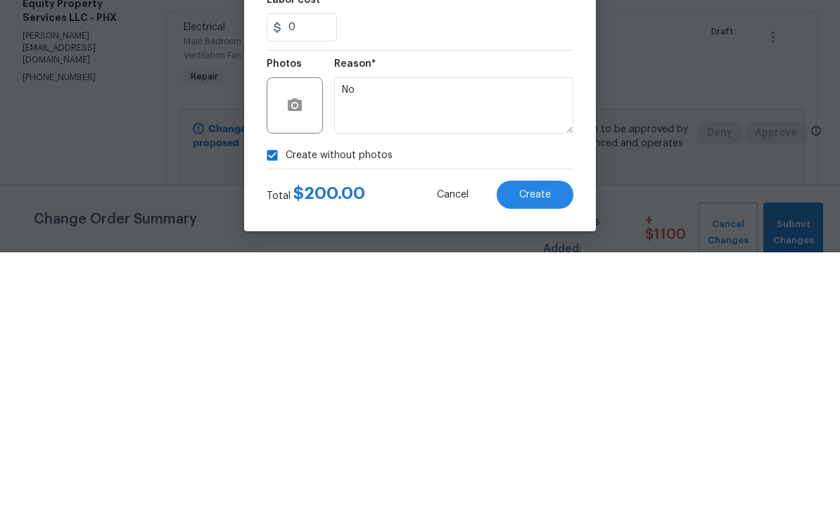
click at [541, 449] on span "Create" at bounding box center [535, 454] width 32 height 11
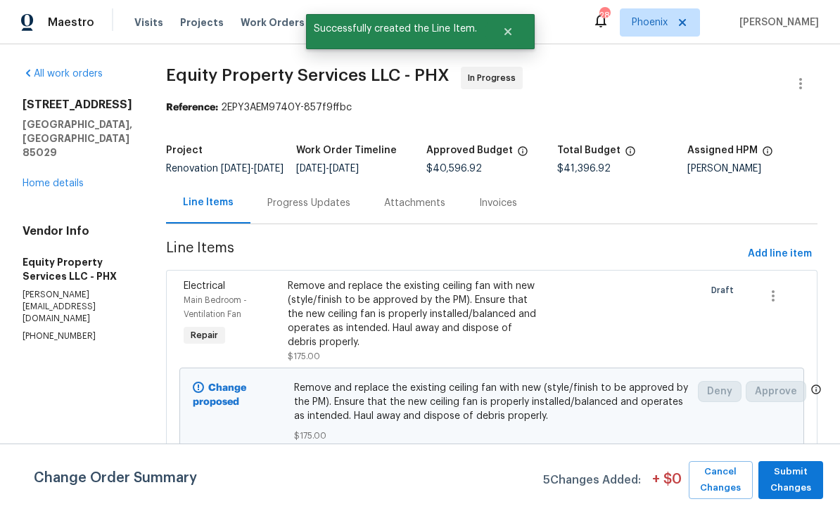
scroll to position [0, 0]
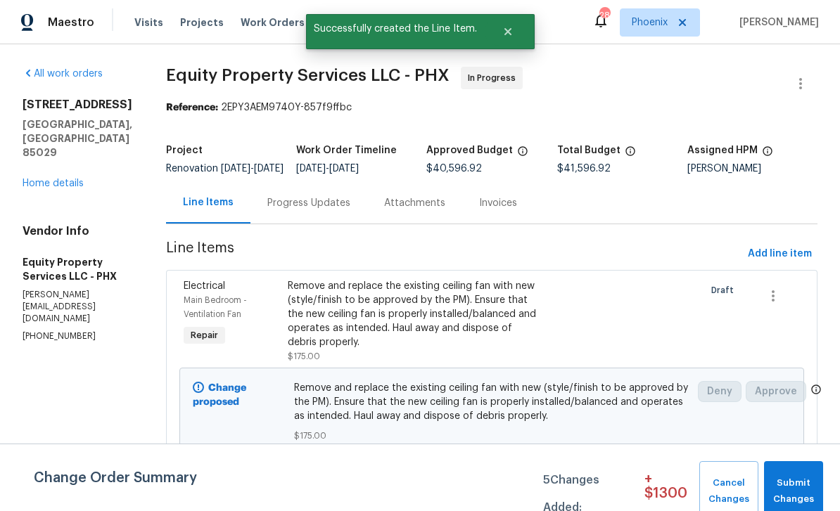
click at [300, 210] on div "Progress Updates" at bounding box center [308, 203] width 83 height 14
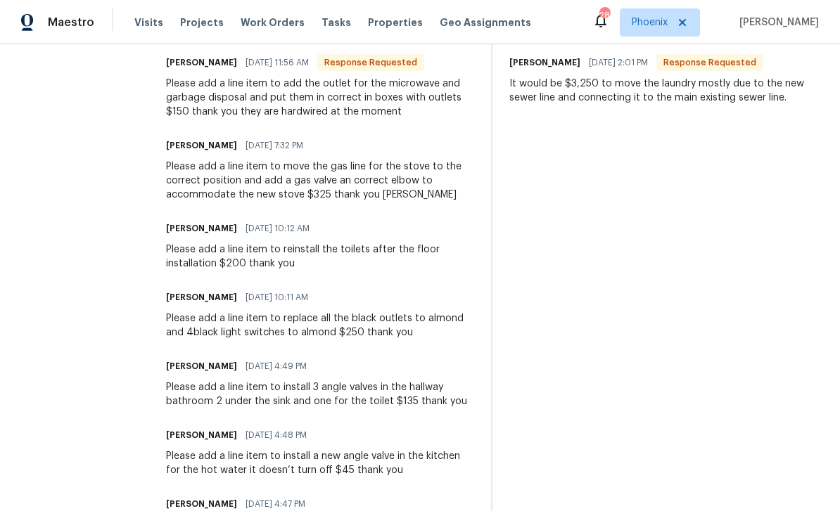
scroll to position [451, 0]
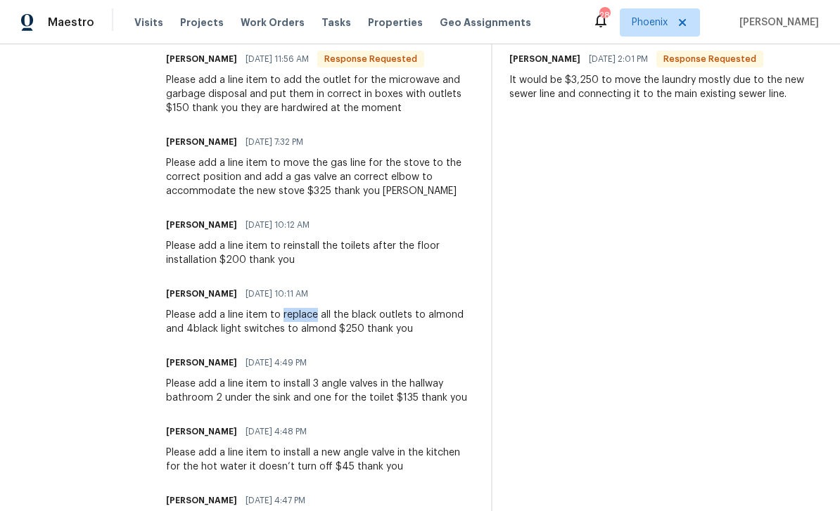
click at [371, 369] on div "[PERSON_NAME] [DATE] 4:49 PM" at bounding box center [320, 363] width 308 height 20
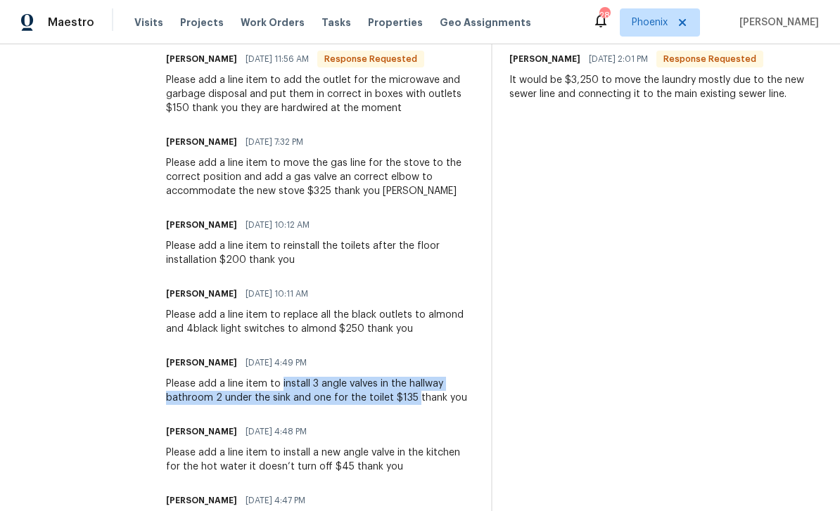
click at [378, 453] on div "[PERSON_NAME] [DATE] 4:48 PM Please add a line item to install a new angle valv…" at bounding box center [320, 448] width 308 height 52
copy div "install 3 angle valves in the hallway bathroom 2 under the sink and one for the…"
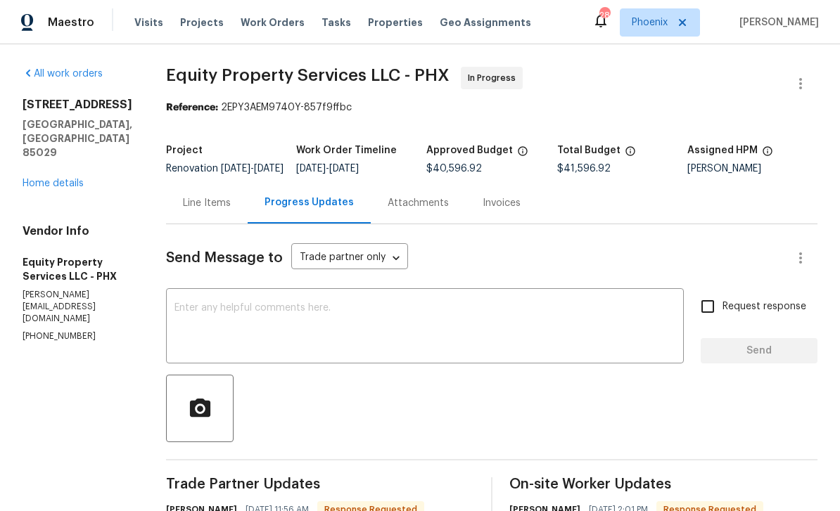
scroll to position [0, 0]
click at [183, 210] on div "Line Items" at bounding box center [207, 203] width 48 height 14
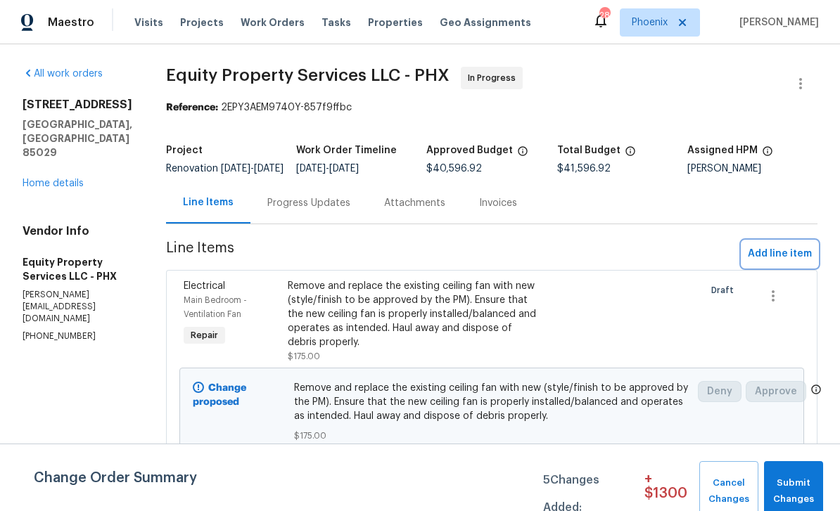
click at [784, 262] on span "Add line item" at bounding box center [780, 255] width 64 height 18
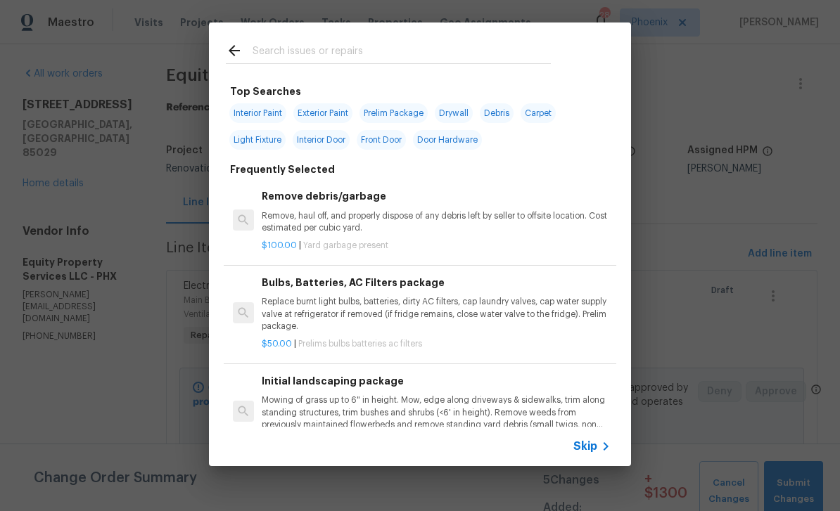
click at [293, 44] on input "text" at bounding box center [402, 52] width 298 height 21
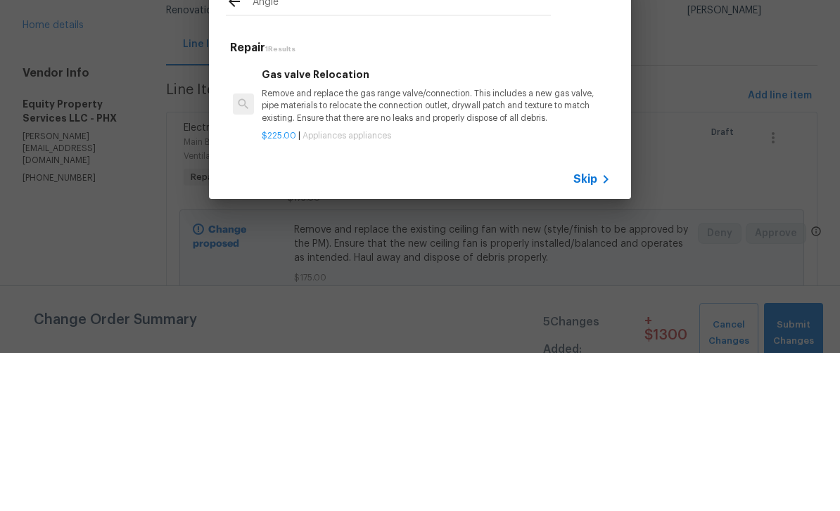
type input "Angle"
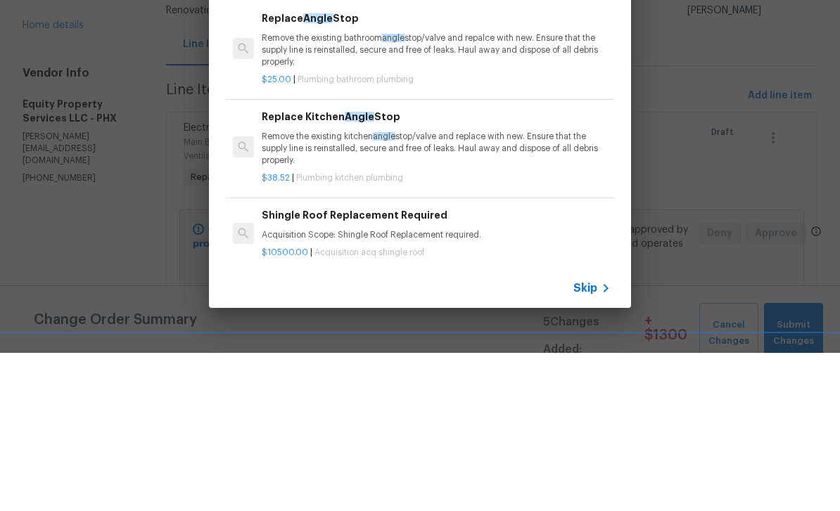
click at [447, 169] on div "Replace Angle Stop Remove the existing bathroom angle stop/valve and repalce wi…" at bounding box center [436, 198] width 349 height 58
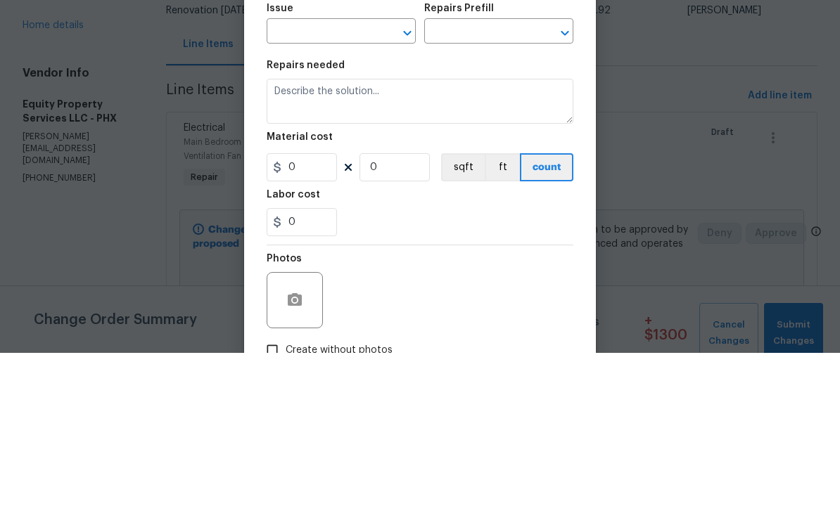
type input "Plumbing"
type input "Bathroom Plumbing"
type textarea "Remove the existing bathroom angle stop/valve and repalce with new. Ensure that…"
type input "1"
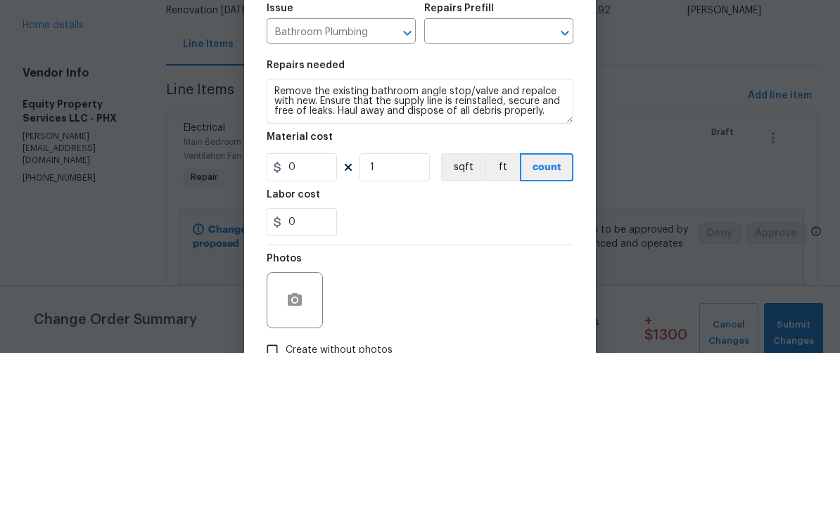
type input "Replace Angle Stop $25.00"
type input "25"
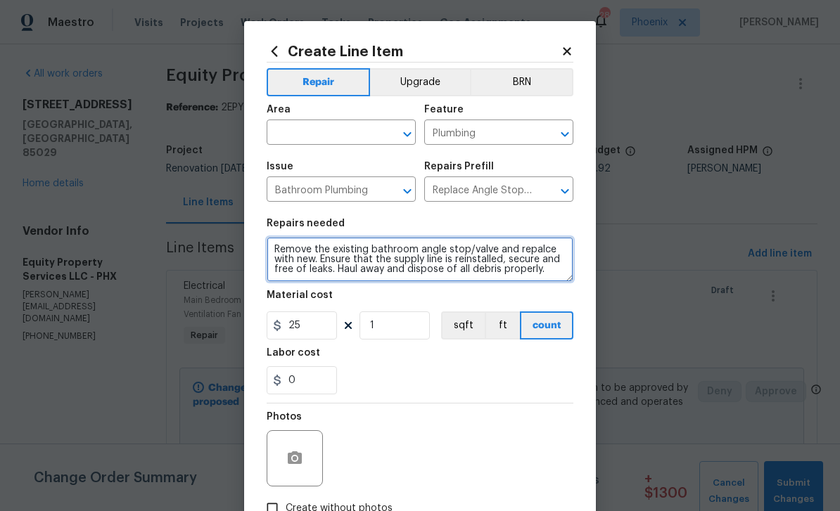
click at [293, 257] on textarea "Remove the existing bathroom angle stop/valve and repalce with new. Ensure that…" at bounding box center [420, 259] width 307 height 45
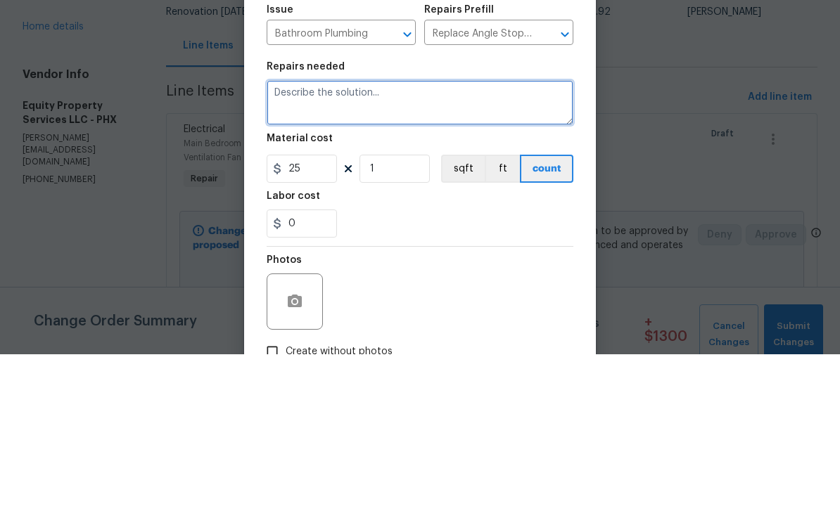
click at [320, 237] on textarea at bounding box center [420, 259] width 307 height 45
paste textarea "install 3 angle valves in the hallway bathroom 2 under the sink and one for the…"
type textarea "install 3 angle valves in the hallway bathroom 2 under the sink and one for the…"
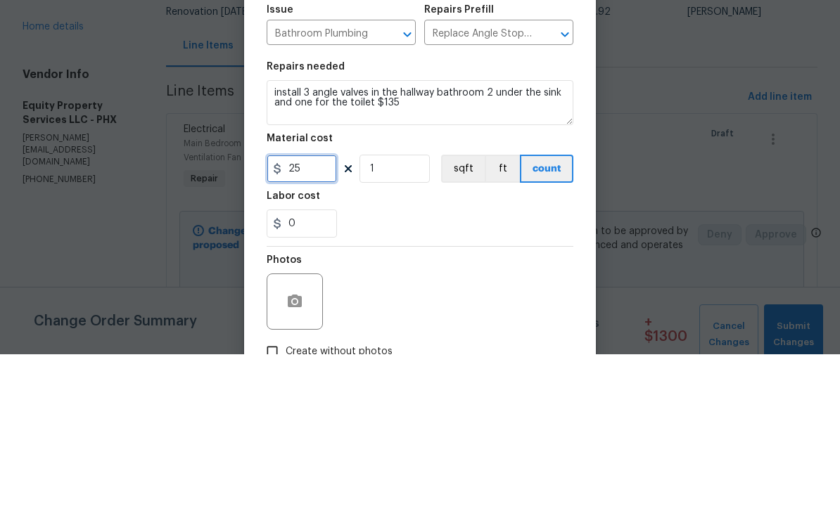
click at [321, 312] on input "25" at bounding box center [302, 326] width 70 height 28
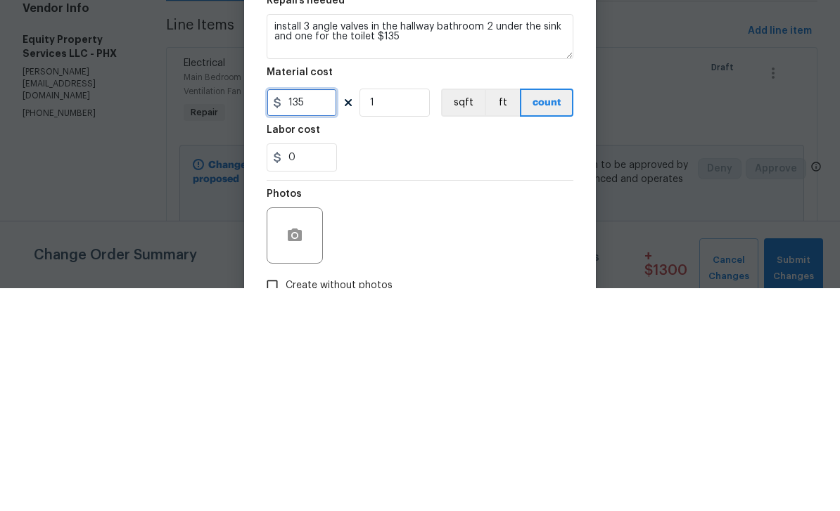
type input "135"
click at [390, 367] on div "0" at bounding box center [420, 381] width 307 height 28
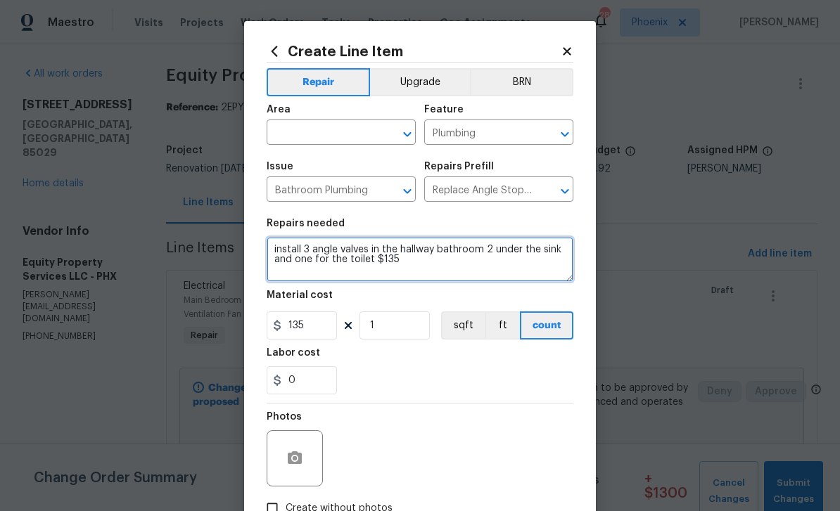
click at [416, 262] on textarea "install 3 angle valves in the hallway bathroom 2 under the sink and one for the…" at bounding box center [420, 259] width 307 height 45
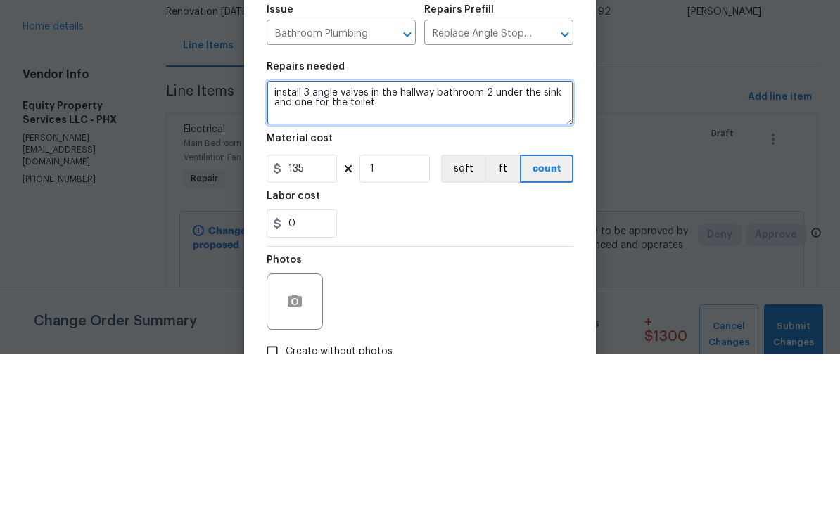
type textarea "install 3 angle valves in the hallway bathroom 2 under the sink and one for the…"
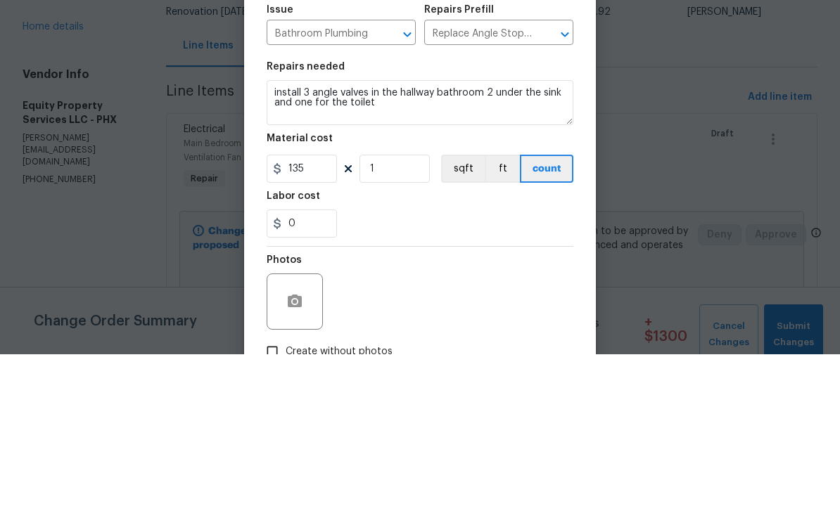
click at [451, 291] on div "Material cost" at bounding box center [420, 300] width 307 height 18
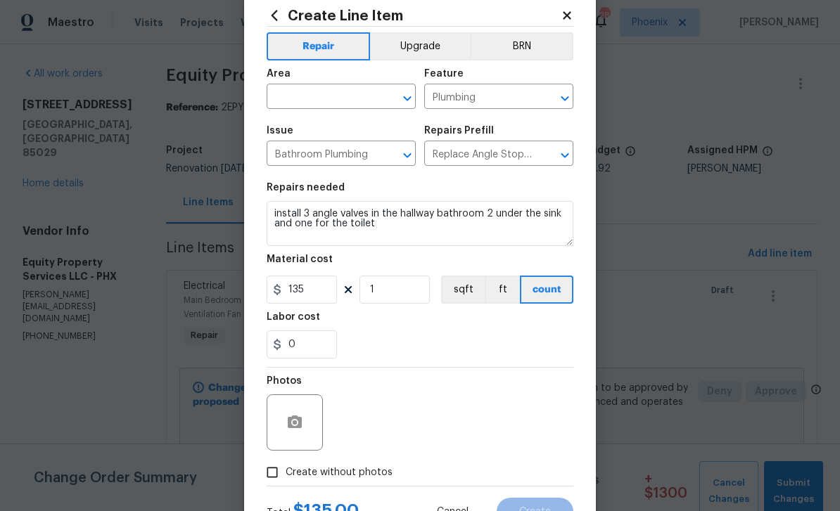
scroll to position [37, 0]
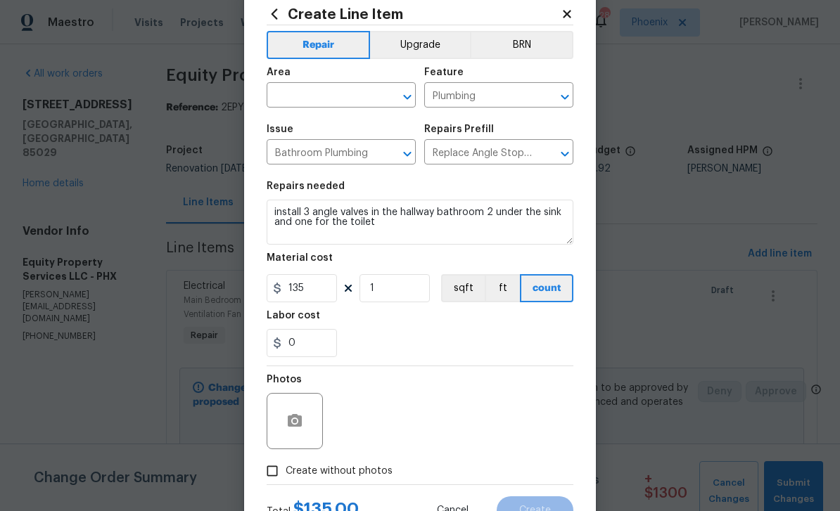
click at [279, 469] on input "Create without photos" at bounding box center [272, 471] width 27 height 27
checkbox input "true"
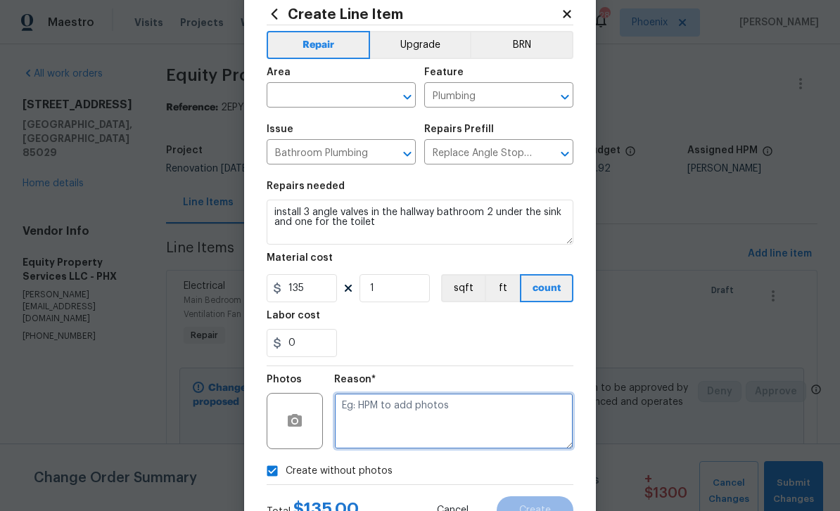
click at [426, 417] on textarea at bounding box center [453, 421] width 239 height 56
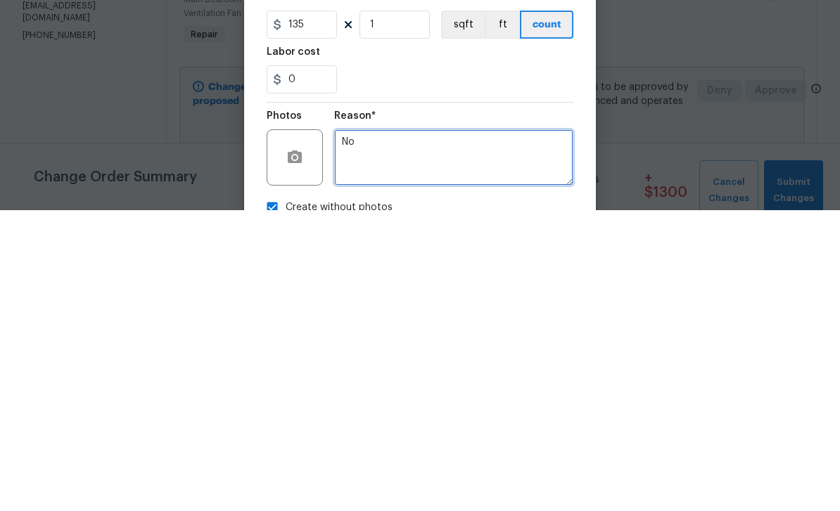
scroll to position [0, 0]
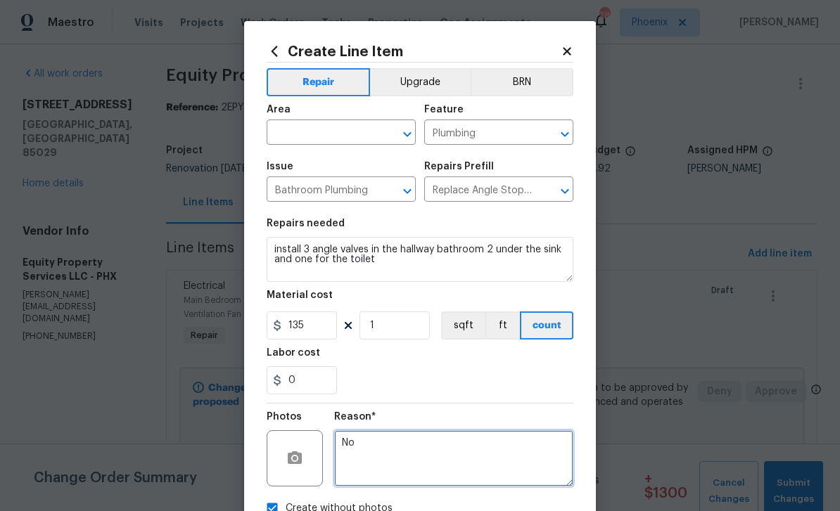
type textarea "No"
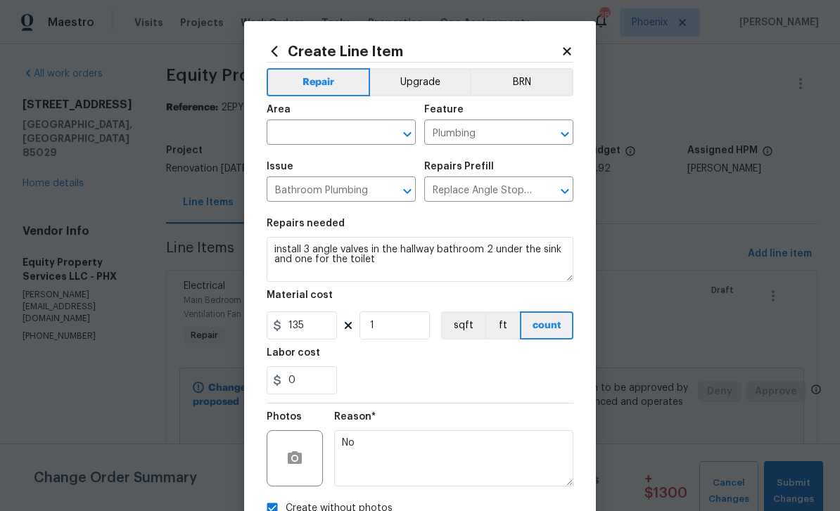
click at [338, 136] on input "text" at bounding box center [322, 134] width 110 height 22
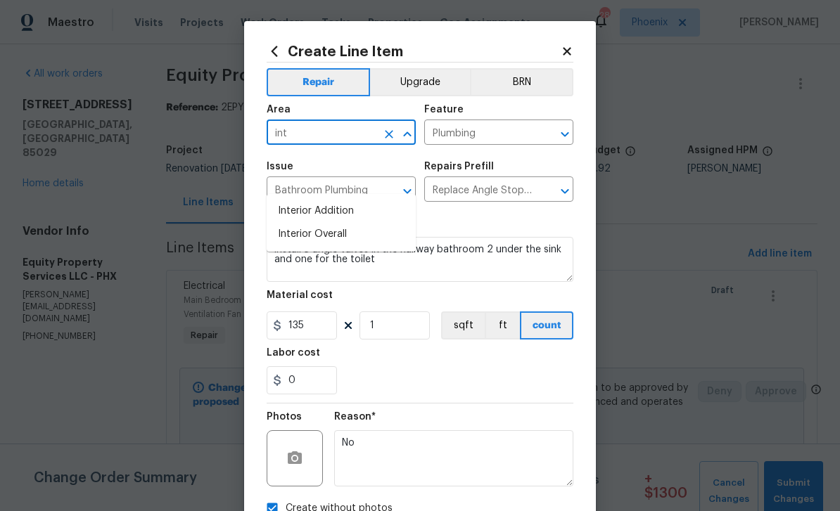
click at [327, 223] on li "Interior Overall" at bounding box center [341, 234] width 149 height 23
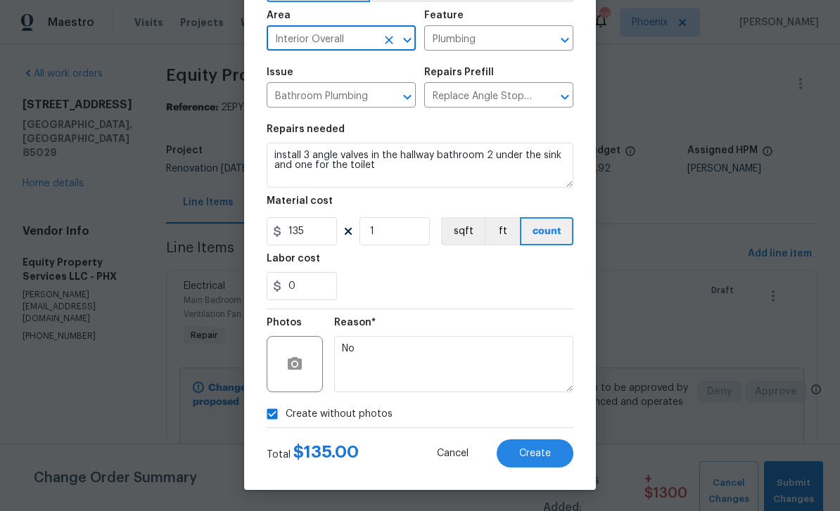
scroll to position [97, 0]
click at [357, 37] on input "Interior Overall" at bounding box center [322, 40] width 110 height 22
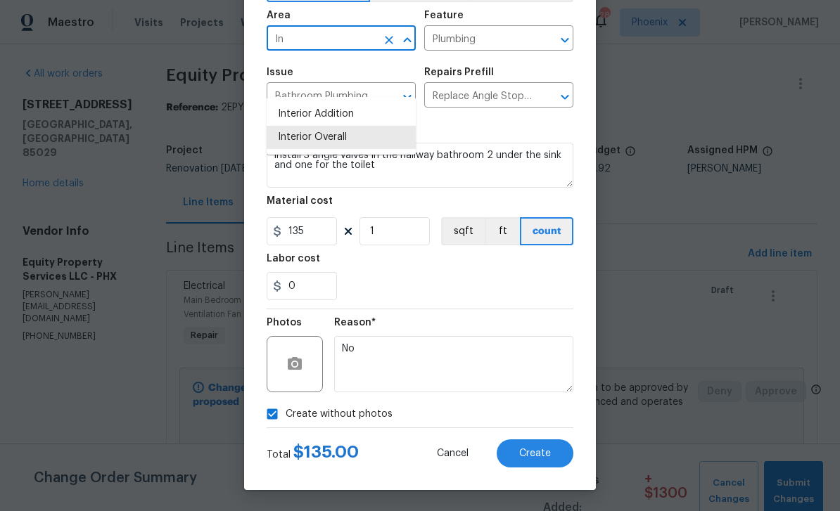
type input "I"
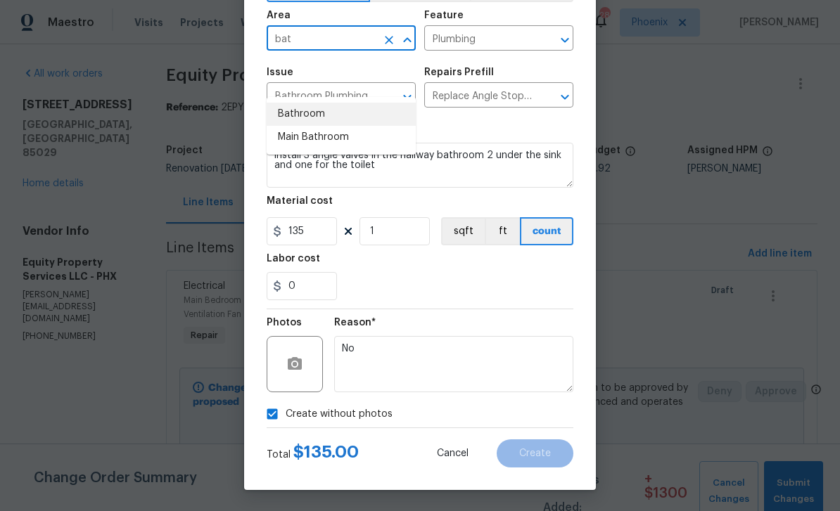
click at [309, 103] on li "Bathroom" at bounding box center [341, 114] width 149 height 23
type input "Bathroom"
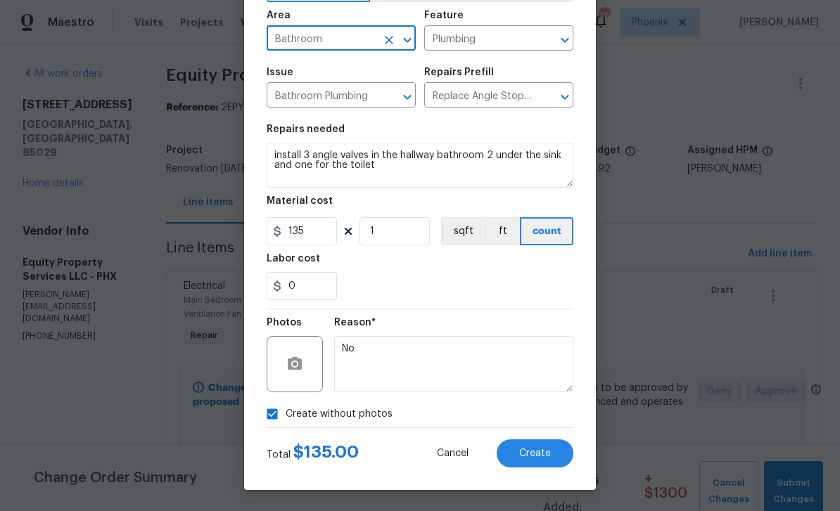
click at [542, 450] on span "Create" at bounding box center [535, 454] width 32 height 11
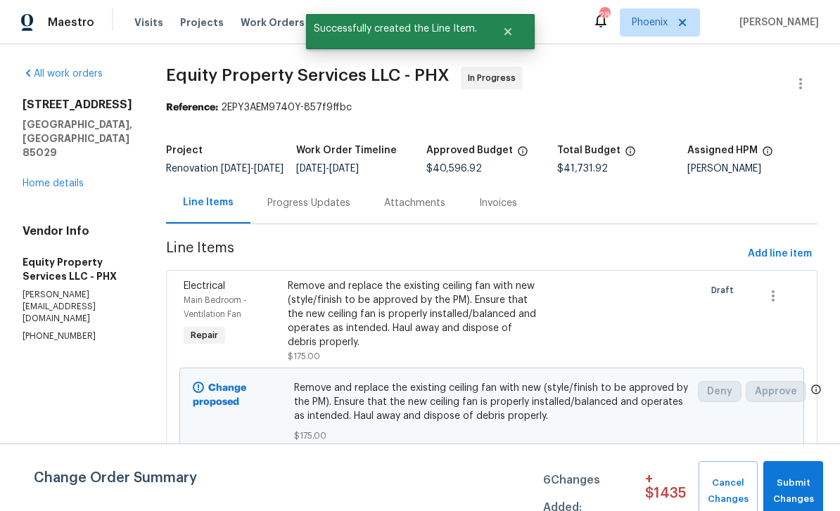
scroll to position [0, 0]
click at [296, 208] on div "Progress Updates" at bounding box center [308, 203] width 83 height 14
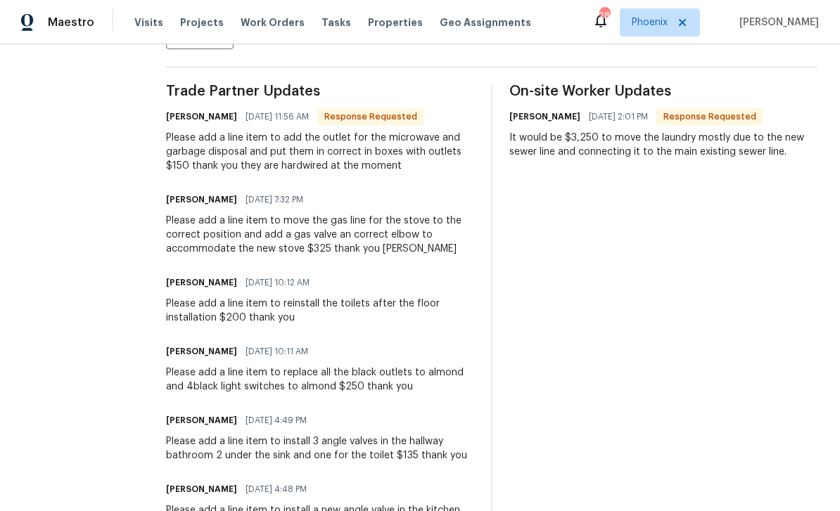
scroll to position [505, 0]
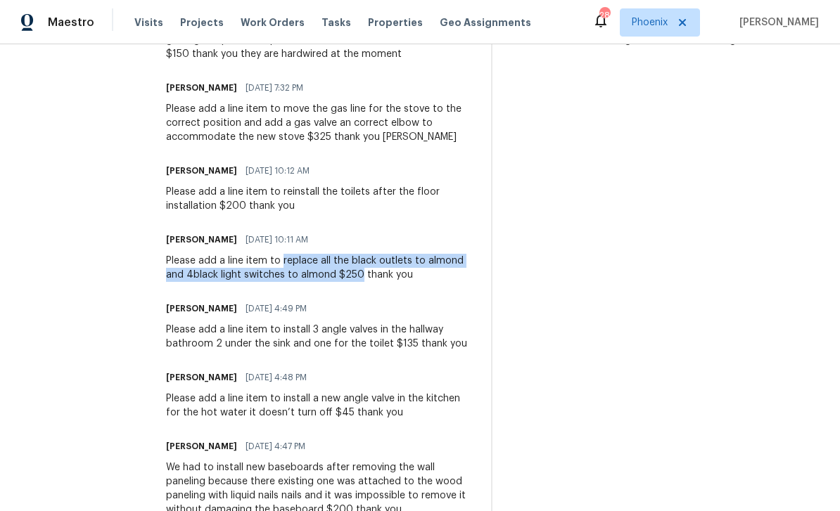
copy div "replace all the black outlets to almond and 4black light switches to almond $250"
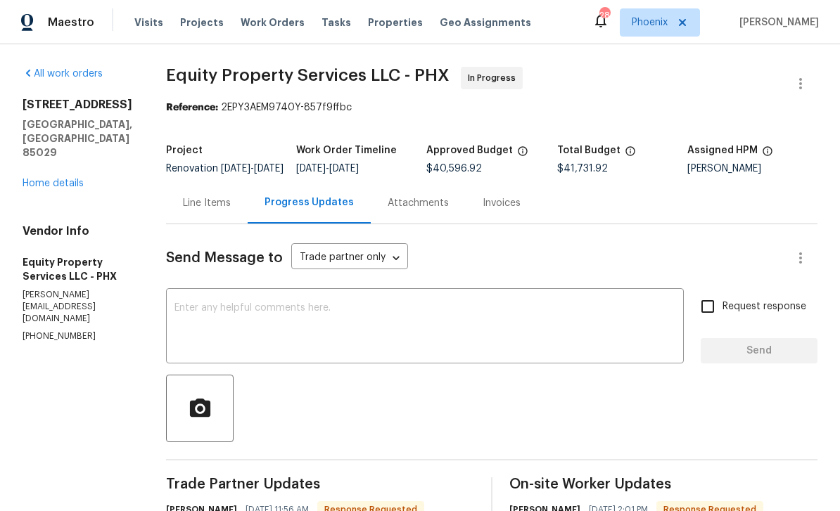
scroll to position [0, 0]
click at [193, 208] on div "Line Items" at bounding box center [207, 203] width 48 height 14
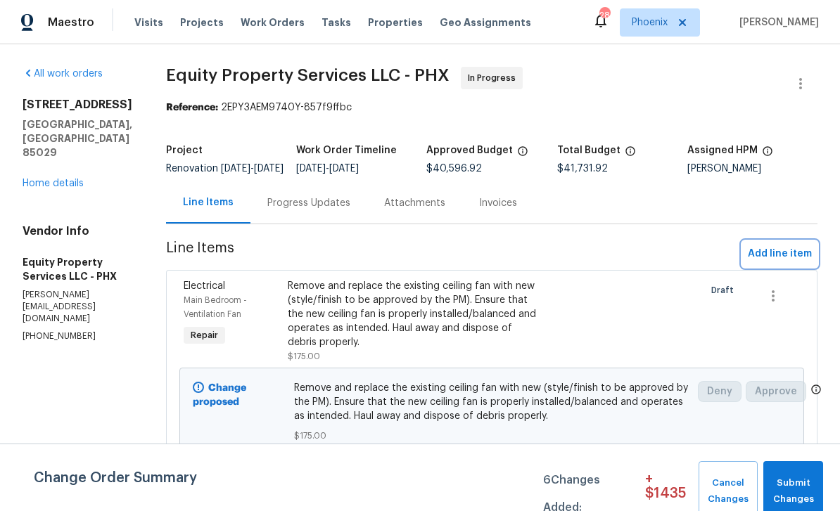
click at [785, 263] on span "Add line item" at bounding box center [780, 255] width 64 height 18
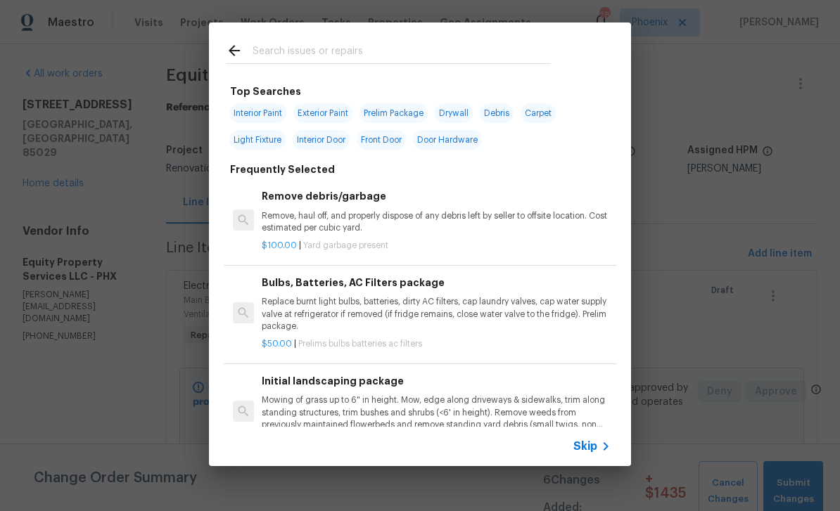
click at [308, 51] on input "text" at bounding box center [402, 52] width 298 height 21
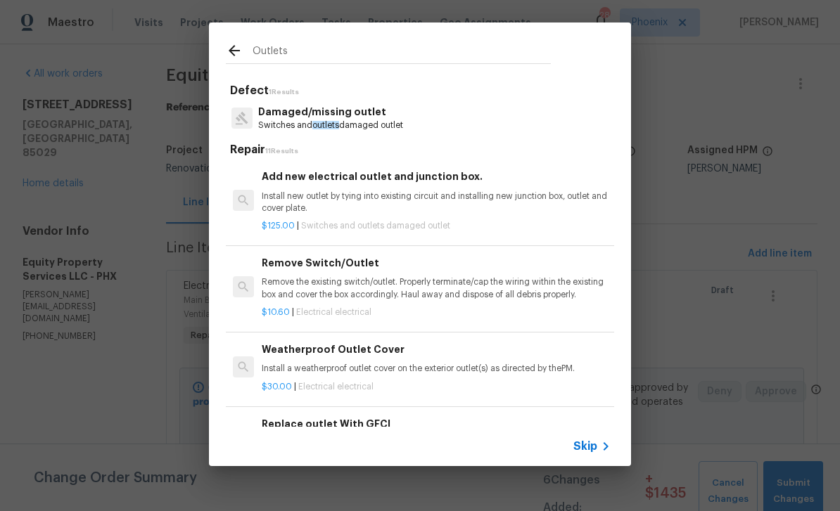
type input "Outlets"
click at [502, 144] on h5 "Repair 11 Results" at bounding box center [422, 150] width 384 height 15
click at [331, 121] on span "outlets" at bounding box center [325, 125] width 27 height 8
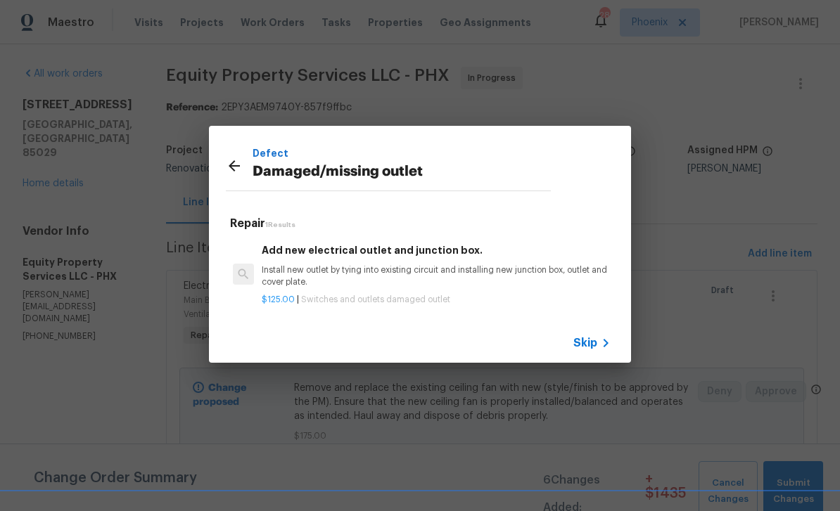
click at [310, 265] on p "Install new outlet by tying into existing circuit and installing new junction b…" at bounding box center [436, 277] width 349 height 24
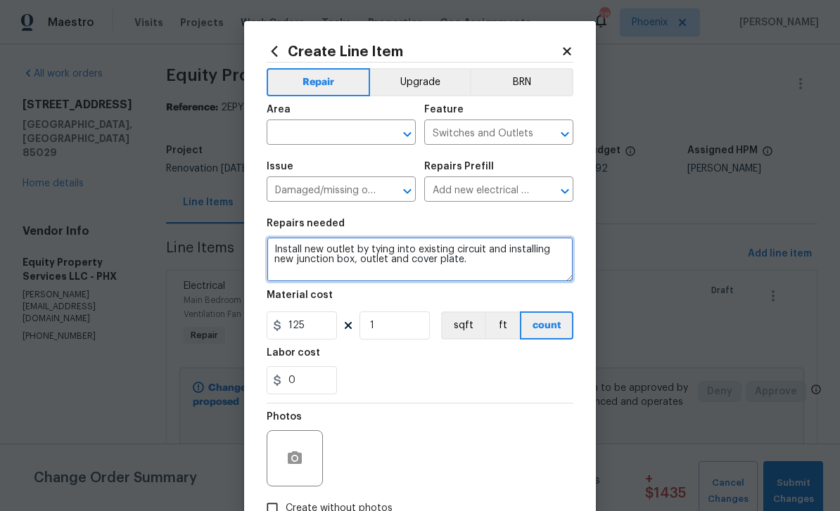
click at [288, 252] on textarea "Install new outlet by tying into existing circuit and installing new junction b…" at bounding box center [420, 259] width 307 height 45
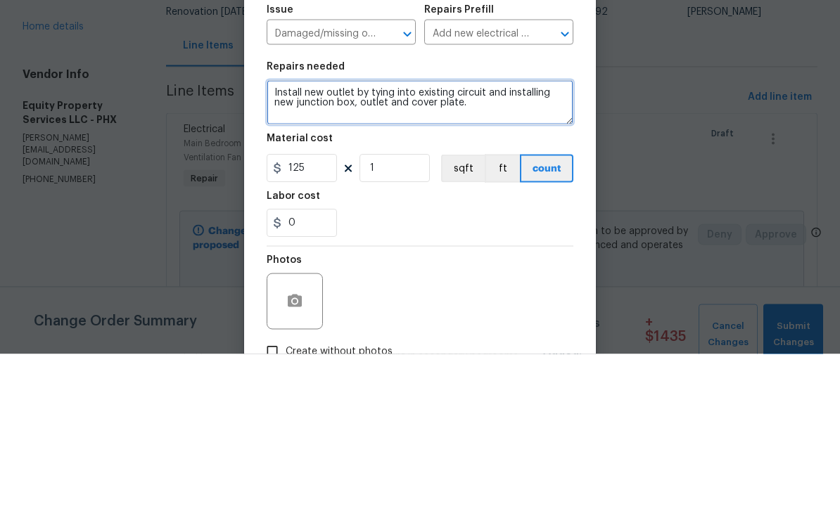
click at [298, 237] on textarea "Install new outlet by tying into existing circuit and installing new junction b…" at bounding box center [420, 259] width 307 height 45
click at [329, 237] on textarea at bounding box center [420, 259] width 307 height 45
paste textarea "replace all the black outlets to almond and 4black light switches to almond $250"
type textarea "replace all the black outlets to almond and 4black light switches to almond $250"
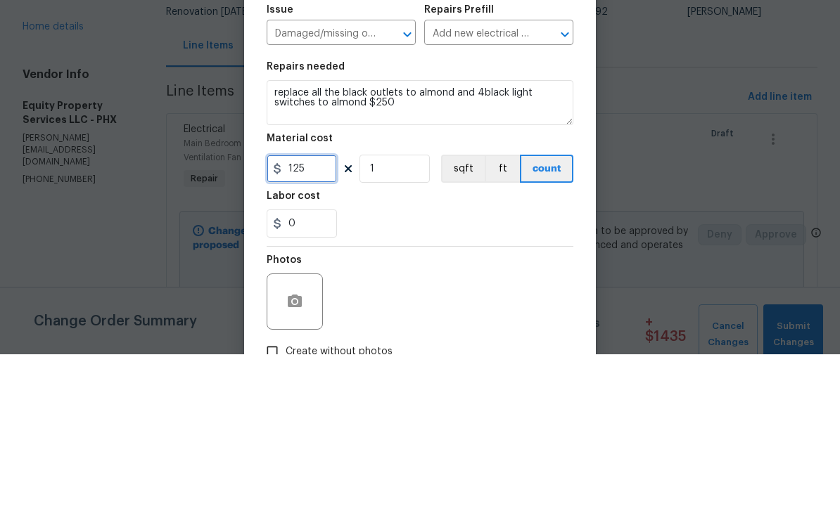
click at [319, 312] on input "125" at bounding box center [302, 326] width 70 height 28
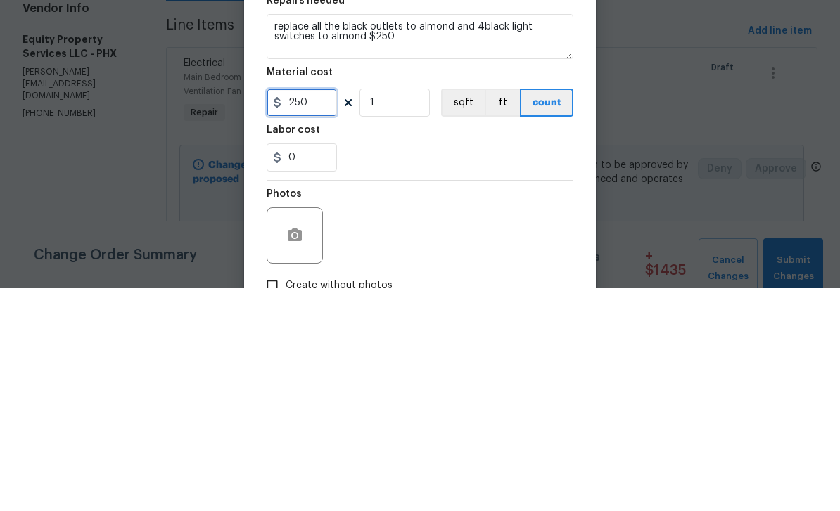
type input "250"
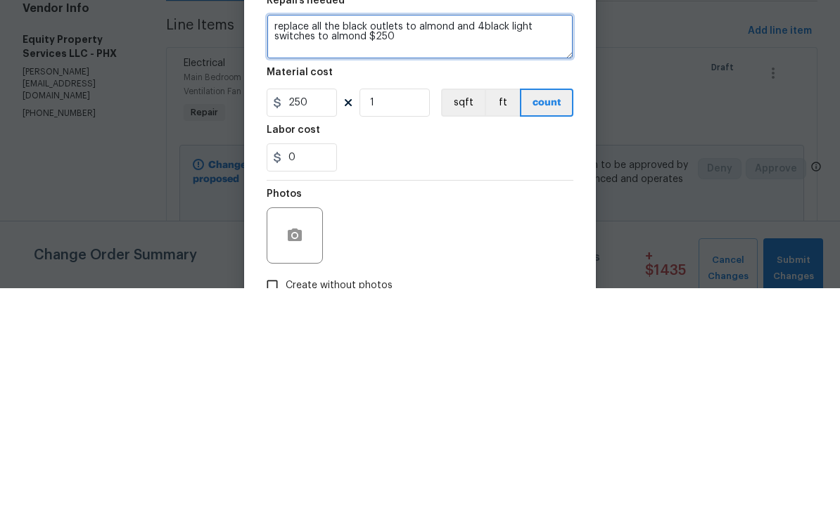
click at [412, 237] on textarea "replace all the black outlets to almond and 4black light switches to almond $250" at bounding box center [420, 259] width 307 height 45
type textarea "replace all the black outlets to almond and 4black light switches to almond"
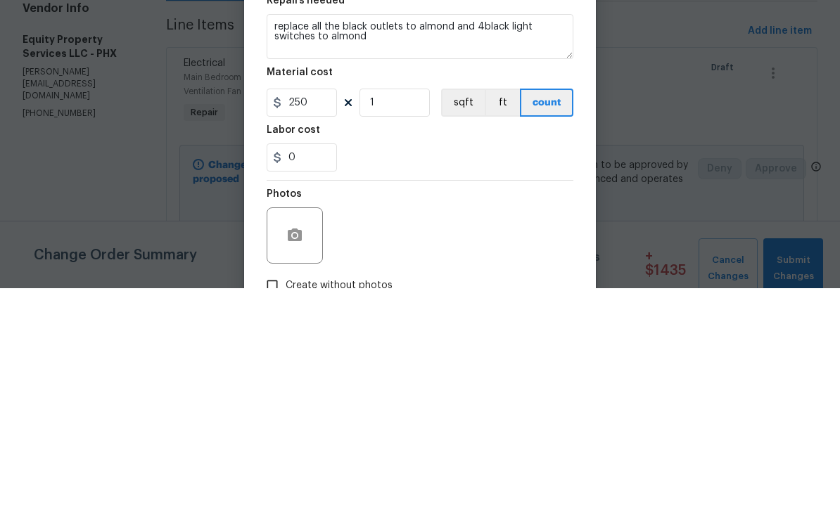
click at [433, 367] on div "0" at bounding box center [420, 381] width 307 height 28
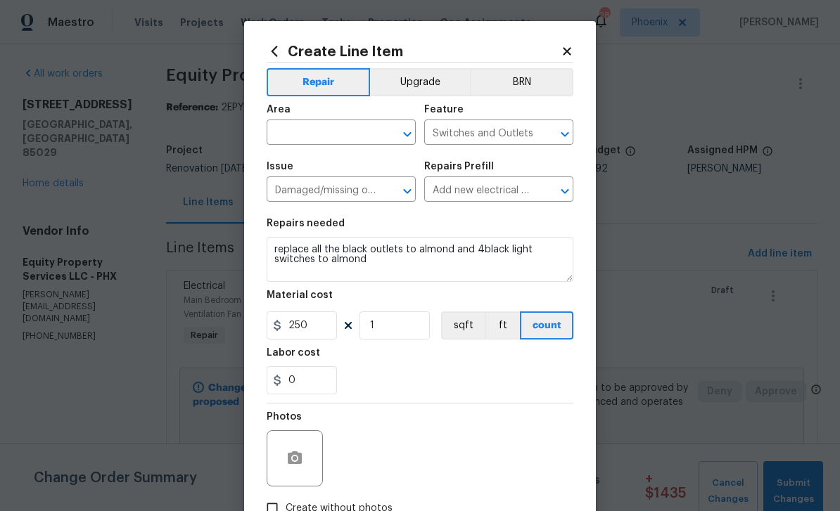
click at [343, 125] on input "text" at bounding box center [322, 134] width 110 height 22
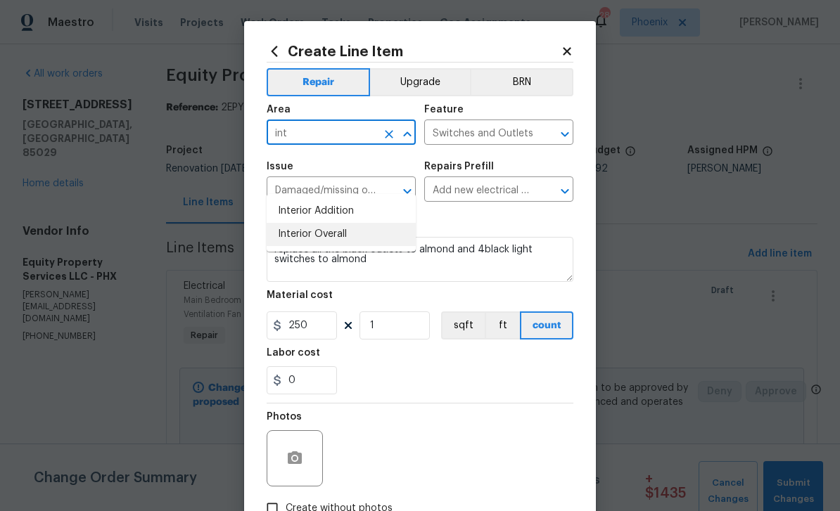
click at [331, 223] on li "Interior Overall" at bounding box center [341, 234] width 149 height 23
type input "Interior Overall"
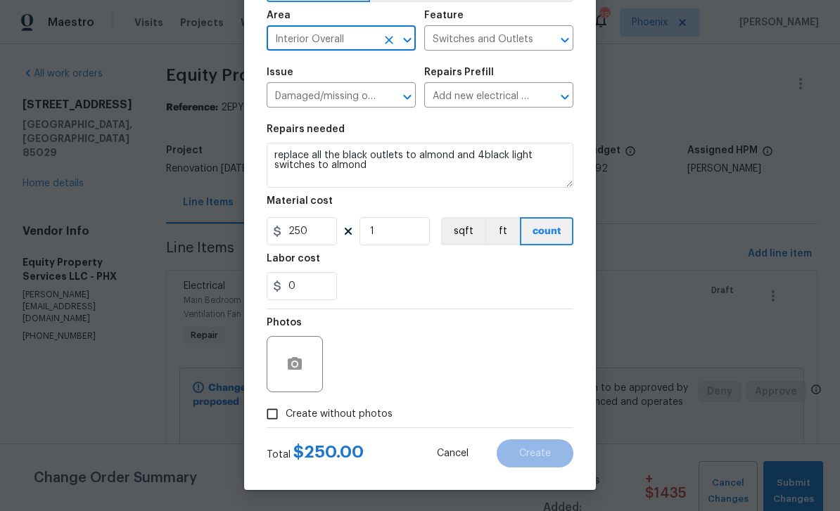
scroll to position [97, 0]
click at [273, 418] on input "Create without photos" at bounding box center [272, 414] width 27 height 27
checkbox input "true"
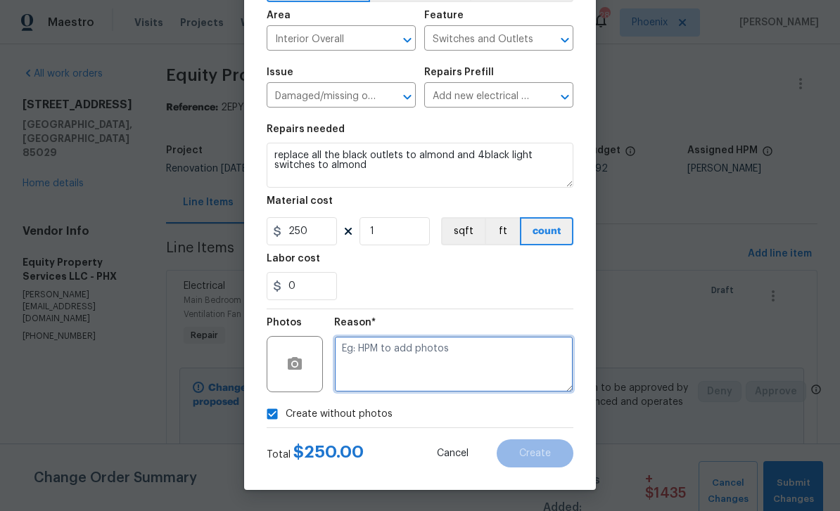
click at [426, 373] on textarea at bounding box center [453, 364] width 239 height 56
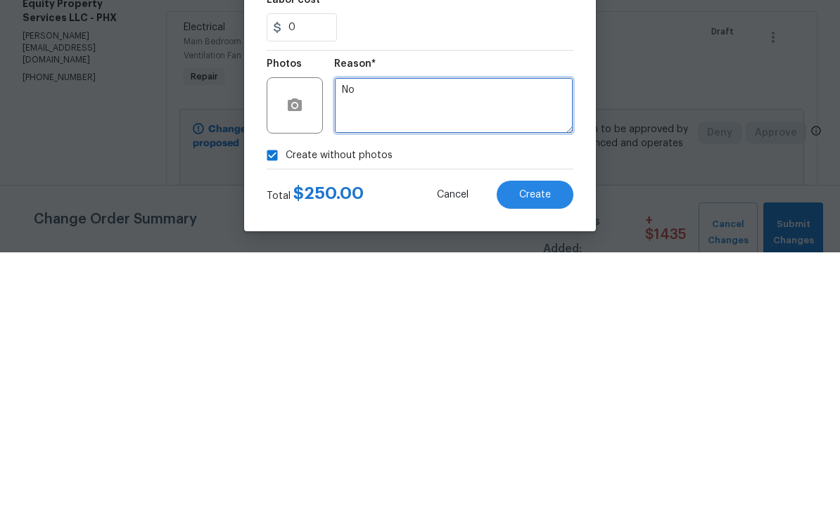
type textarea "No"
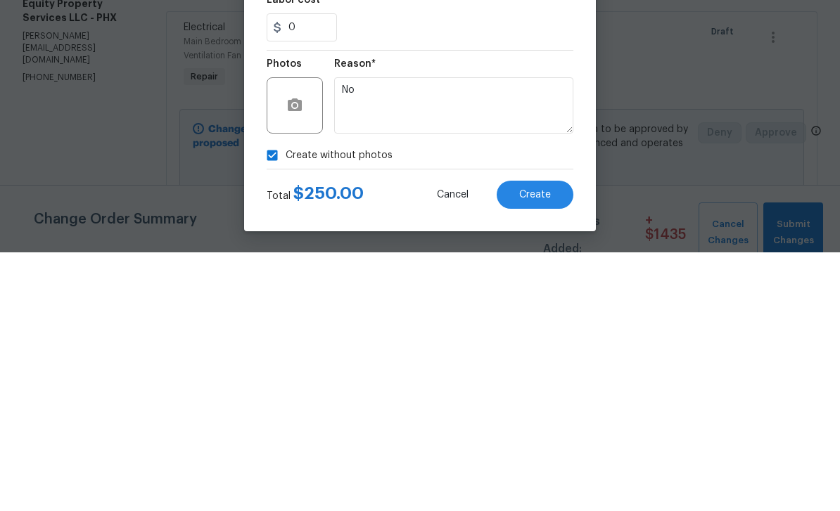
click at [466, 401] on div "Create without photos" at bounding box center [420, 414] width 307 height 27
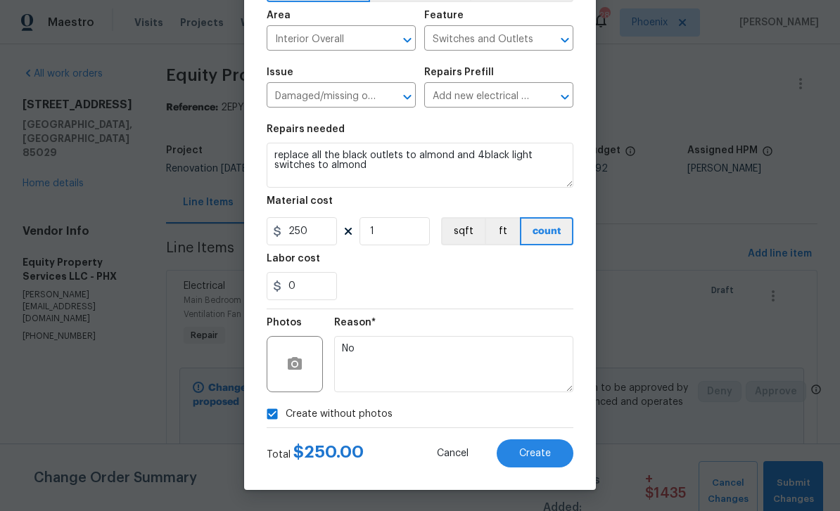
click at [552, 454] on button "Create" at bounding box center [535, 454] width 77 height 28
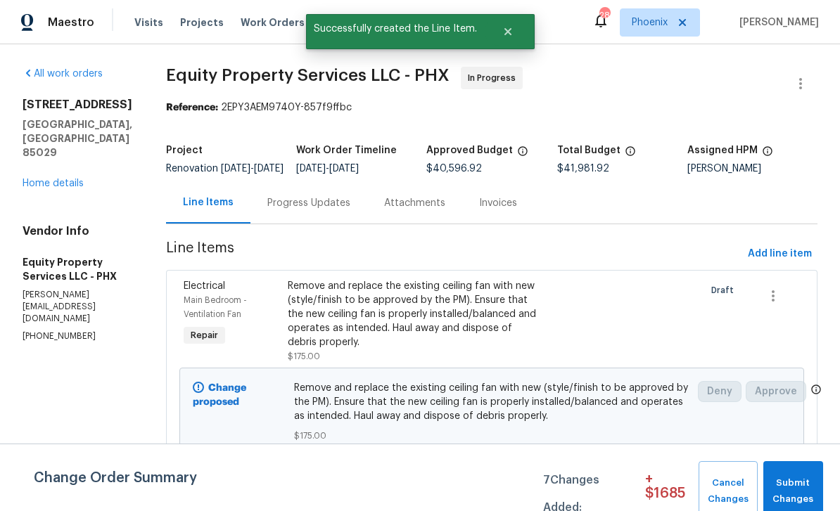
scroll to position [0, 0]
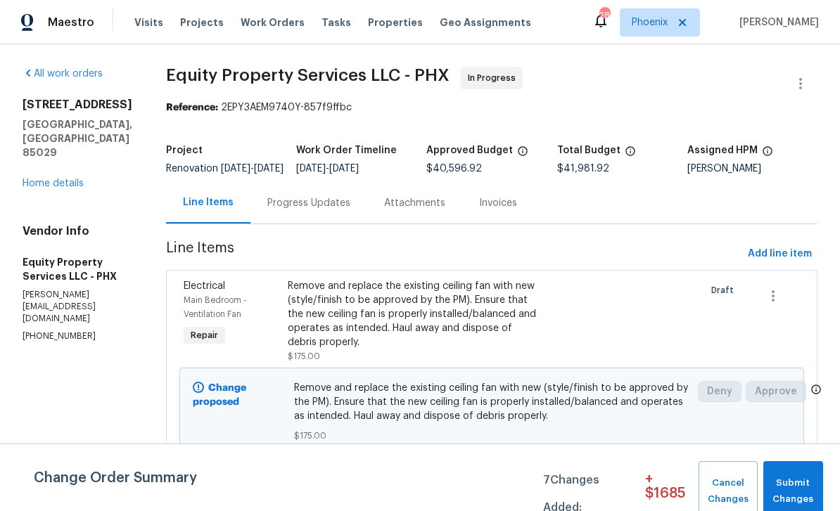
click at [289, 221] on div "Progress Updates" at bounding box center [308, 203] width 117 height 42
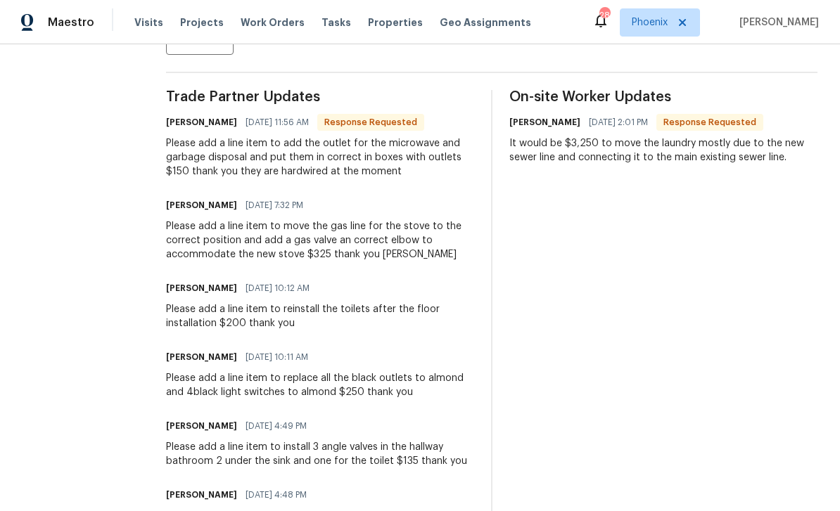
scroll to position [428, 0]
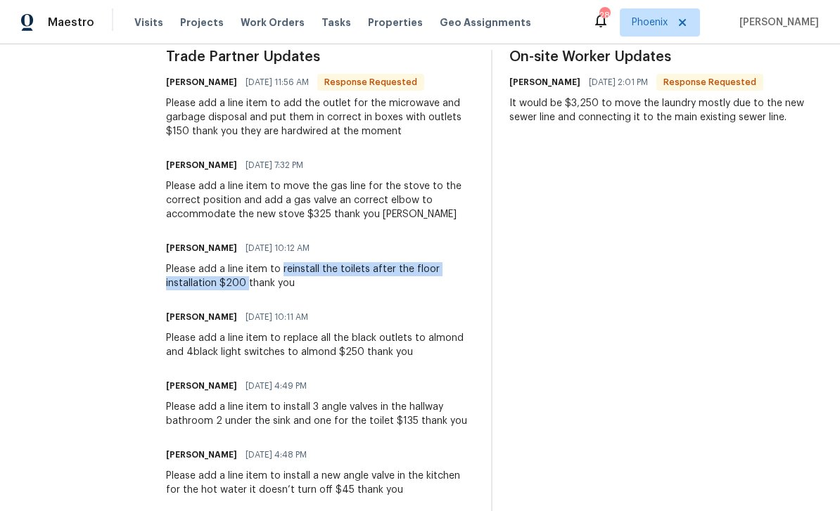
copy div "reinstall the toilets after the floor installation $200"
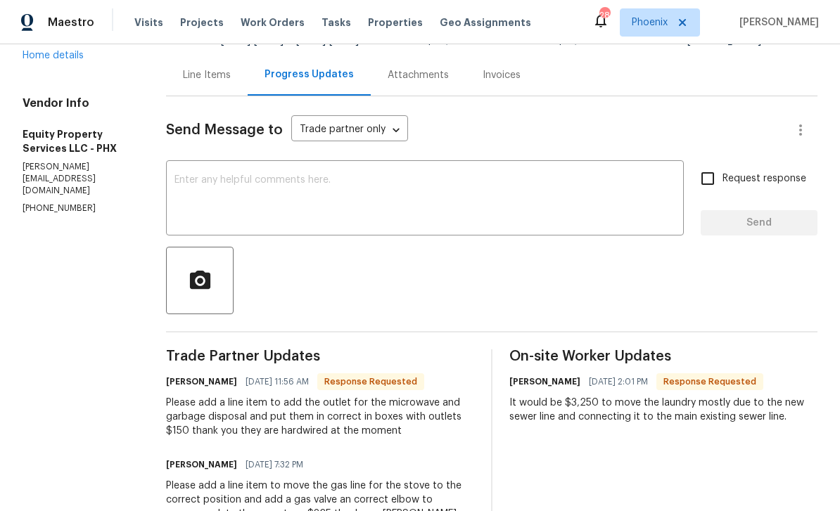
scroll to position [45, 0]
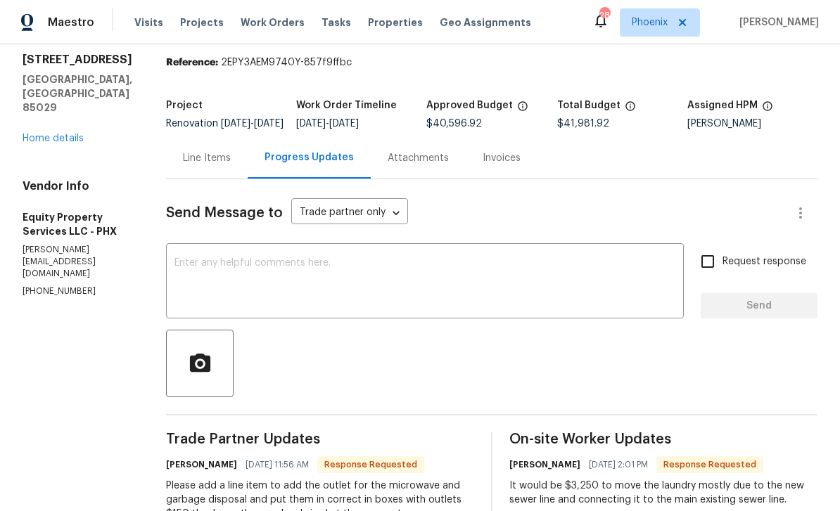
click at [183, 165] on div "Line Items" at bounding box center [207, 158] width 48 height 14
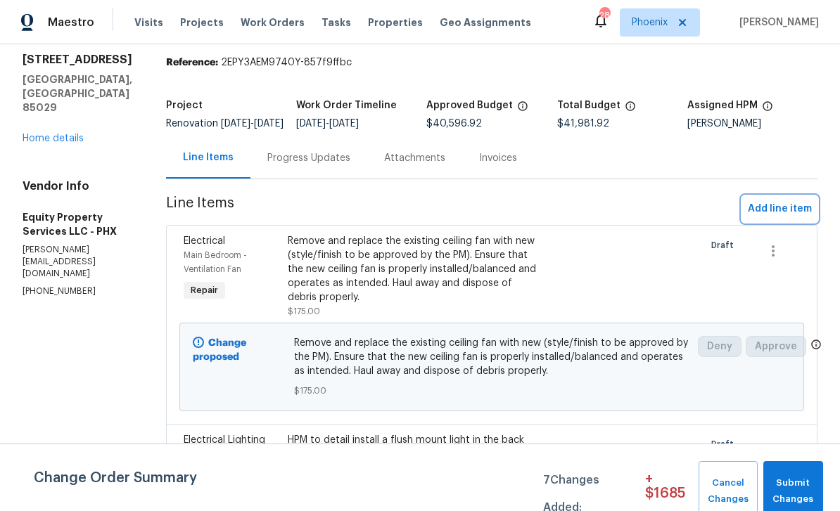
click at [784, 218] on span "Add line item" at bounding box center [780, 209] width 64 height 18
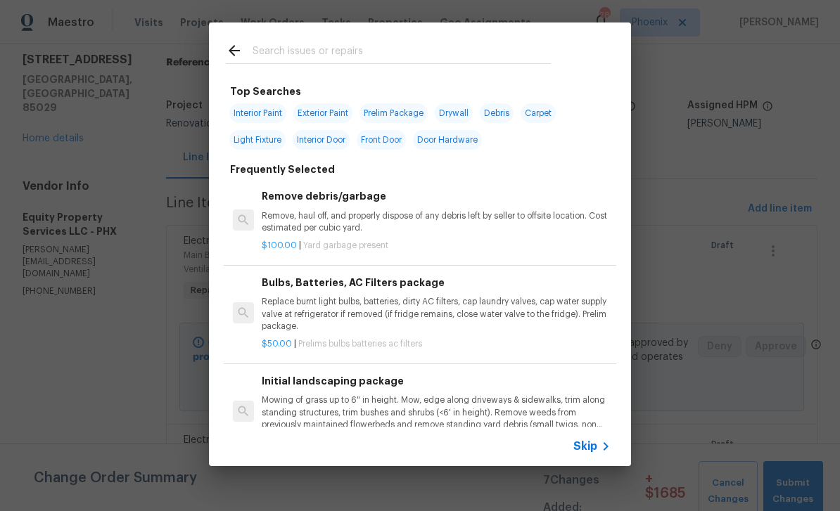
click at [289, 56] on input "text" at bounding box center [402, 52] width 298 height 21
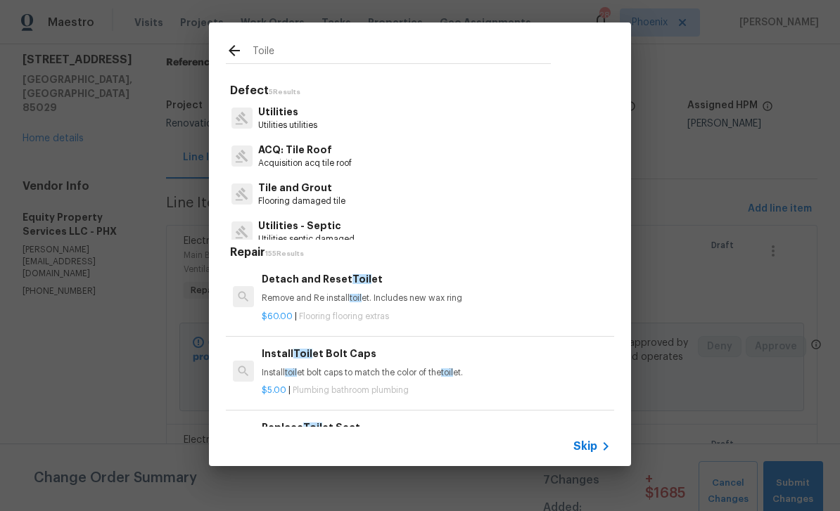
type input "Toilet"
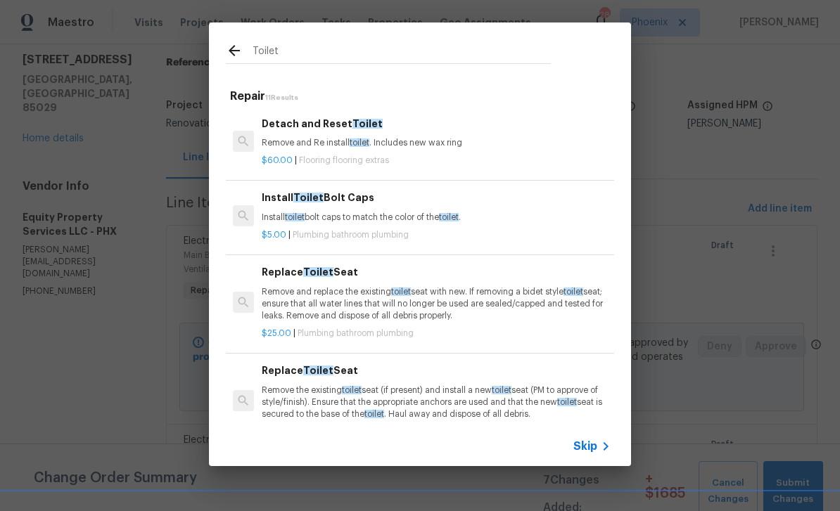
click at [405, 127] on h6 "Detach and Reset Toilet" at bounding box center [436, 123] width 349 height 15
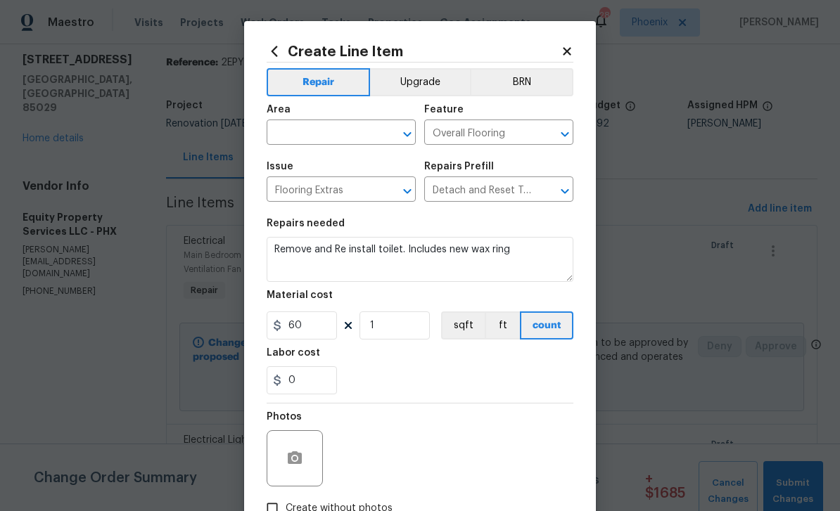
click at [321, 138] on input "text" at bounding box center [322, 134] width 110 height 22
click at [319, 163] on li "Bathroom" at bounding box center [341, 166] width 149 height 23
type input "Bathroom"
click at [407, 331] on input "1" at bounding box center [394, 326] width 70 height 28
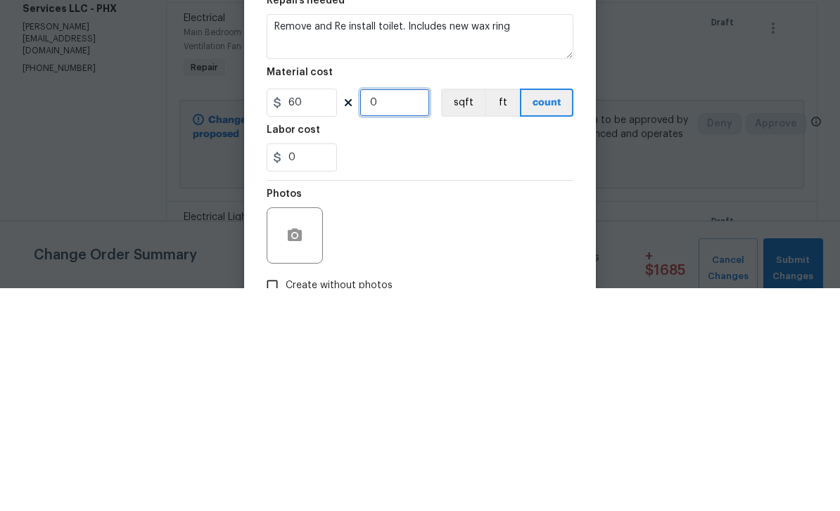
type input "2"
click at [445, 367] on div "0" at bounding box center [420, 381] width 307 height 28
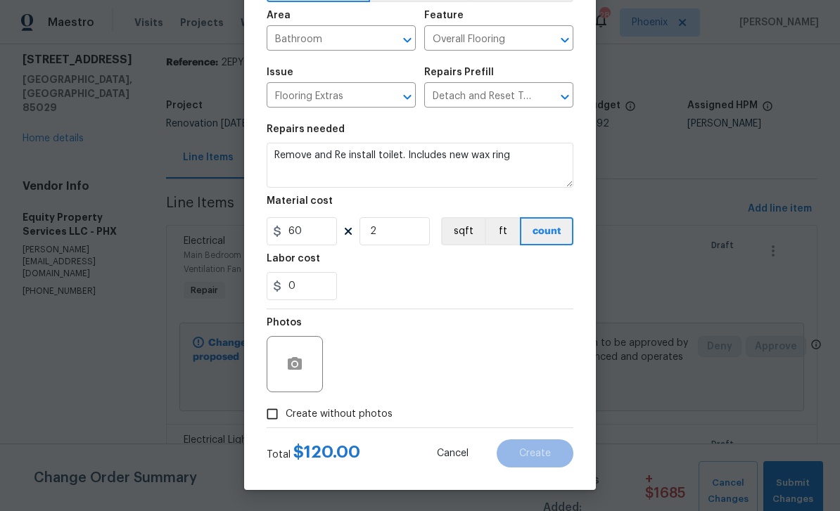
scroll to position [97, 0]
click at [255, 418] on div "Create Line Item Repair Upgrade BRN Area Bathroom ​ Feature Overall Flooring ​ …" at bounding box center [420, 209] width 352 height 564
click at [293, 411] on span "Create without photos" at bounding box center [339, 414] width 107 height 15
click at [286, 411] on input "Create without photos" at bounding box center [272, 414] width 27 height 27
checkbox input "true"
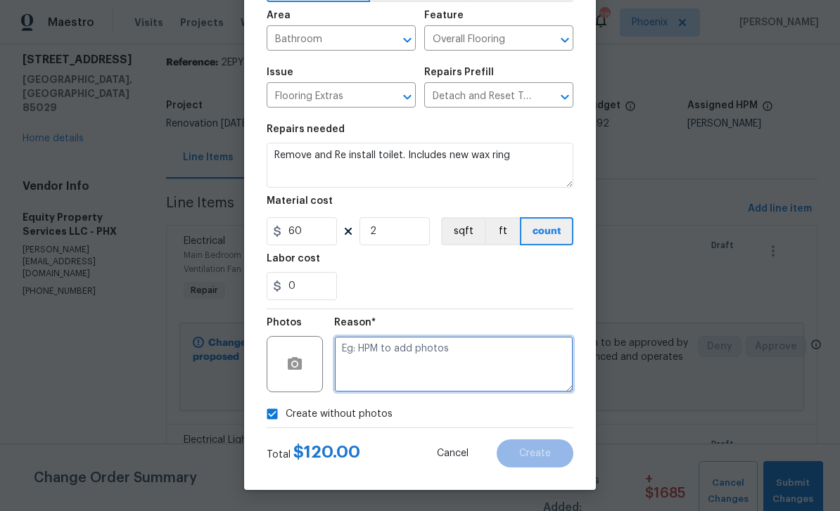
click at [379, 360] on textarea at bounding box center [453, 364] width 239 height 56
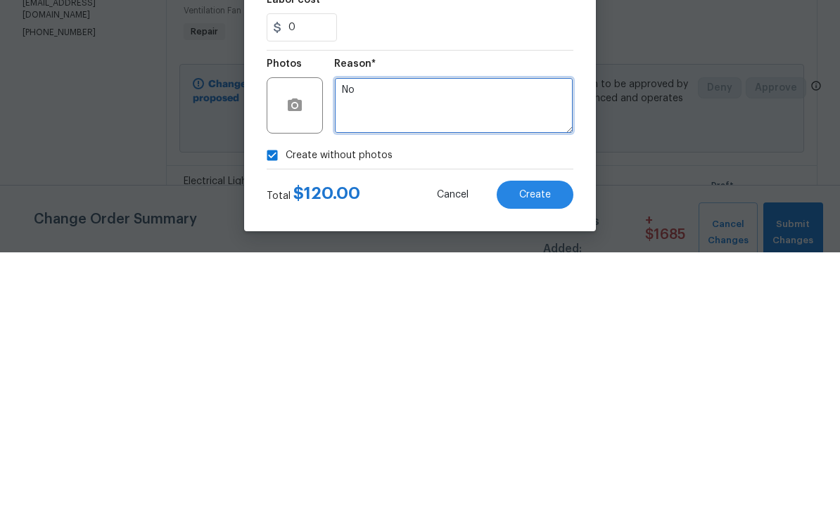
type textarea "No"
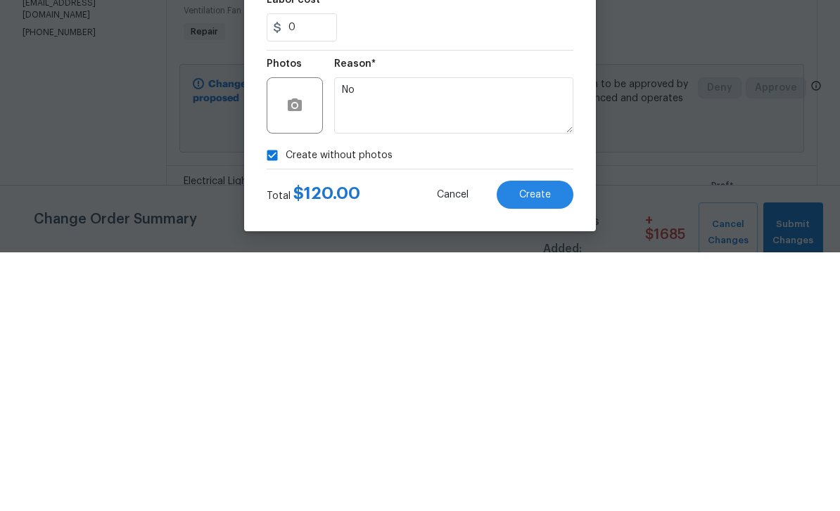
click at [440, 401] on div "Create without photos" at bounding box center [420, 414] width 307 height 27
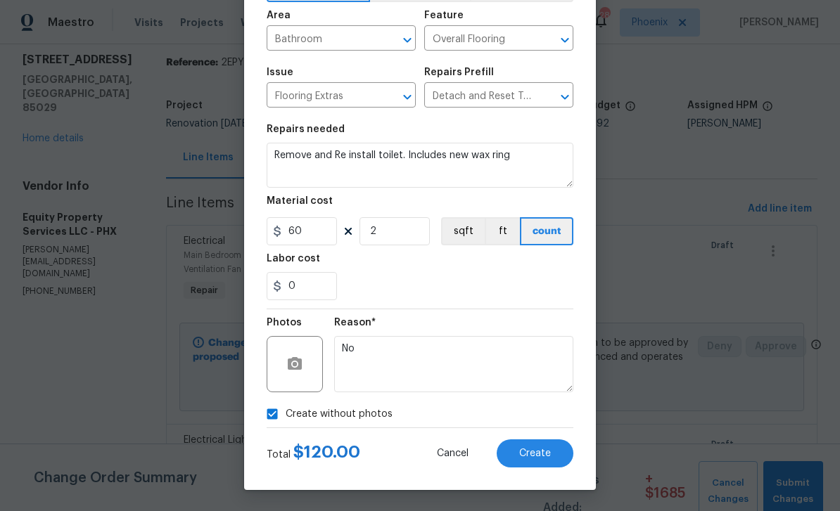
click at [547, 452] on span "Create" at bounding box center [535, 454] width 32 height 11
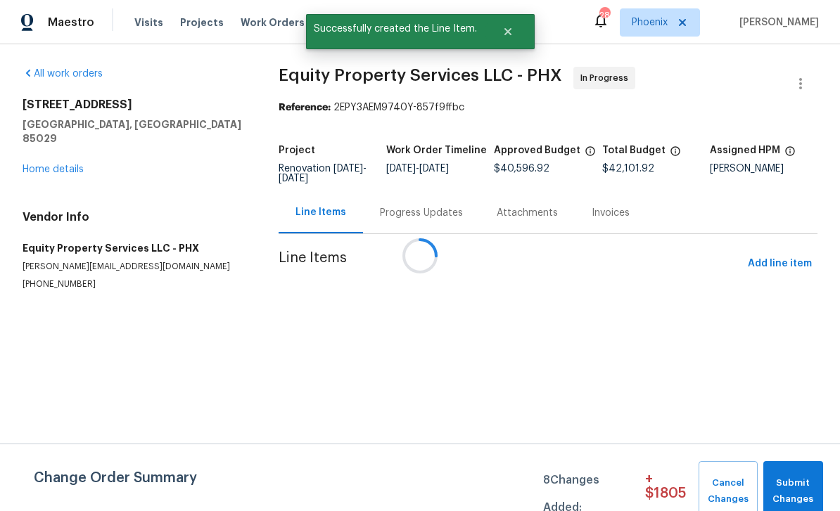
scroll to position [0, 0]
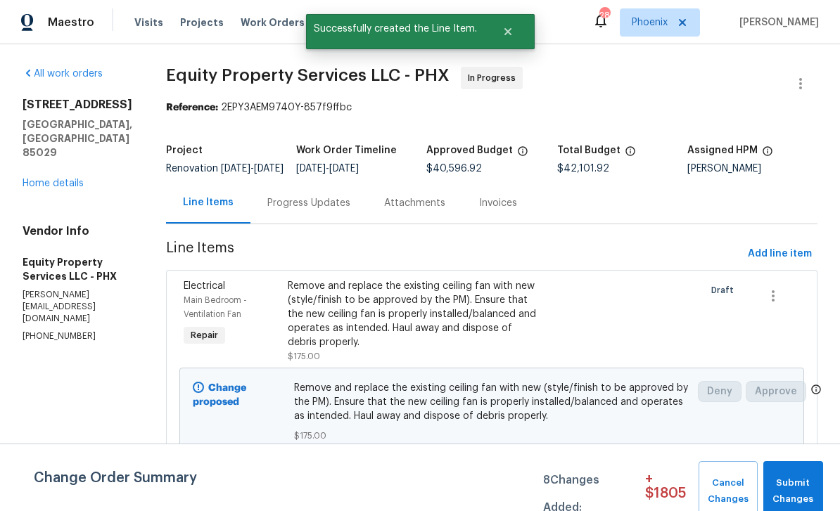
click at [286, 210] on div "Progress Updates" at bounding box center [308, 203] width 83 height 14
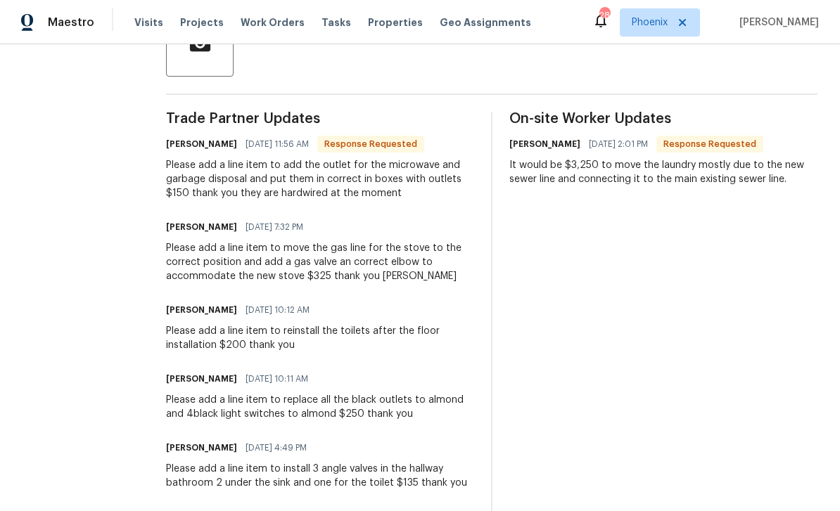
scroll to position [362, 0]
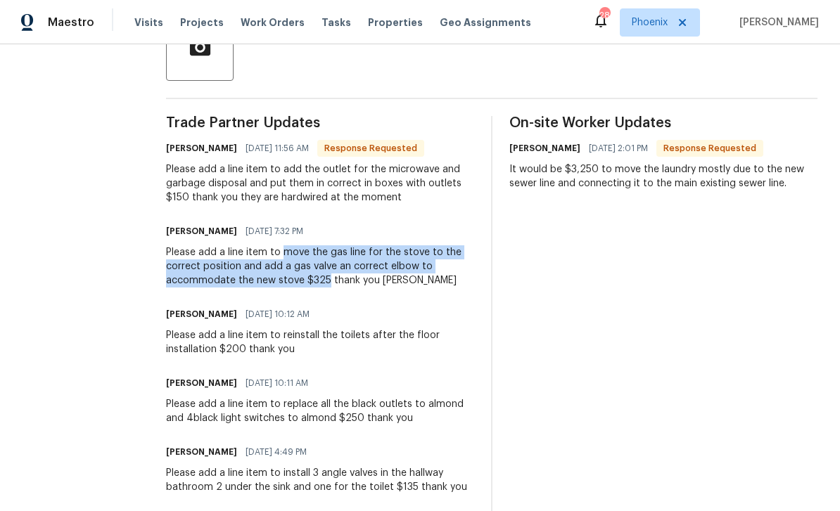
copy div "move the gas line for the stove to the correct position and add a gas valve an …"
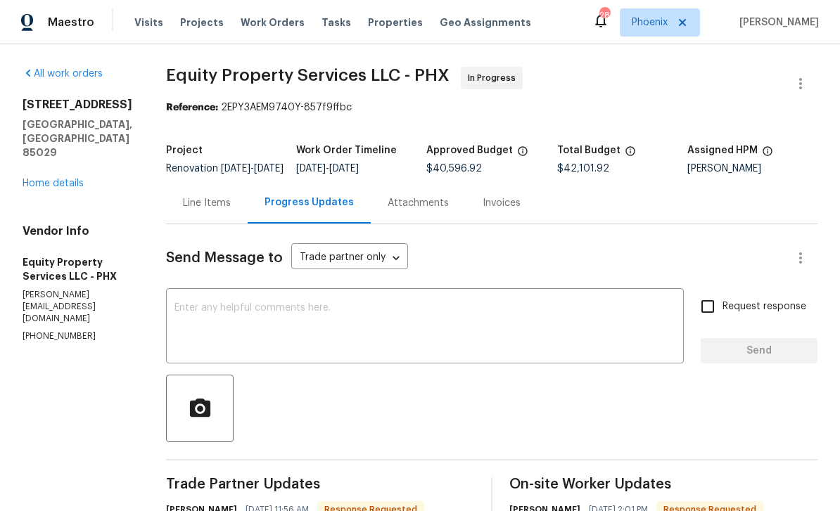
scroll to position [0, 0]
click at [183, 210] on div "Line Items" at bounding box center [207, 203] width 48 height 14
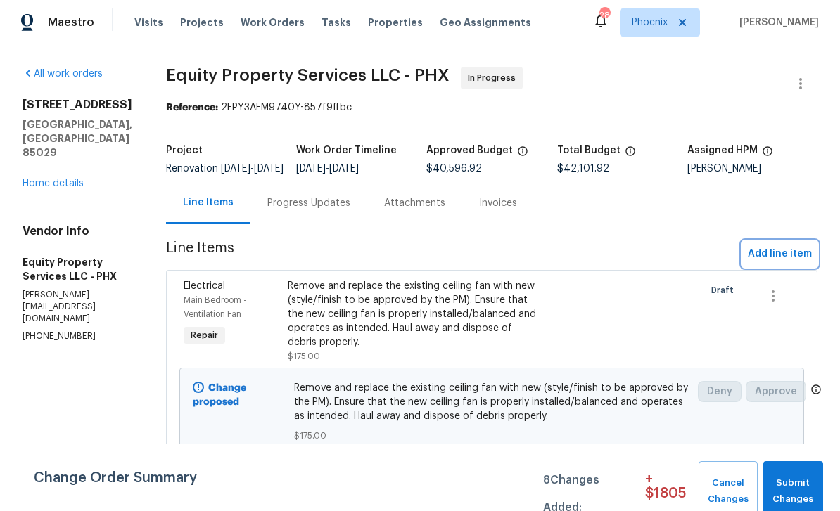
click at [798, 262] on span "Add line item" at bounding box center [780, 255] width 64 height 18
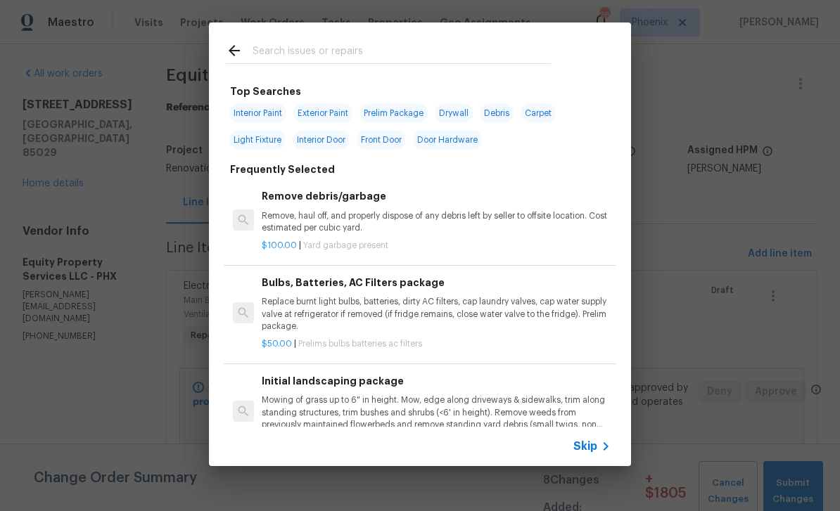
click at [314, 32] on div at bounding box center [388, 51] width 359 height 56
click at [289, 58] on input "text" at bounding box center [402, 52] width 298 height 21
type input "Plum"
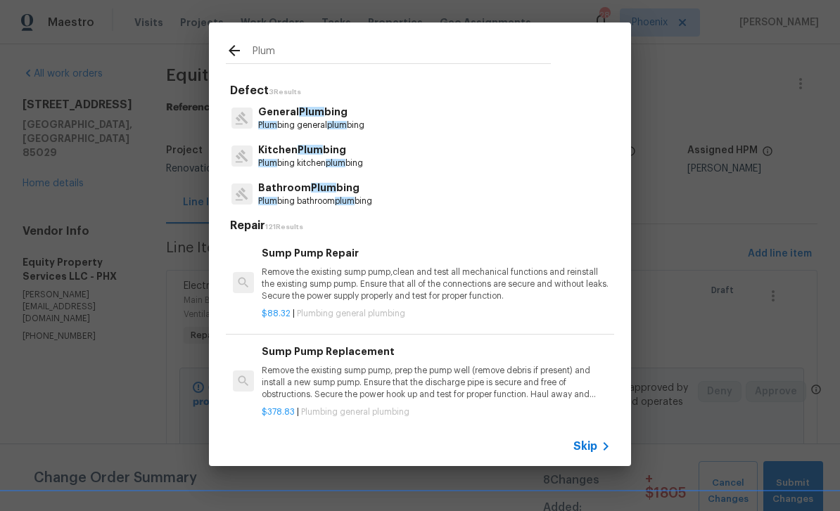
click at [307, 160] on p "Plum bing kitchen plum bing" at bounding box center [310, 164] width 105 height 12
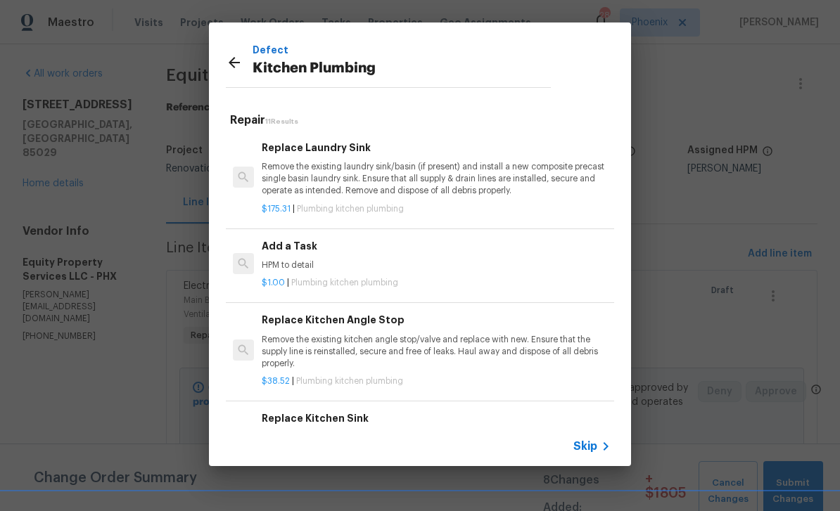
click at [299, 260] on p "HPM to detail" at bounding box center [436, 266] width 349 height 12
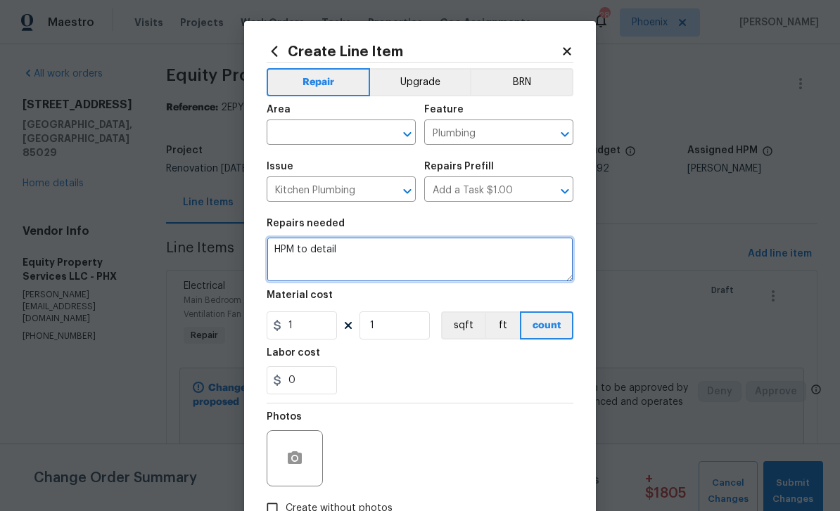
click at [357, 260] on textarea "HPM to detail" at bounding box center [420, 259] width 307 height 45
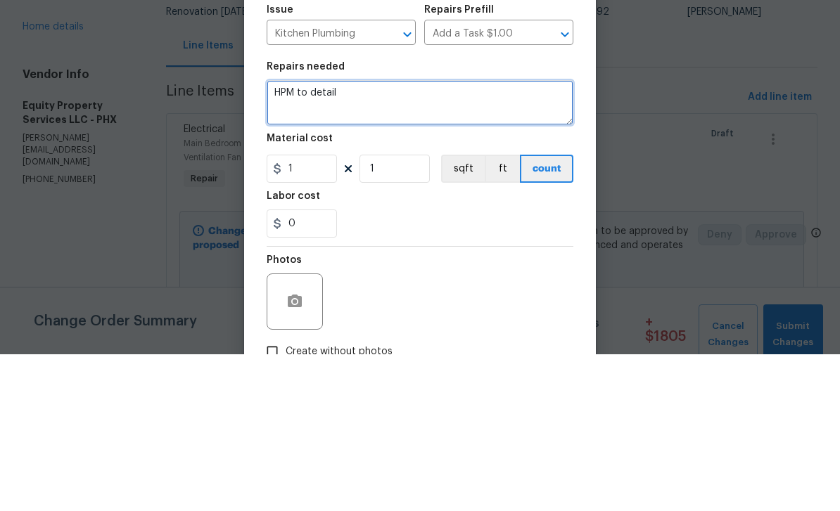
click at [303, 237] on textarea "HPM to detail" at bounding box center [420, 259] width 307 height 45
paste textarea "move the gas line for the stove to the correct position and add a gas valve an …"
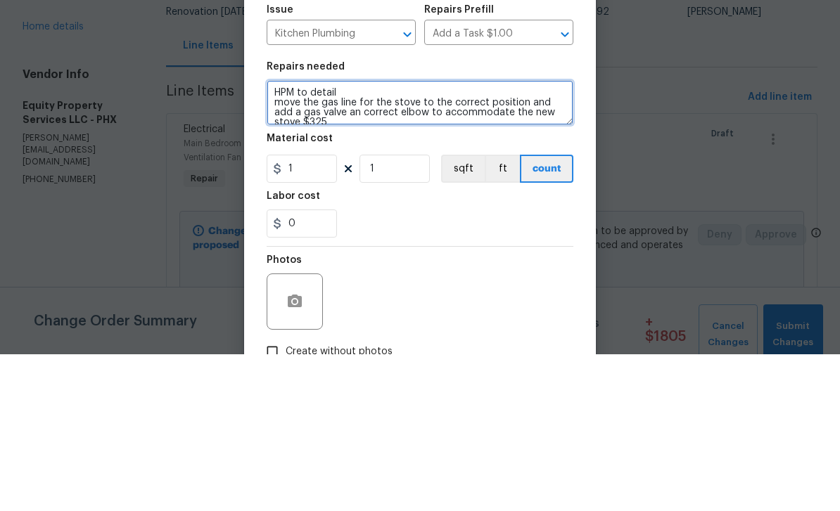
scroll to position [3, 0]
type textarea "HPM to detail move the gas line for the stove to the correct position and add a…"
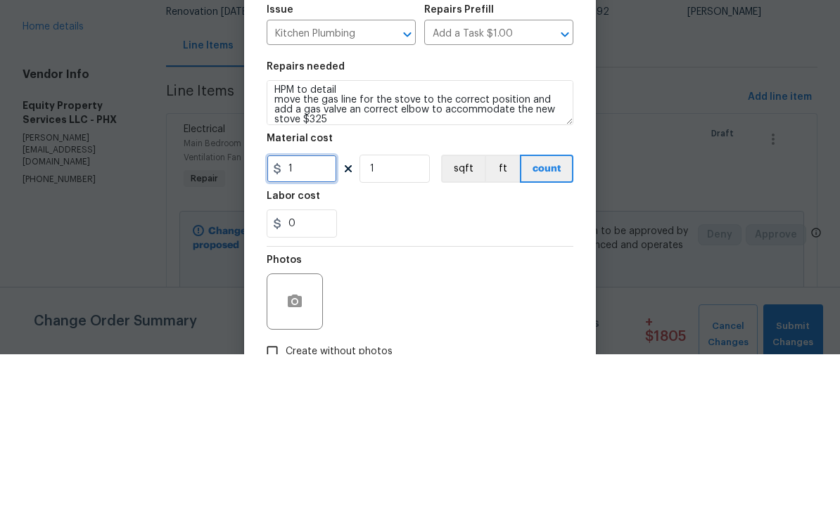
click at [305, 312] on input "1" at bounding box center [302, 326] width 70 height 28
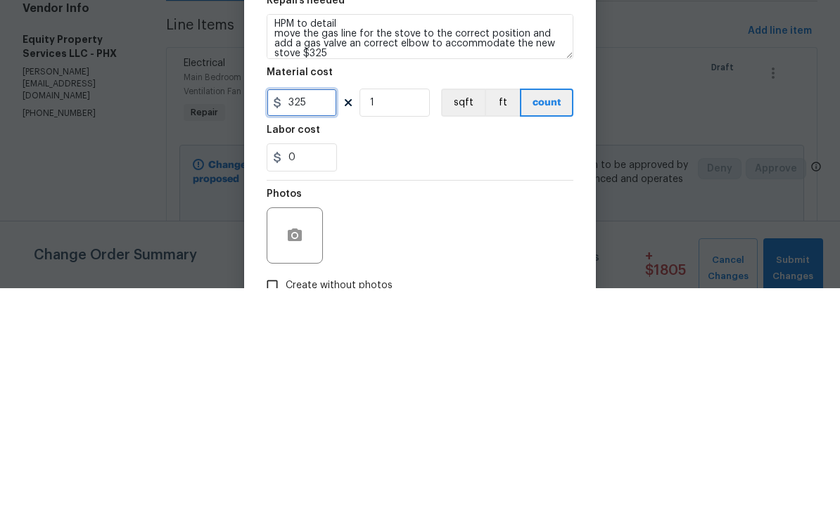
type input "325"
click at [391, 210] on section "Repairs needed HPM to detail move the gas line for the stove to the correct pos…" at bounding box center [420, 306] width 307 height 193
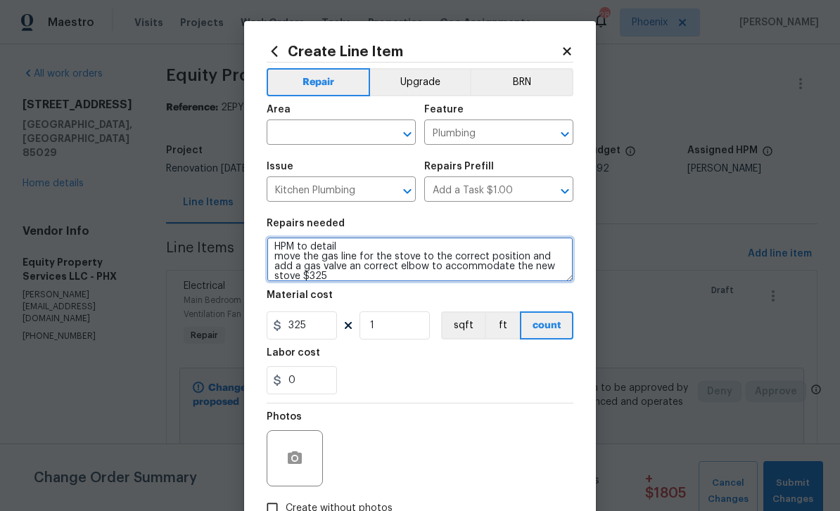
click at [309, 282] on textarea "HPM to detail move the gas line for the stove to the correct position and add a…" at bounding box center [420, 259] width 307 height 45
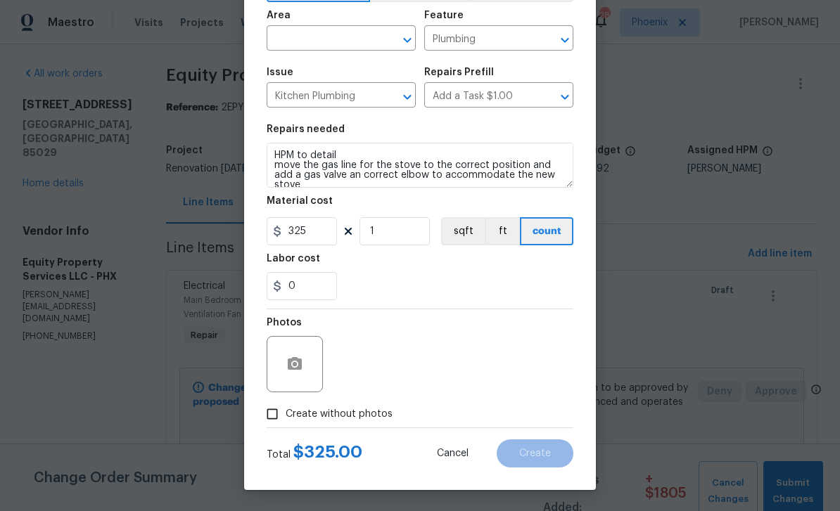
scroll to position [97, 0]
type textarea "HPM to detail move the gas line for the stove to the correct position and add a…"
click at [274, 416] on input "Create without photos" at bounding box center [272, 414] width 27 height 27
checkbox input "true"
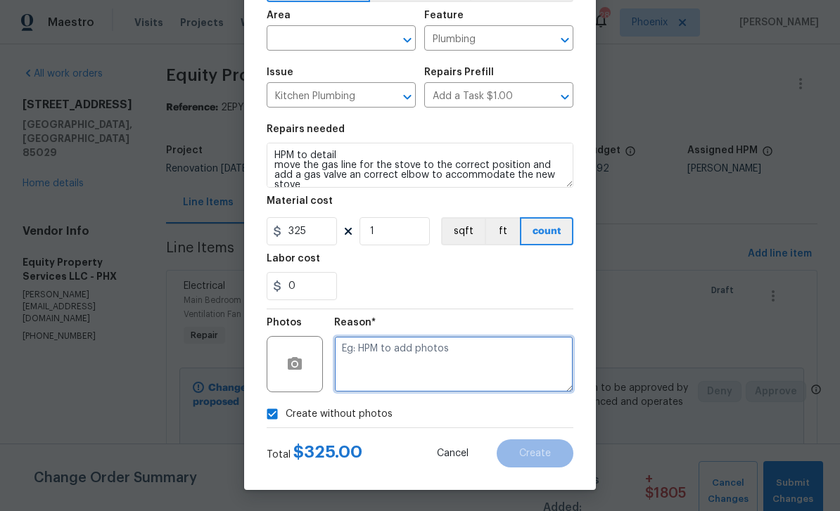
click at [399, 364] on textarea at bounding box center [453, 364] width 239 height 56
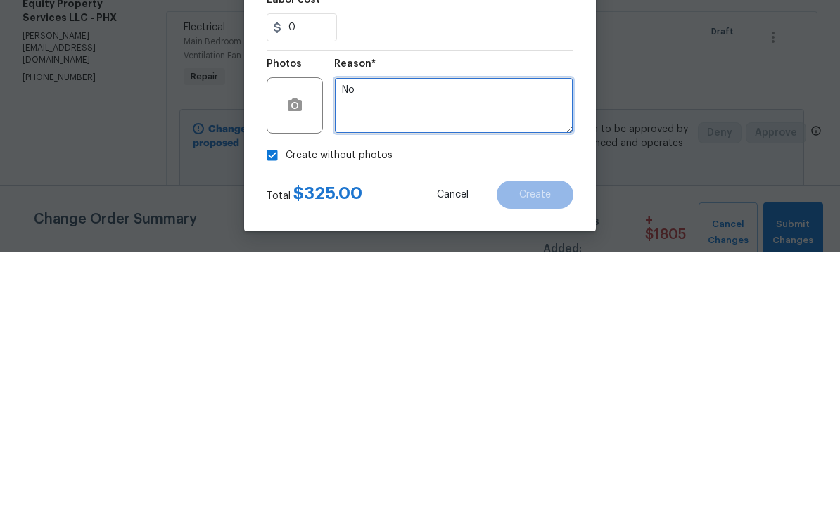
type textarea "No"
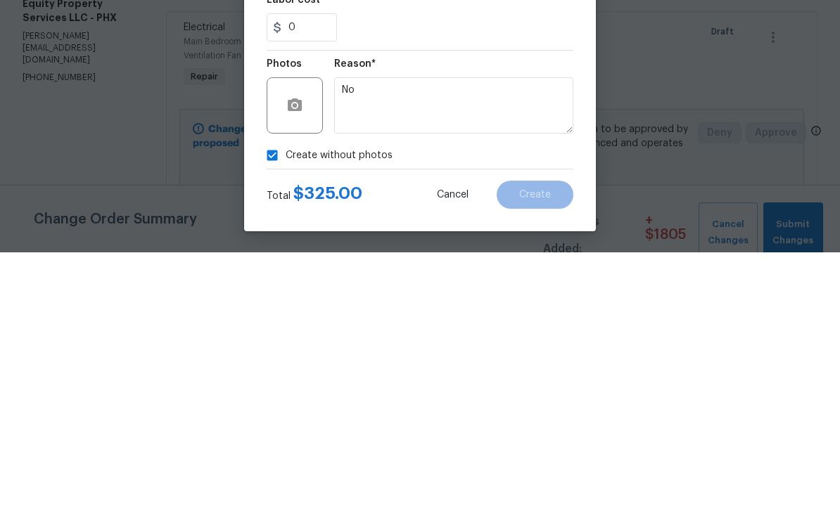
click at [493, 401] on div "Create without photos" at bounding box center [420, 414] width 307 height 27
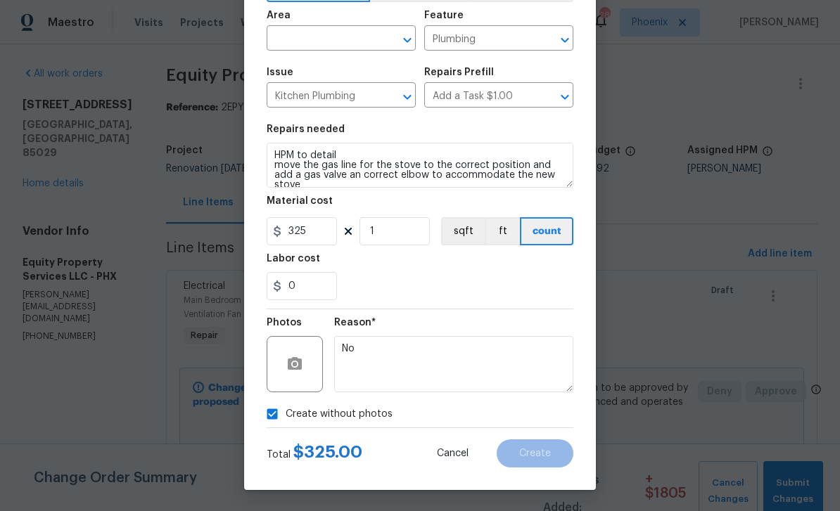
click at [313, 36] on input "text" at bounding box center [322, 40] width 110 height 22
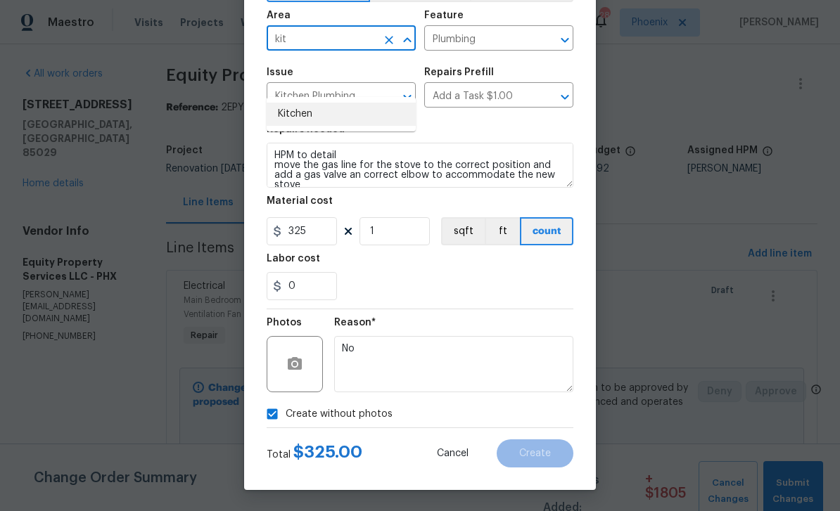
click at [314, 103] on li "Kitchen" at bounding box center [341, 114] width 149 height 23
type input "Kitchen"
click at [485, 115] on div "Issue Kitchen Plumbing ​ Repairs Prefill Add a Task $1.00 ​" at bounding box center [420, 87] width 307 height 57
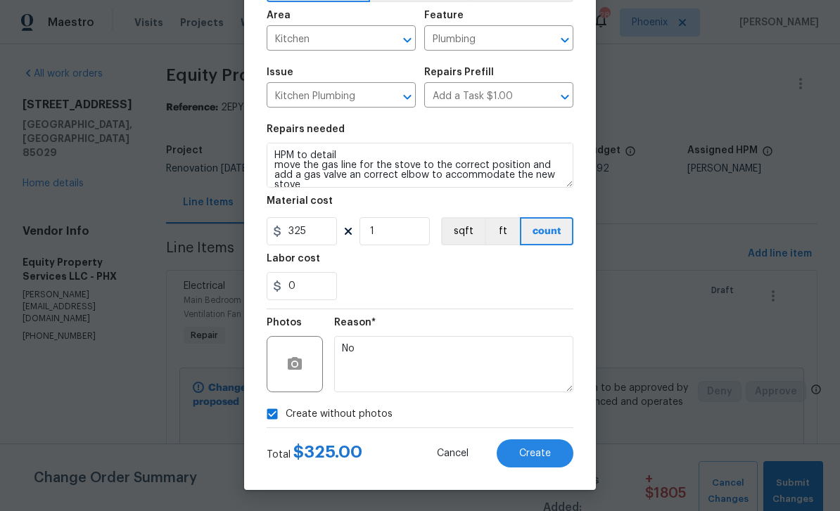
click at [535, 452] on span "Create" at bounding box center [535, 454] width 32 height 11
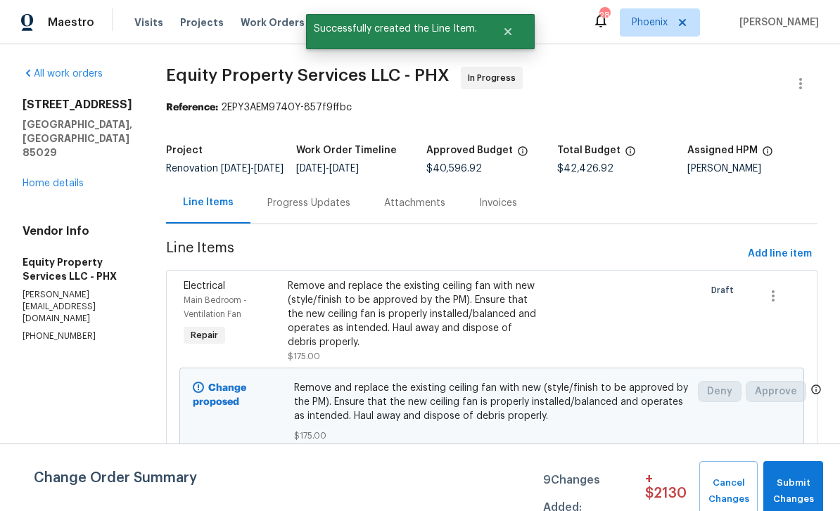
scroll to position [0, 0]
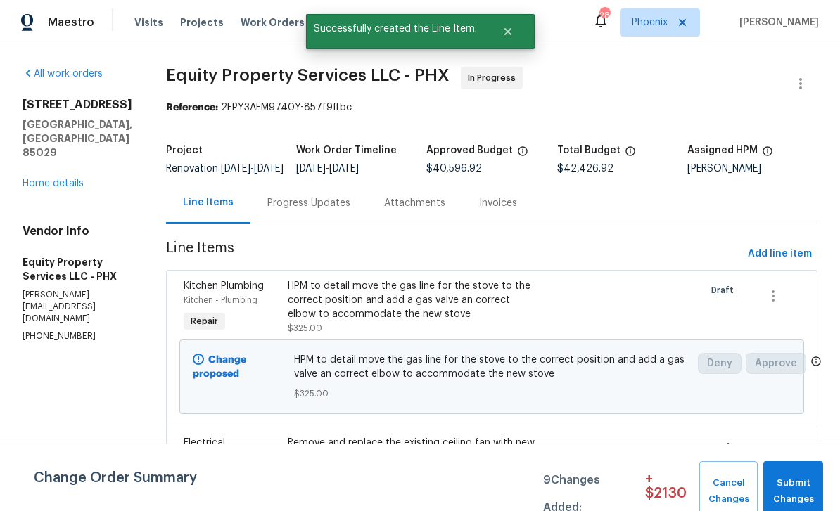
click at [289, 210] on div "Progress Updates" at bounding box center [308, 203] width 83 height 14
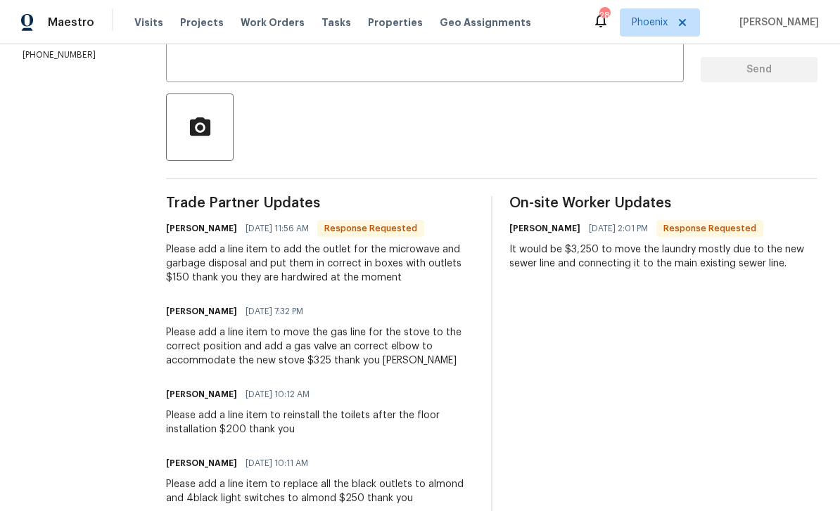
scroll to position [248, 0]
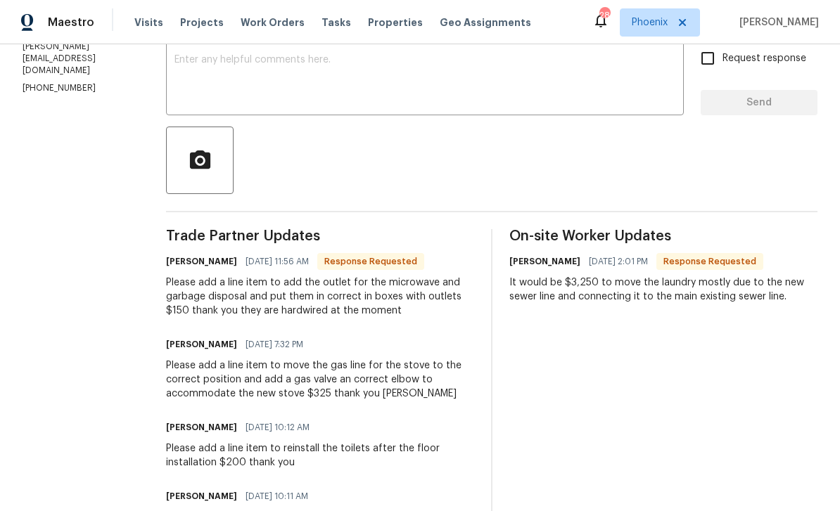
click at [305, 288] on div "Please add a line item to add the outlet for the microwave and garbage disposal…" at bounding box center [320, 297] width 308 height 42
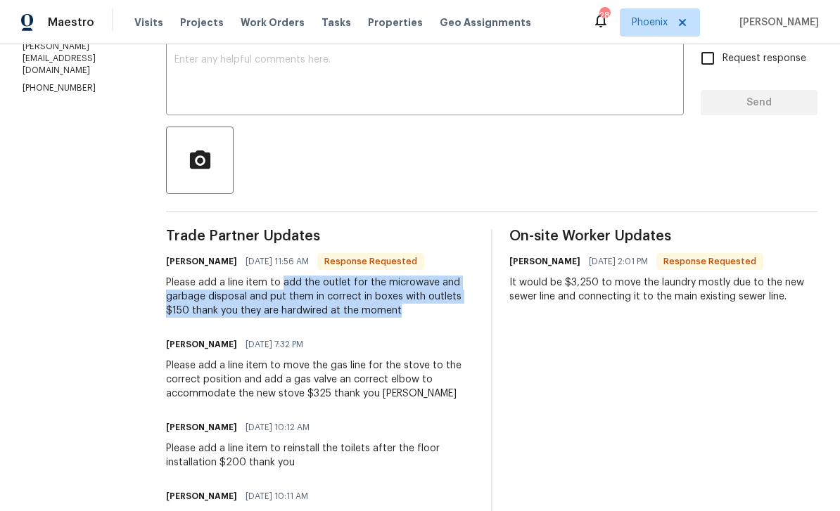
copy div "add the outlet for the microwave and garbage disposal and put them in correct i…"
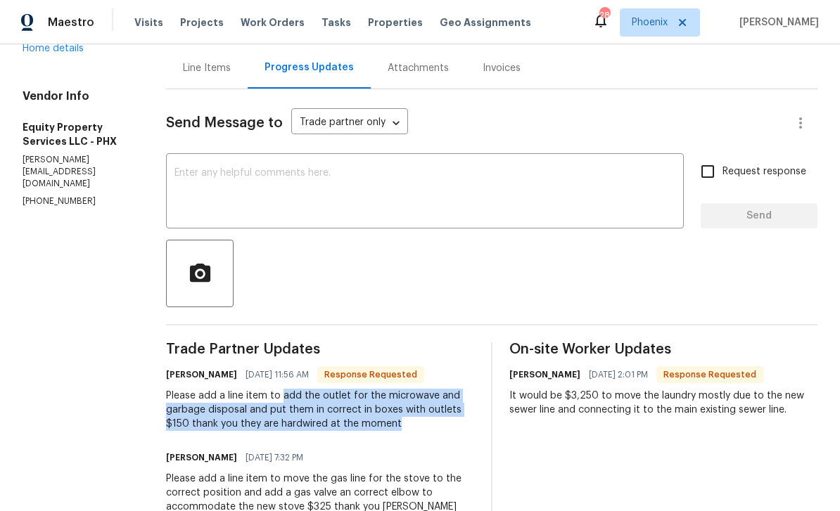
scroll to position [134, 0]
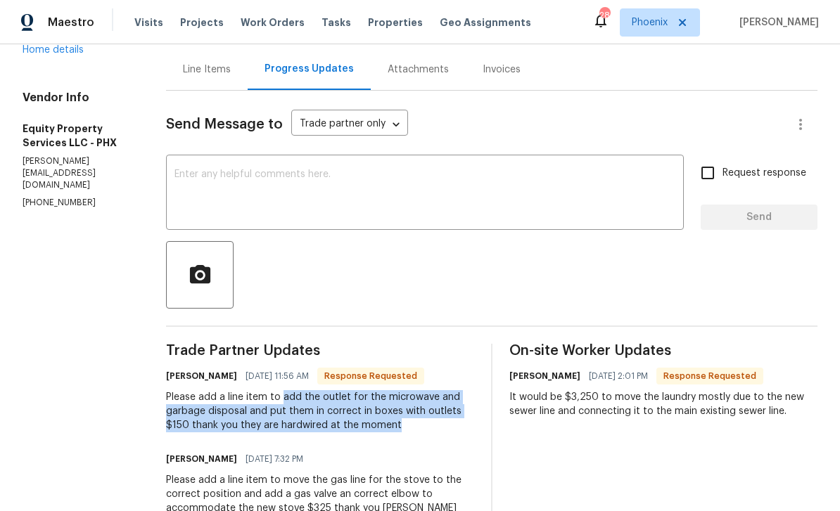
click at [184, 75] on div "Line Items" at bounding box center [207, 70] width 48 height 14
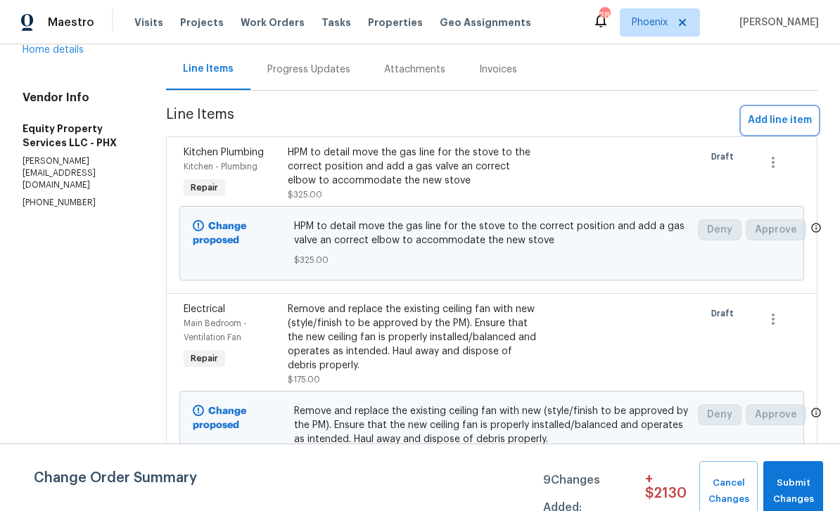
click at [785, 129] on span "Add line item" at bounding box center [780, 121] width 64 height 18
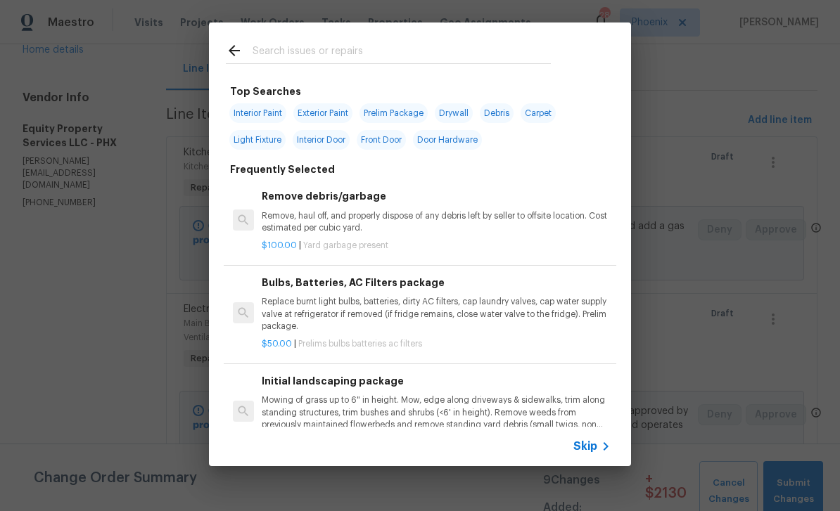
click at [287, 53] on input "text" at bounding box center [402, 52] width 298 height 21
type input "Electrical"
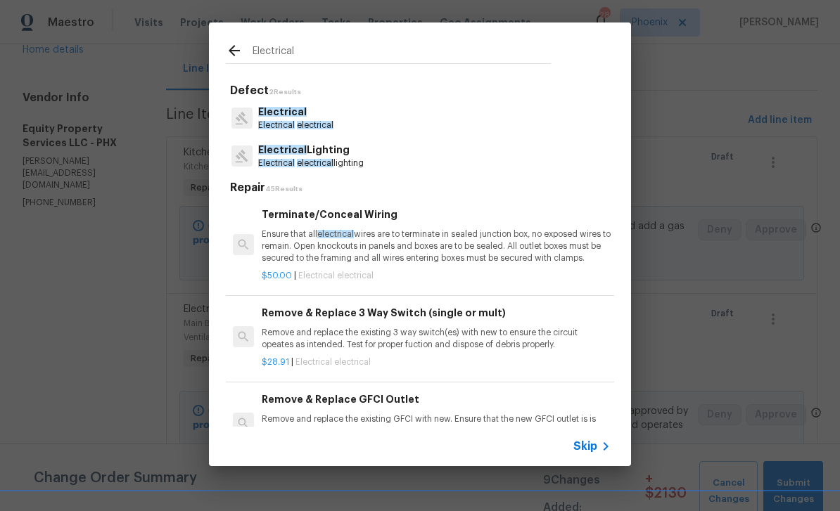
click at [293, 113] on span "Electrical" at bounding box center [282, 112] width 49 height 10
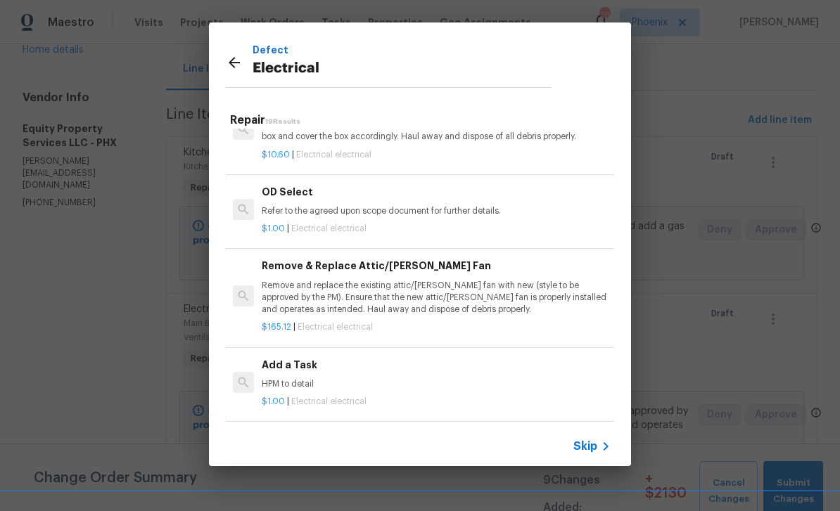
scroll to position [758, 0]
click at [300, 378] on p "HPM to detail" at bounding box center [436, 384] width 349 height 12
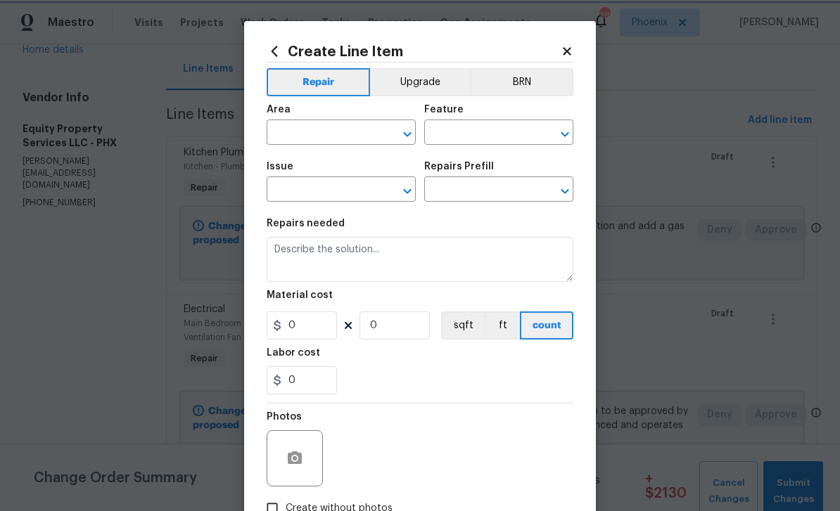
type input "Electrical"
type input "Add a Task $1.00"
type textarea "HPM to detail"
type input "1"
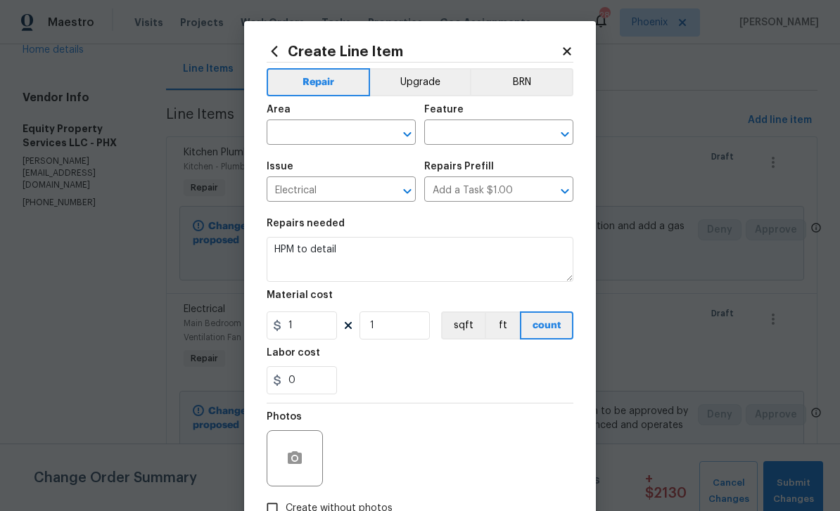
click at [312, 135] on input "text" at bounding box center [322, 134] width 110 height 22
click at [325, 168] on li "Kitchen" at bounding box center [341, 166] width 149 height 23
type input "Kitchen"
click at [476, 117] on div "Feature" at bounding box center [498, 114] width 149 height 18
click at [468, 130] on input "text" at bounding box center [479, 134] width 110 height 22
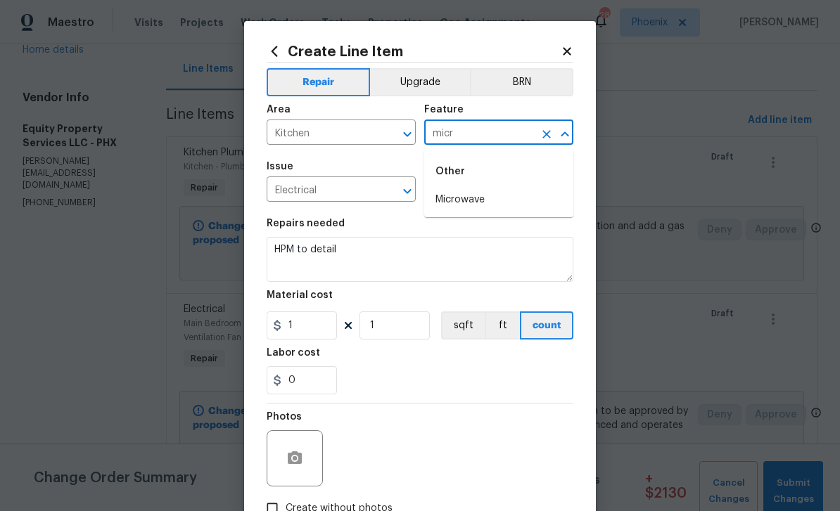
click at [473, 200] on li "Microwave" at bounding box center [498, 200] width 149 height 23
type input "Microwave"
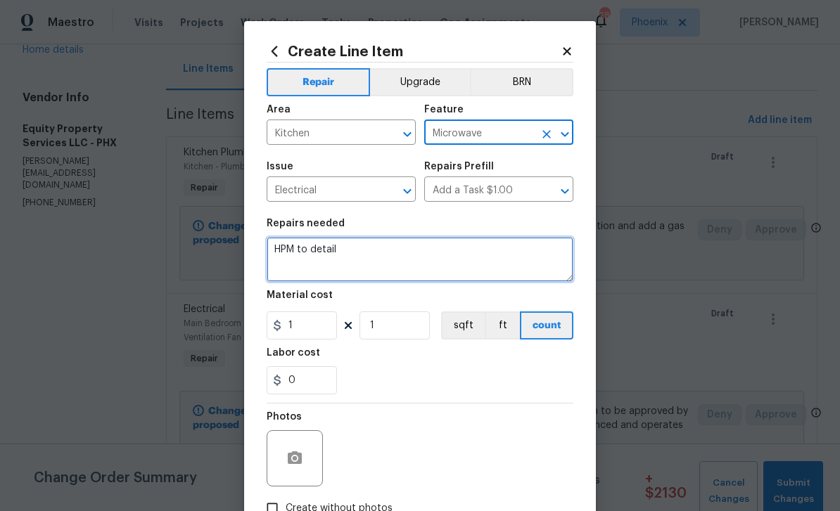
click at [376, 244] on textarea "HPM to detail" at bounding box center [420, 259] width 307 height 45
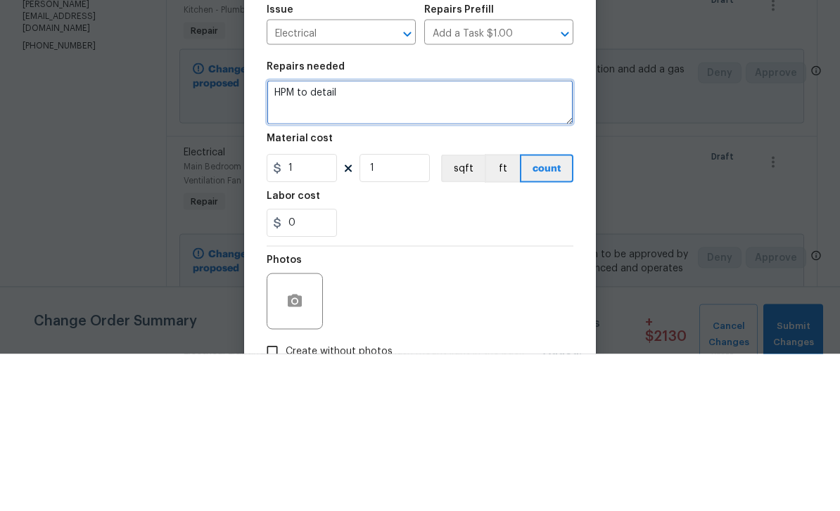
click at [371, 237] on textarea "HPM to detail" at bounding box center [420, 259] width 307 height 45
click at [298, 237] on textarea "HPM to detail" at bounding box center [420, 259] width 307 height 45
paste textarea "add the outlet for the microwave and garbage disposal and put them in correct i…"
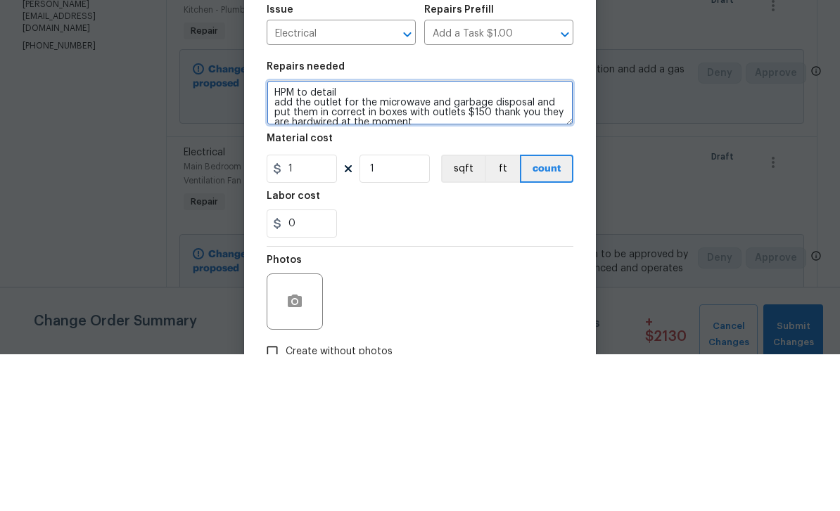
scroll to position [3, 0]
type textarea "HPM to detail add the outlet for the microwave and garbage disposal and put the…"
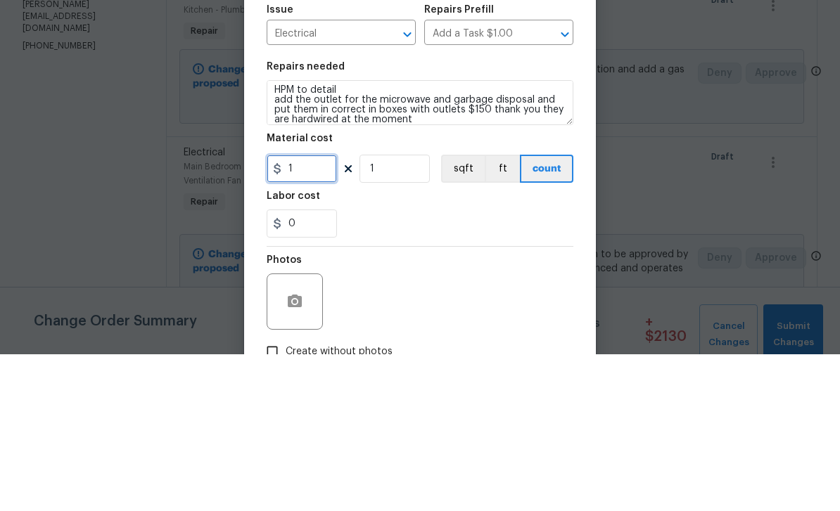
click at [314, 312] on input "1" at bounding box center [302, 326] width 70 height 28
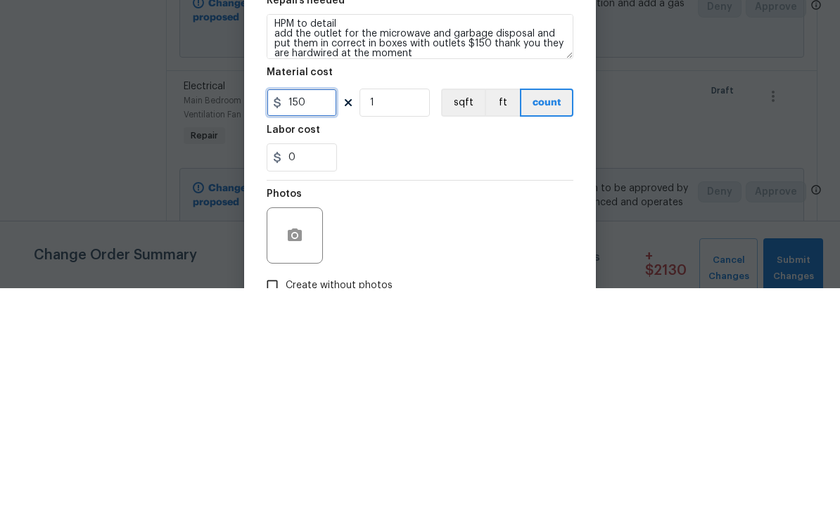
type input "150"
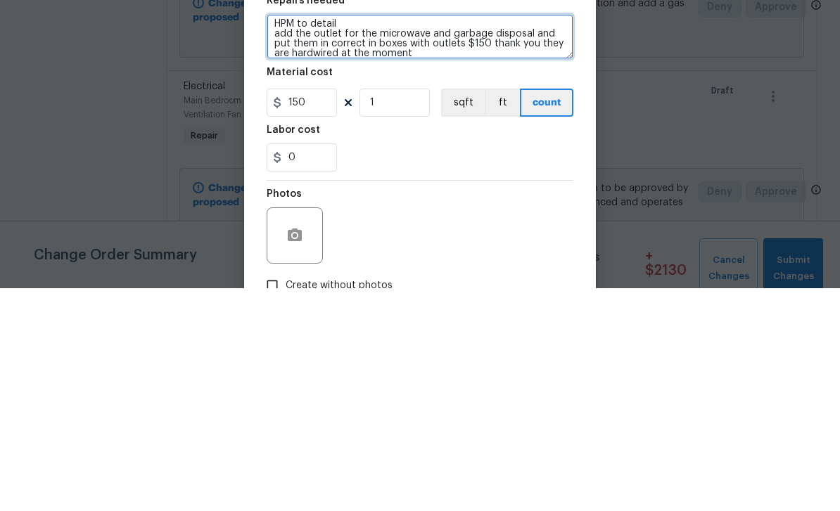
click at [479, 237] on textarea "HPM to detail add the outlet for the microwave and garbage disposal and put the…" at bounding box center [420, 259] width 307 height 45
click at [516, 237] on textarea "HPM to detail add the outlet for the microwave and garbage disposal and put the…" at bounding box center [420, 259] width 307 height 45
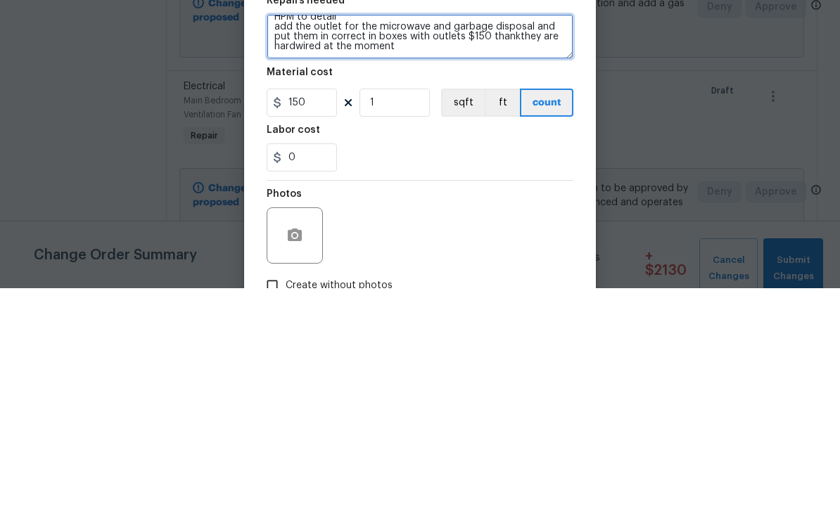
scroll to position [10, 0]
type textarea "HPM to detail add the outlet for the microwave and garbage disposal and put the…"
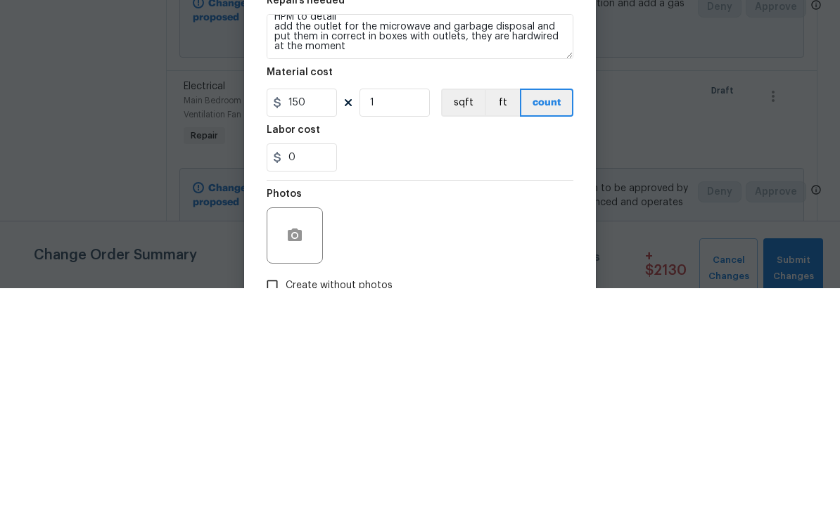
click at [423, 367] on div "0" at bounding box center [420, 381] width 307 height 28
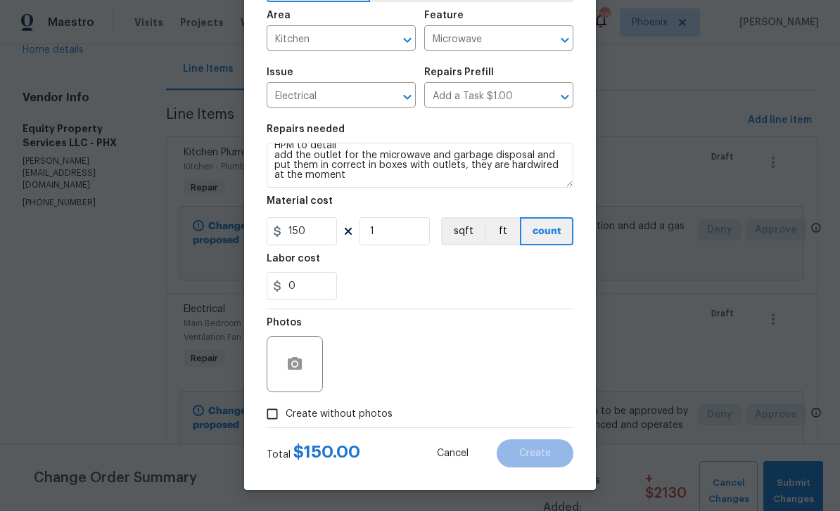
click at [271, 414] on input "Create without photos" at bounding box center [272, 414] width 27 height 27
checkbox input "true"
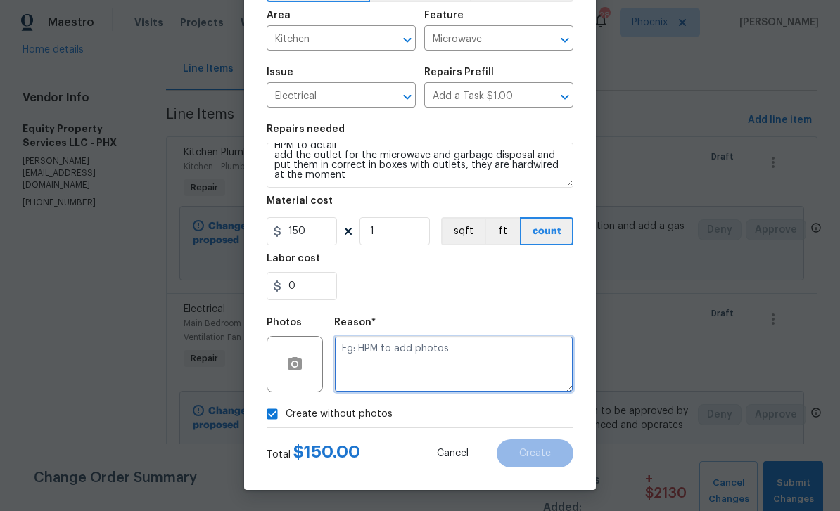
click at [428, 361] on textarea at bounding box center [453, 364] width 239 height 56
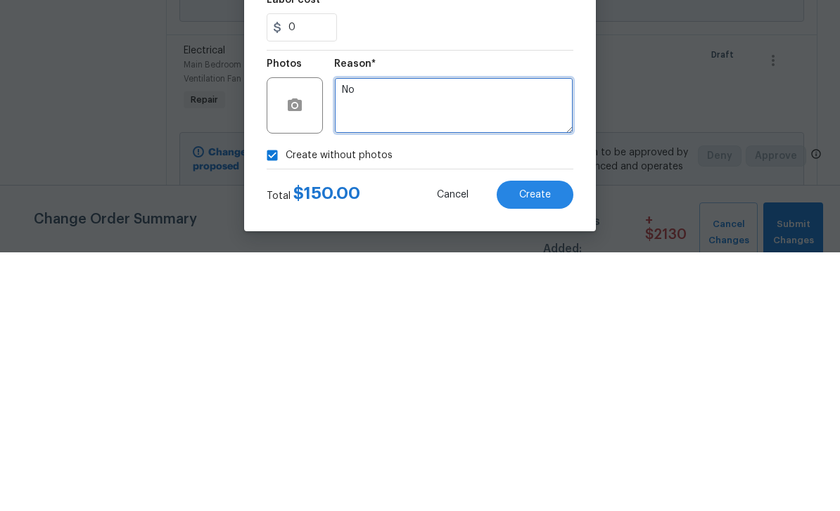
type textarea "No"
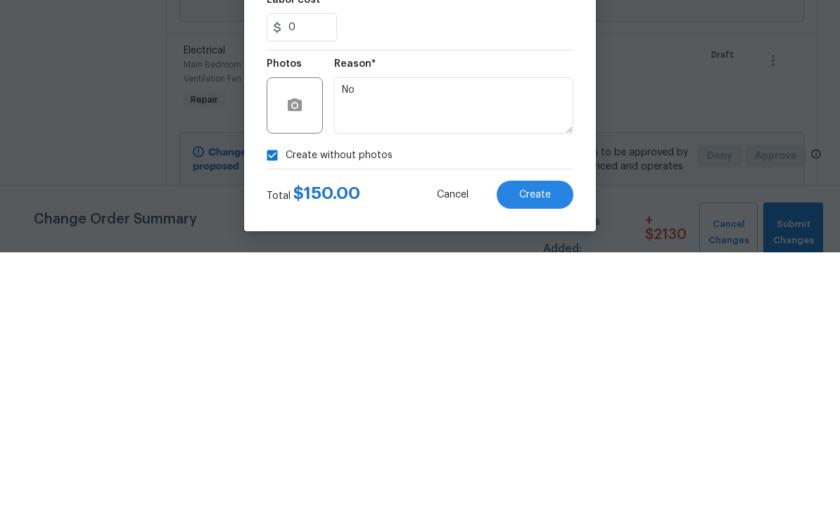
click at [479, 310] on div "Reason* No" at bounding box center [453, 355] width 239 height 91
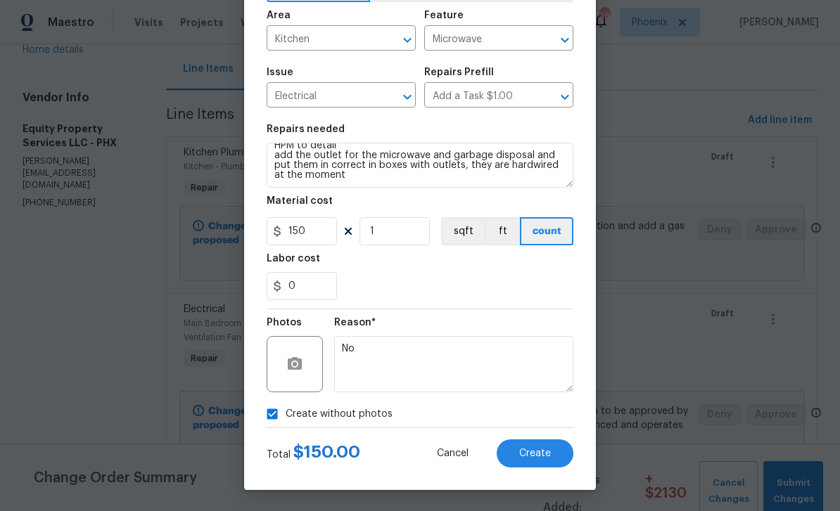
click at [548, 449] on span "Create" at bounding box center [535, 454] width 32 height 11
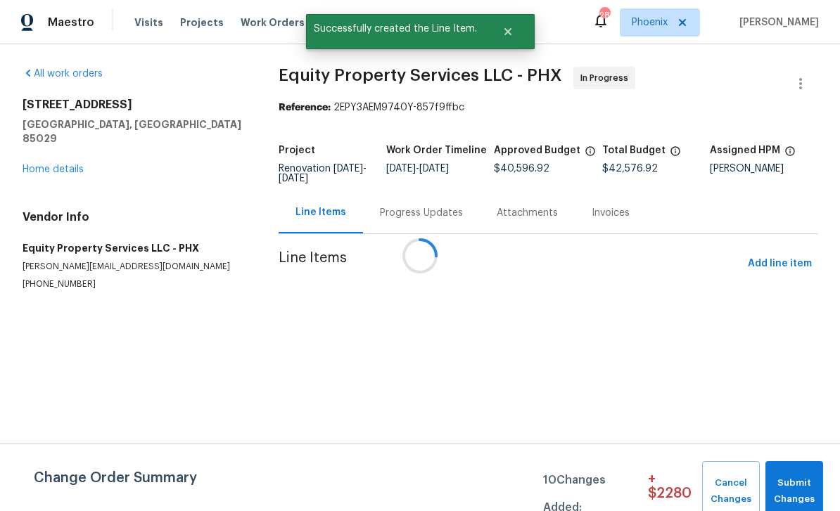
scroll to position [0, 0]
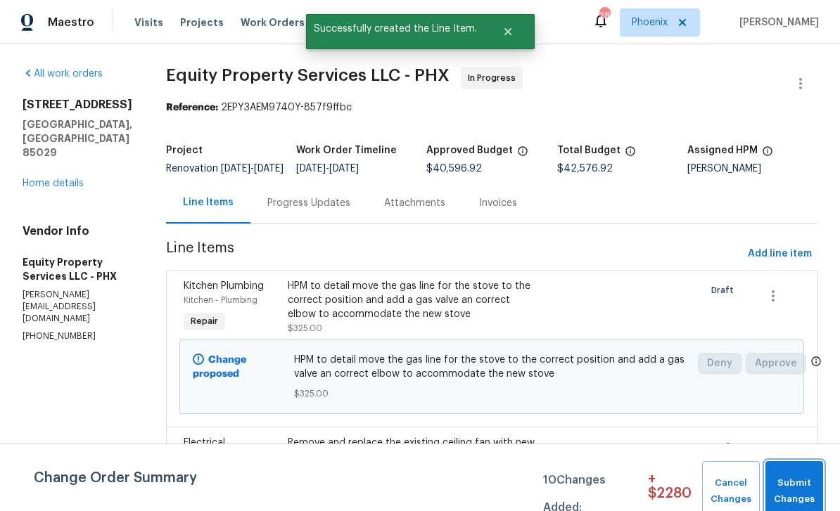
click at [811, 490] on span "Submit Changes" at bounding box center [794, 492] width 44 height 32
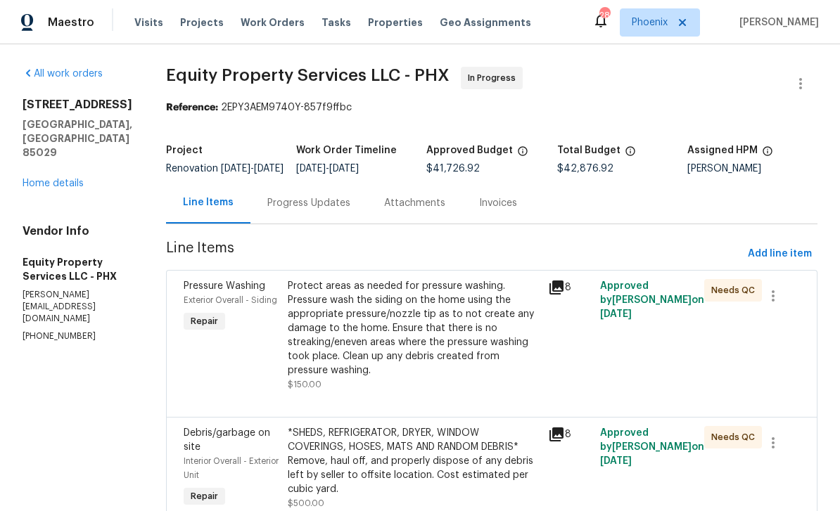
click at [303, 208] on div "Progress Updates" at bounding box center [308, 203] width 83 height 14
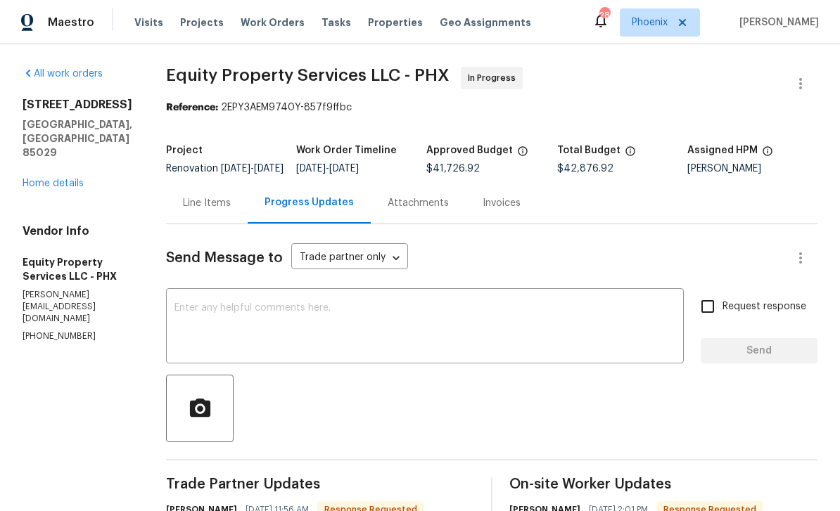
click at [347, 329] on textarea at bounding box center [424, 327] width 501 height 49
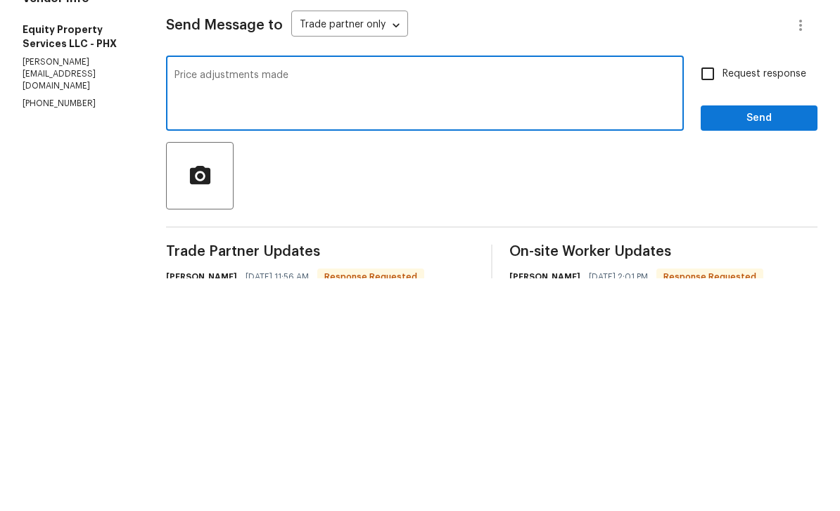
scroll to position [45, 0]
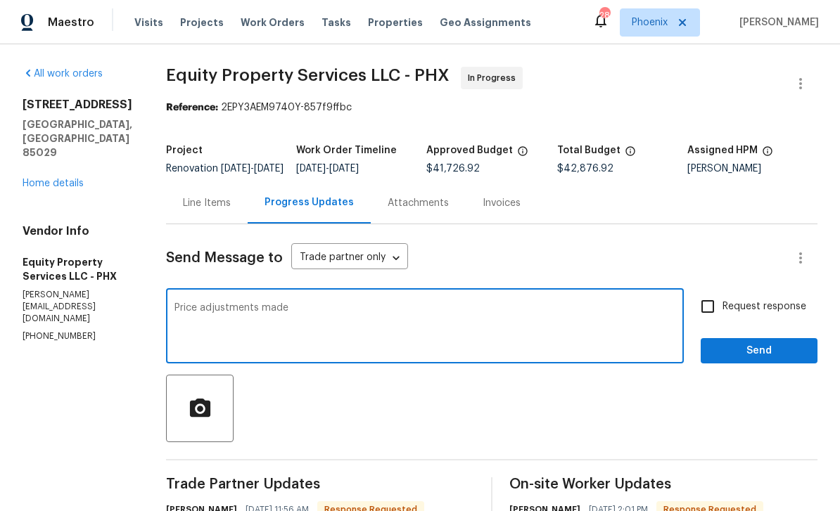
type textarea "Price adjustments made"
click at [723, 343] on span "Send" at bounding box center [759, 352] width 94 height 18
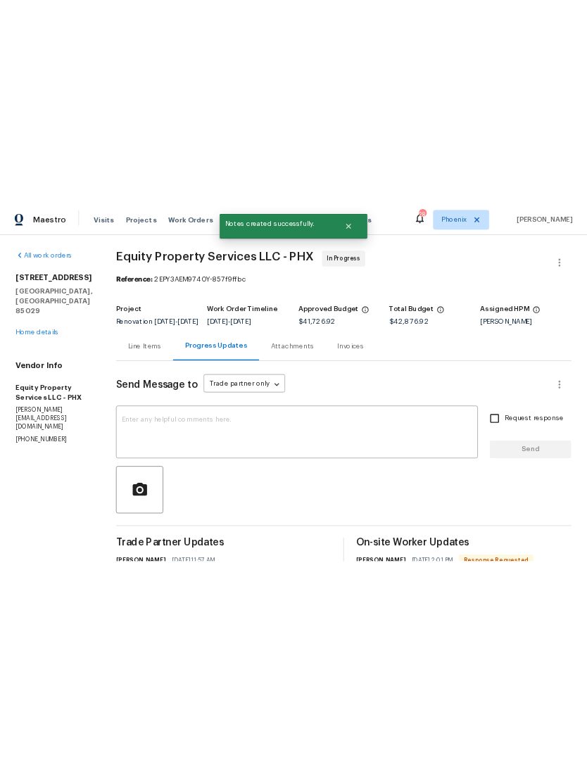
scroll to position [0, 0]
